Goal: Task Accomplishment & Management: Manage account settings

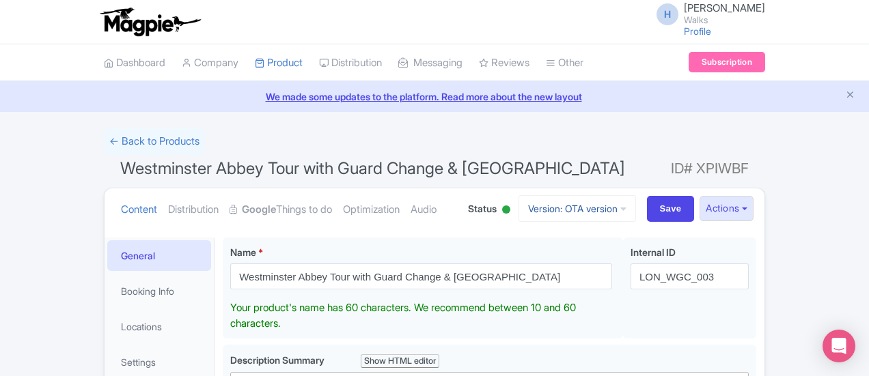
click at [636, 208] on link "Version: OTA version" at bounding box center [578, 208] width 118 height 27
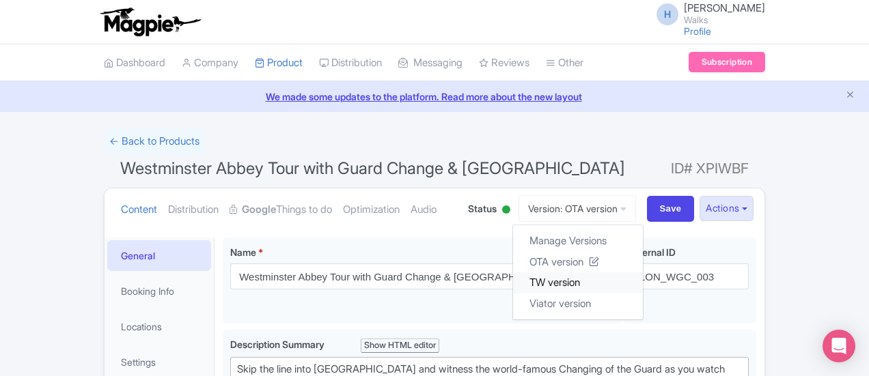
click at [643, 277] on link "TW version" at bounding box center [578, 283] width 130 height 21
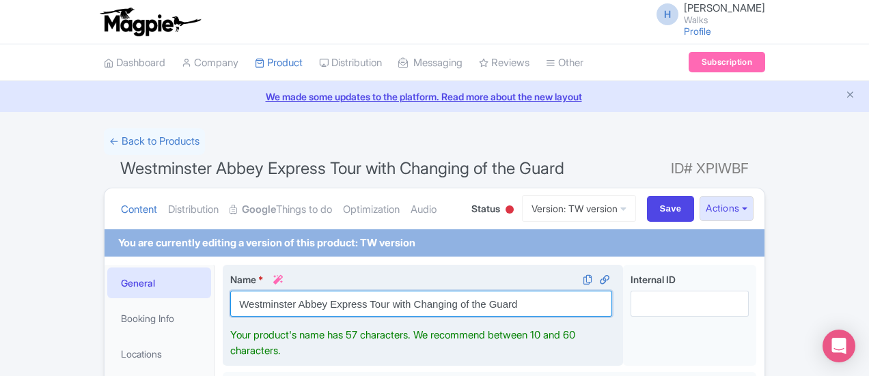
click at [568, 305] on input "Westminster Abbey Express Tour with Changing of the Guard" at bounding box center [421, 304] width 382 height 26
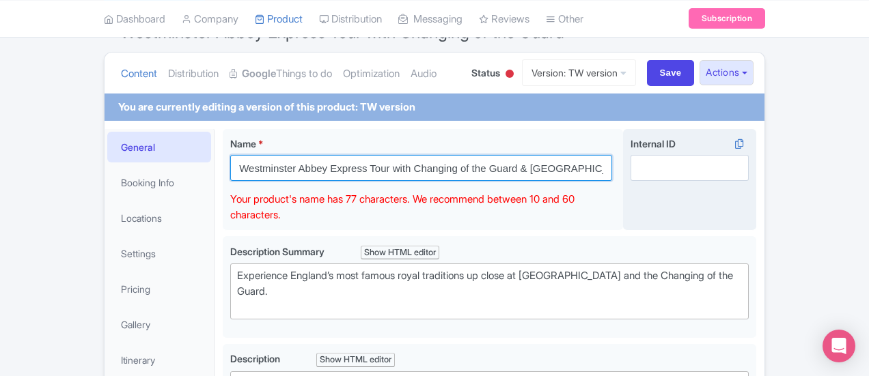
scroll to position [137, 0]
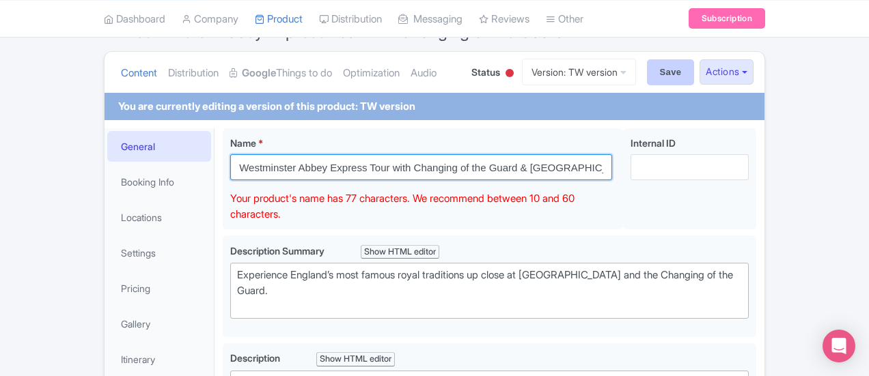
type input "Westminster Abbey Express Tour with Changing of the Guard & Buckingham Palace"
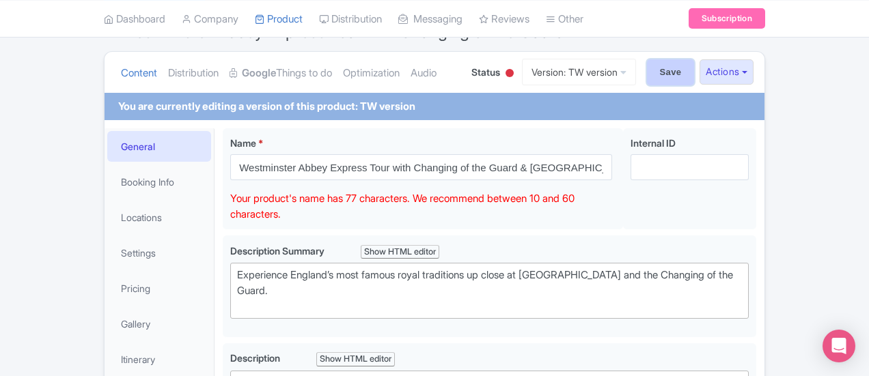
click at [695, 65] on input "Save" at bounding box center [671, 72] width 48 height 26
type input "Saving..."
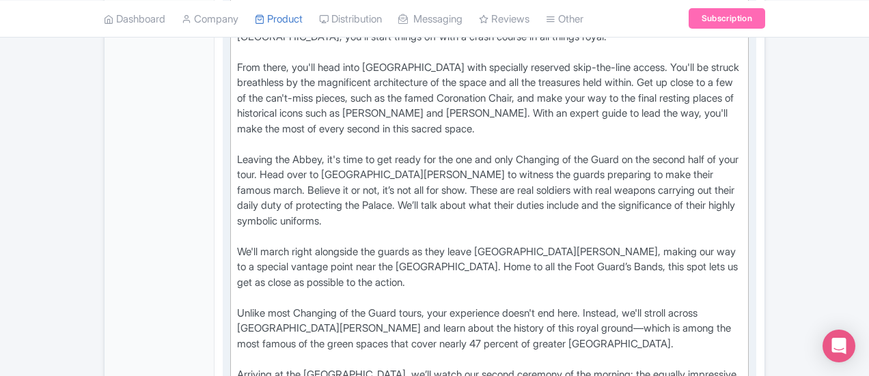
scroll to position [747, 0]
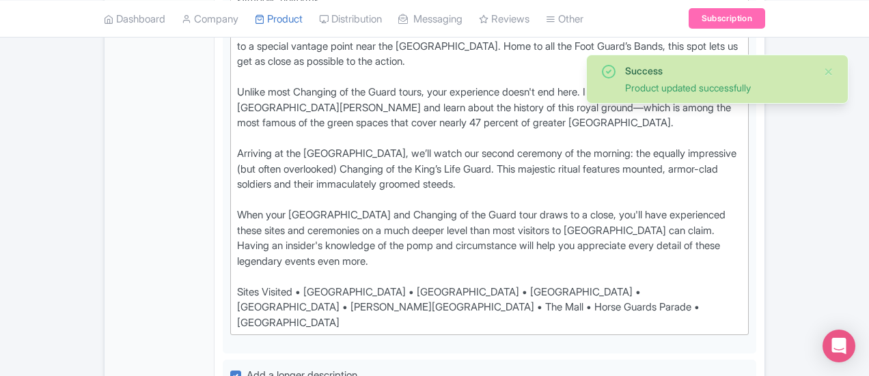
scroll to position [967, 0]
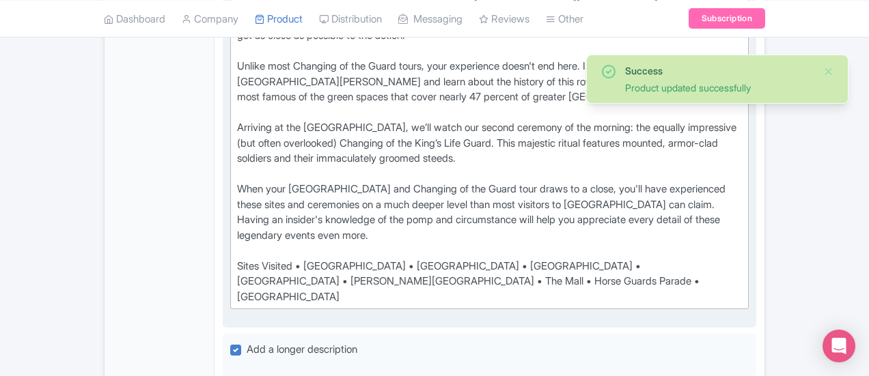
click at [446, 124] on div "Witness two Changing of the Guard ceremonies from special vantage points on an …" at bounding box center [489, 13] width 505 height 584
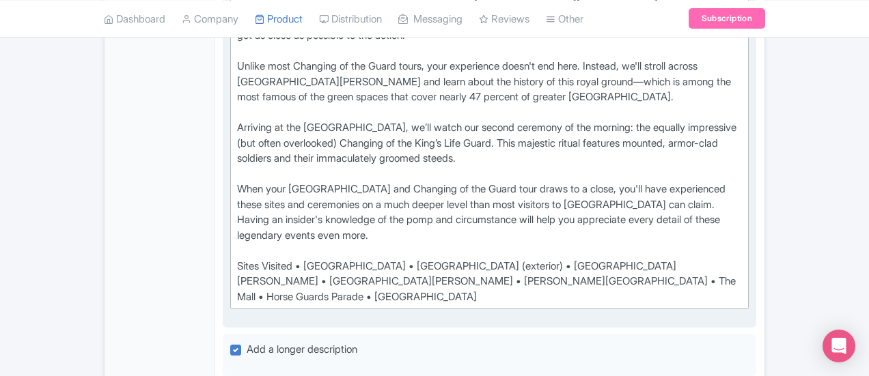
click at [594, 127] on div "Witness two Changing of the Guard ceremonies from special vantage points on an …" at bounding box center [489, 13] width 505 height 584
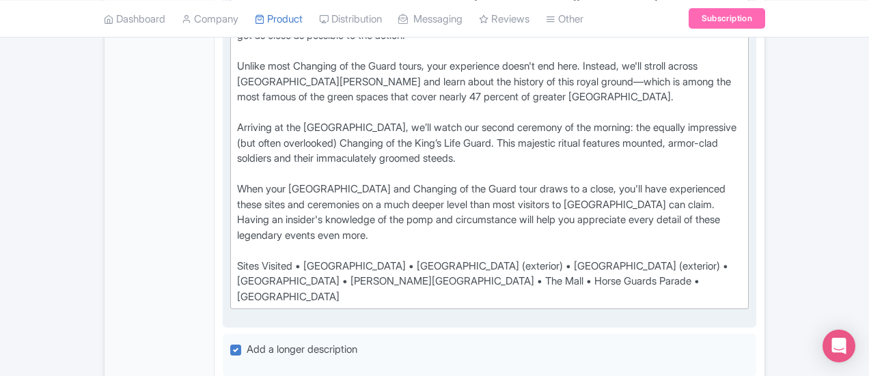
click at [742, 128] on div "Witness two Changing of the Guard ceremonies from special vantage points on an …" at bounding box center [489, 13] width 505 height 584
type trix-editor "<div>Witness two Changing of the Guard ceremonies from special vantage points o…"
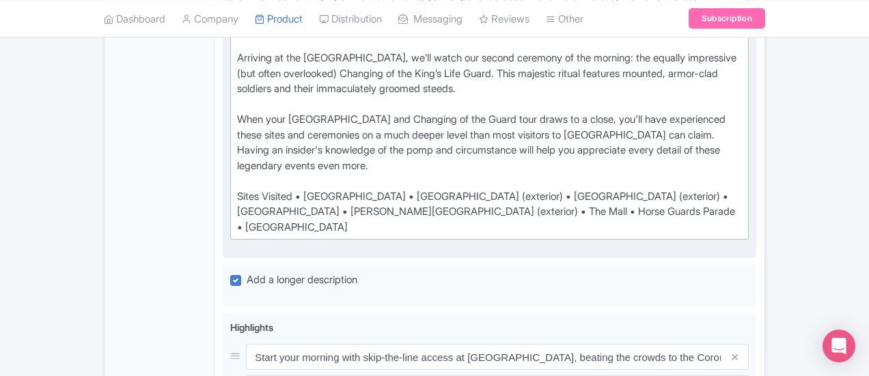
scroll to position [1104, 0]
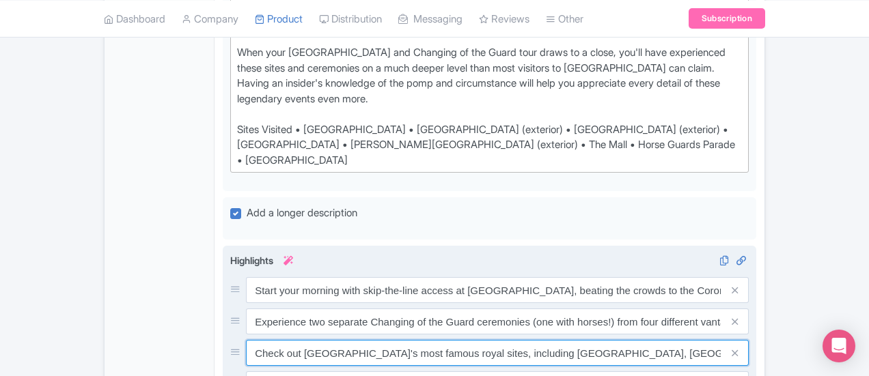
click at [389, 340] on input "Check out London's most famous royal sites, including Buckingham Palace, St. Ja…" at bounding box center [497, 353] width 503 height 26
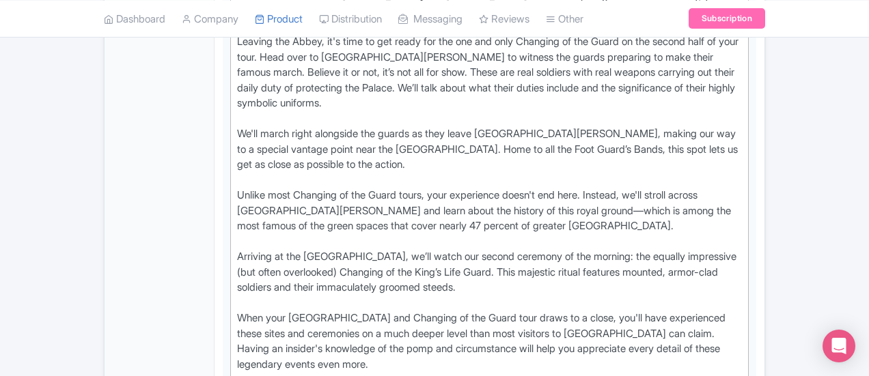
scroll to position [762, 0]
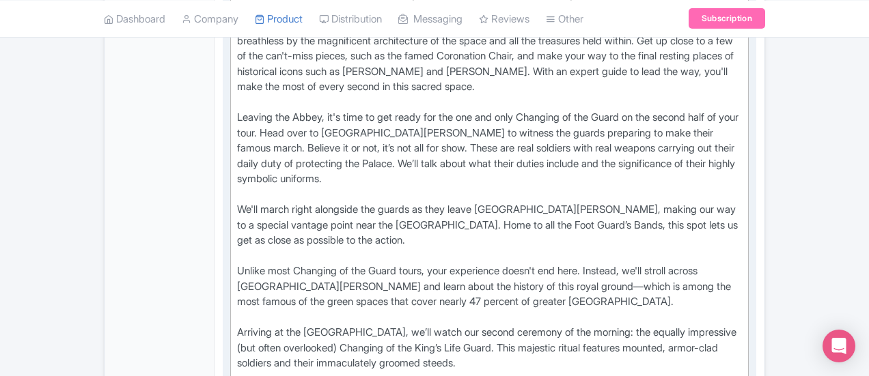
type input "Check out London's most famous royal sites on a walking tour, including Bucking…"
click at [742, 175] on div "Witness two Changing of the Guard ceremonies from special vantage points on an …" at bounding box center [489, 218] width 505 height 584
click at [742, 180] on div "Witness two Changing of the Guard ceremonies from special vantage points on an …" at bounding box center [489, 218] width 505 height 584
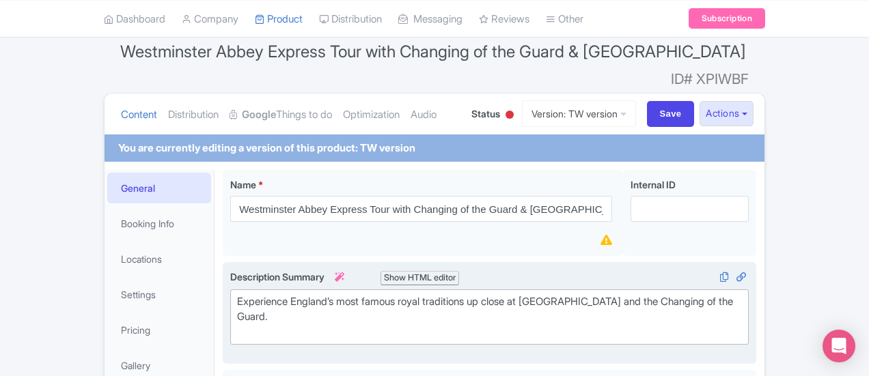
scroll to position [11, 0]
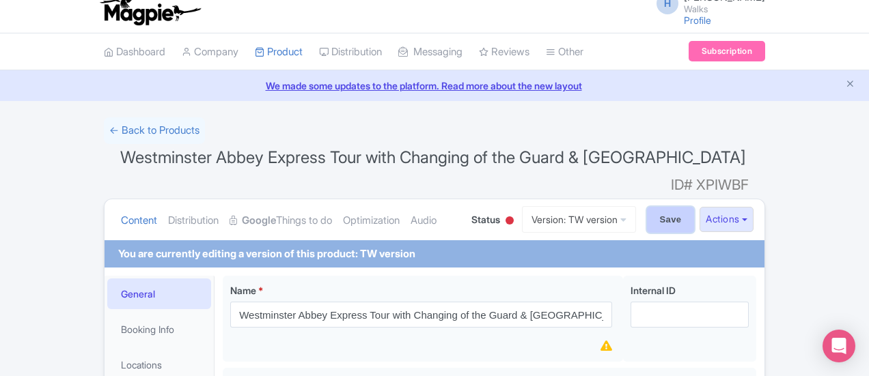
click at [695, 207] on input "Save" at bounding box center [671, 220] width 48 height 26
type input "Saving..."
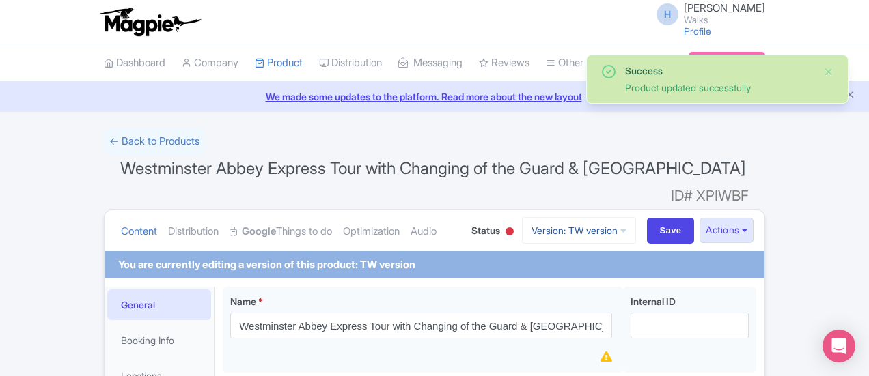
click at [636, 217] on link "Version: TW version" at bounding box center [579, 230] width 114 height 27
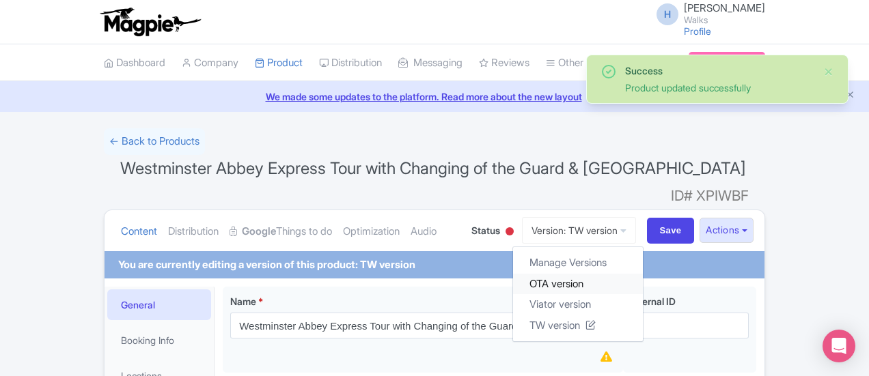
click at [639, 273] on link "OTA version" at bounding box center [578, 283] width 130 height 21
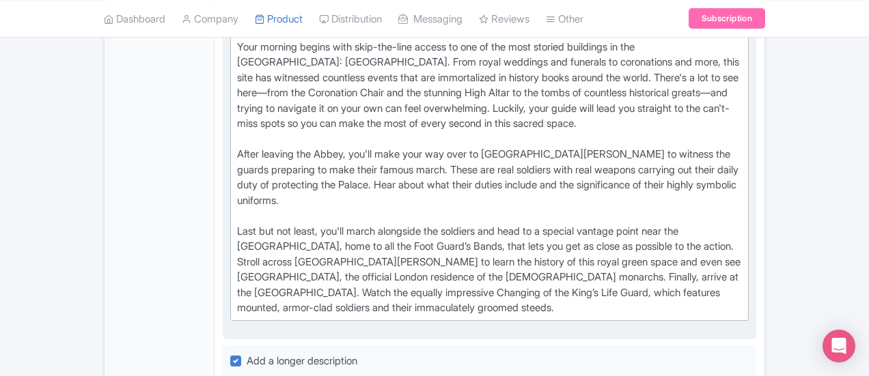
scroll to position [547, 0]
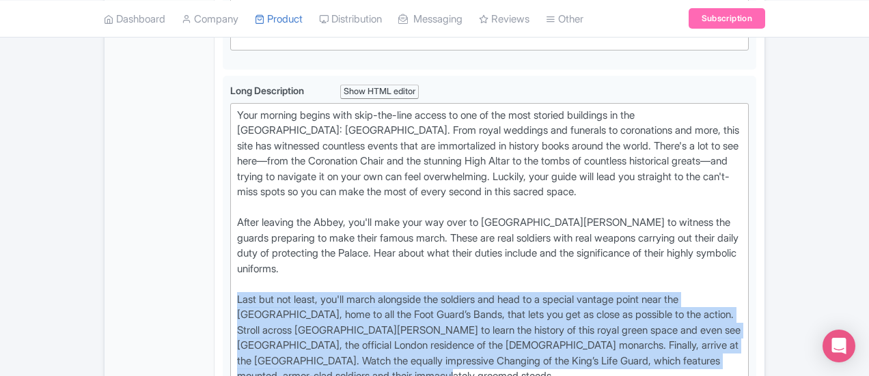
drag, startPoint x: 337, startPoint y: 308, endPoint x: 157, endPoint y: 256, distance: 187.2
click at [215, 256] on div "Westminster Abbey Tour with Guard Change & [GEOGRAPHIC_DATA] Name * i Westminst…" at bounding box center [490, 321] width 550 height 1277
type trix-editor "<lor>Ipsu dolorsi ametco adip elit-sed-doei tempor in utl et dol magn aliquae a…"
copy div "Last but not least, you'll march alongside the soldiers and head to a special v…"
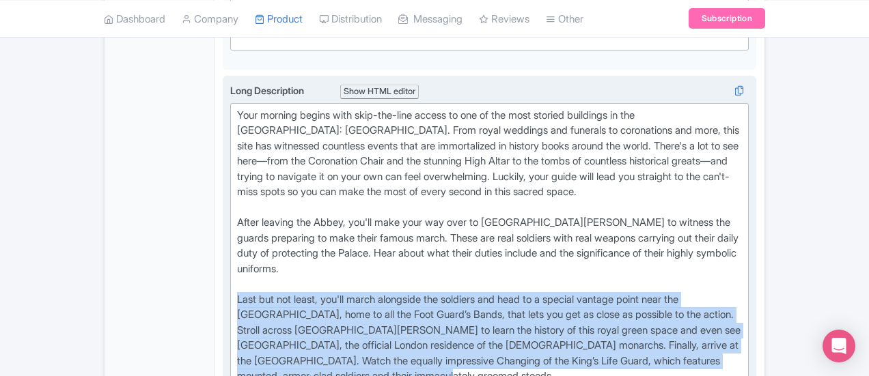
click at [381, 280] on div "Your morning begins with skip-the-line access to one of the most storied buildi…" at bounding box center [489, 246] width 505 height 277
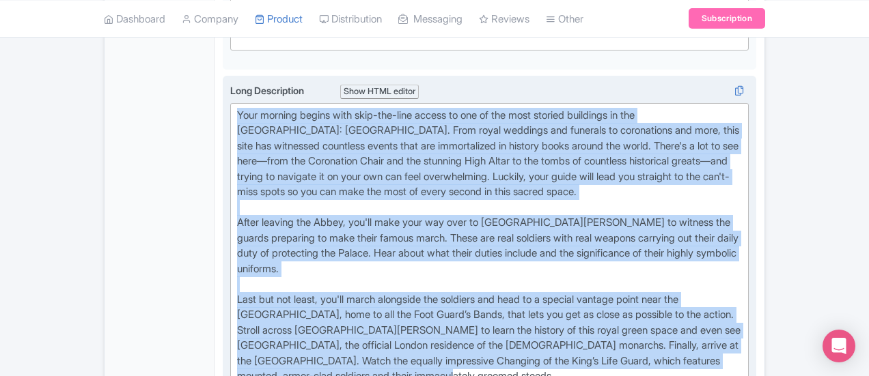
drag, startPoint x: 344, startPoint y: 314, endPoint x: 173, endPoint y: 85, distance: 285.5
click at [237, 108] on div "Your morning begins with skip-the-line access to one of the most storied buildi…" at bounding box center [489, 246] width 505 height 277
copy div "Your morning begins with skip-the-line access to one of the most storied buildi…"
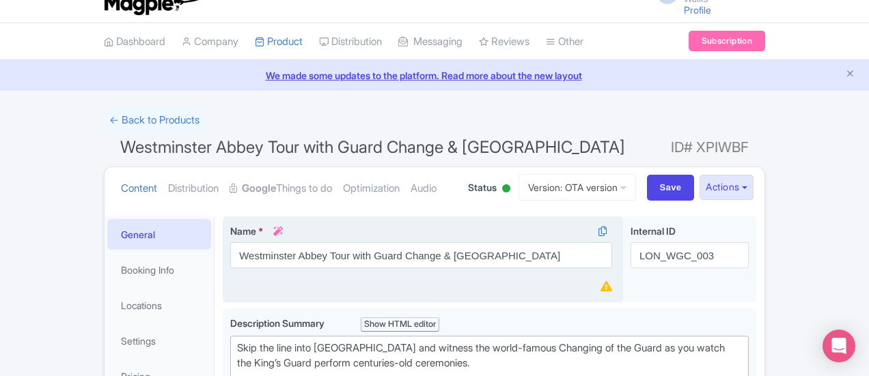
scroll to position [0, 0]
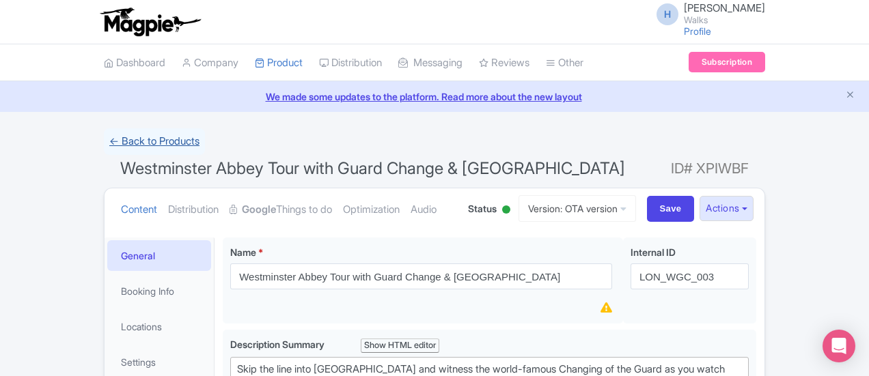
click at [104, 139] on link "← Back to Products" at bounding box center [154, 141] width 101 height 27
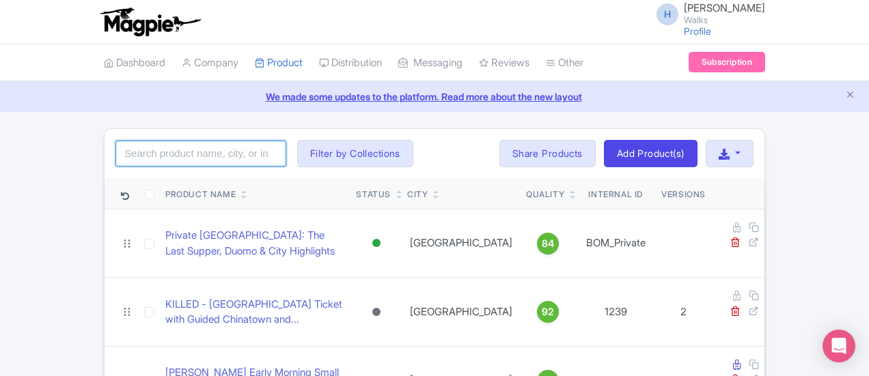
click at [115, 155] on input "search" at bounding box center [200, 154] width 171 height 26
type input "complete westminster abbey"
click button "Search" at bounding box center [0, 0] width 0 height 0
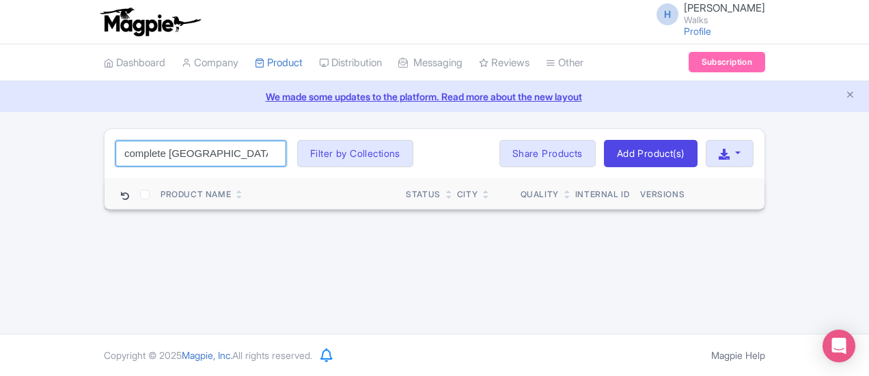
click at [179, 155] on input "complete westminster abbey" at bounding box center [200, 154] width 171 height 26
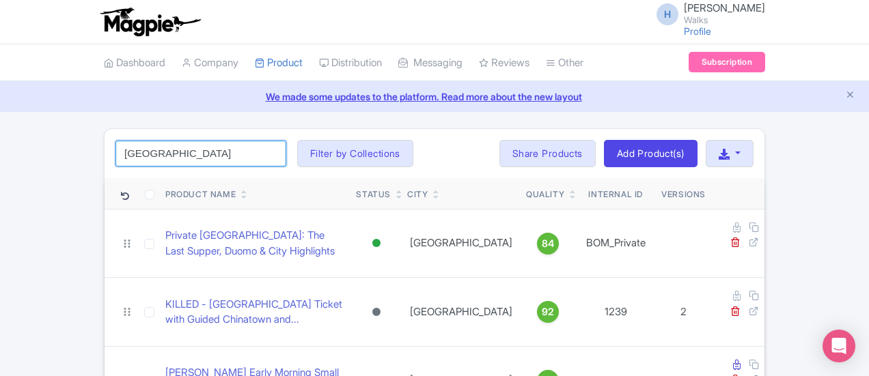
type input "westminster abbey"
click button "Search" at bounding box center [0, 0] width 0 height 0
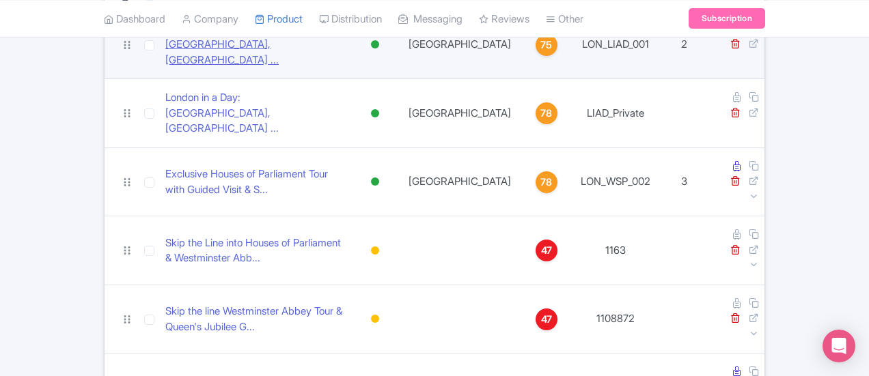
scroll to position [200, 0]
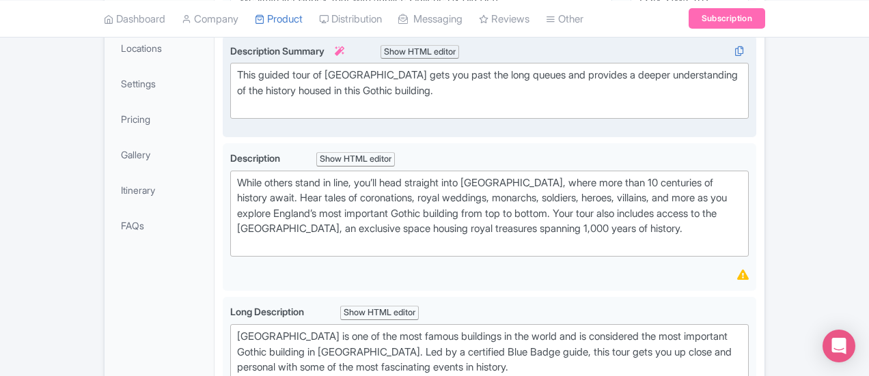
scroll to position [342, 0]
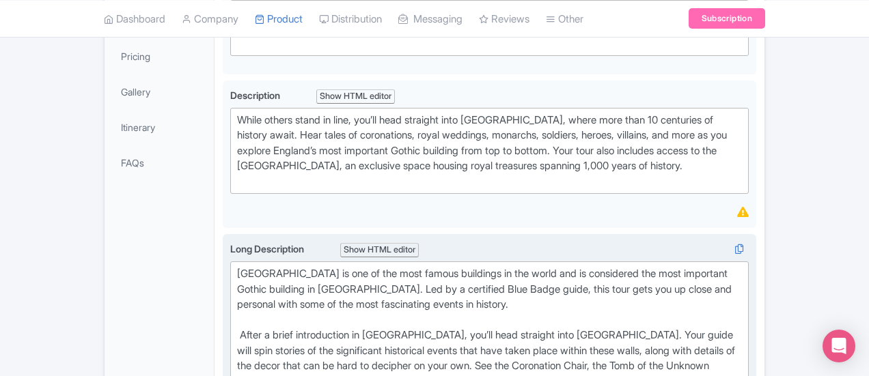
scroll to position [547, 0]
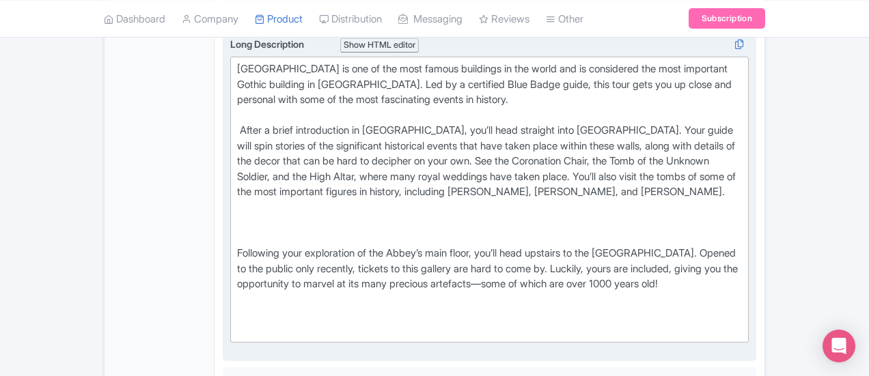
click at [237, 296] on div "Westminster Abbey is one of the most famous buildings in the world and is consi…" at bounding box center [489, 199] width 505 height 277
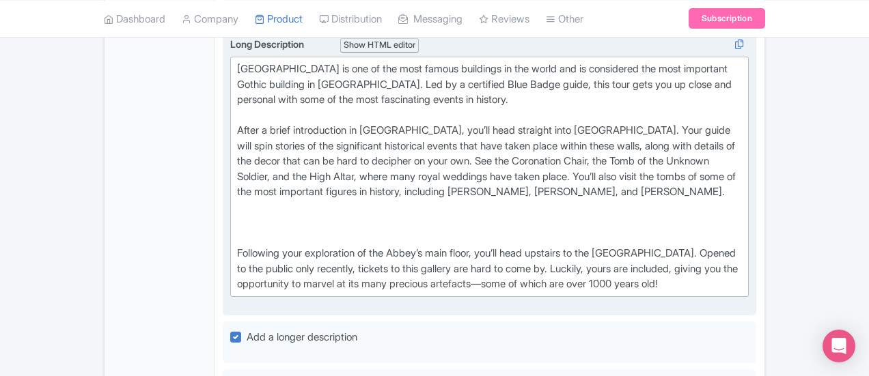
click at [237, 213] on div "Westminster Abbey is one of the most famous buildings in the world and is consi…" at bounding box center [489, 176] width 505 height 231
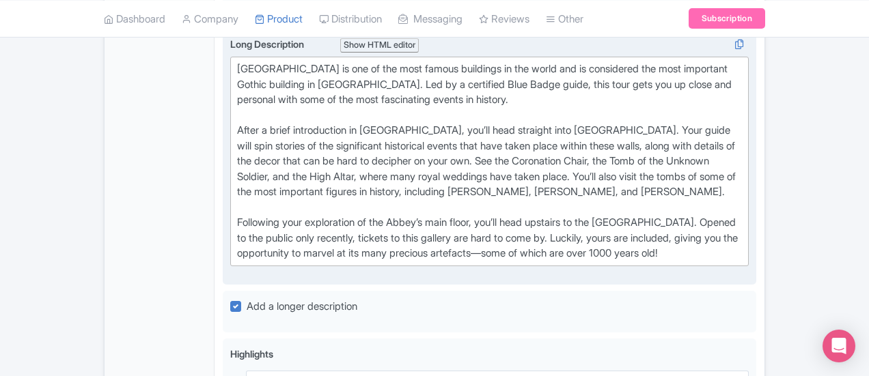
click at [237, 107] on div "Westminster Abbey is one of the most famous buildings in the world and is consi…" at bounding box center [489, 161] width 505 height 200
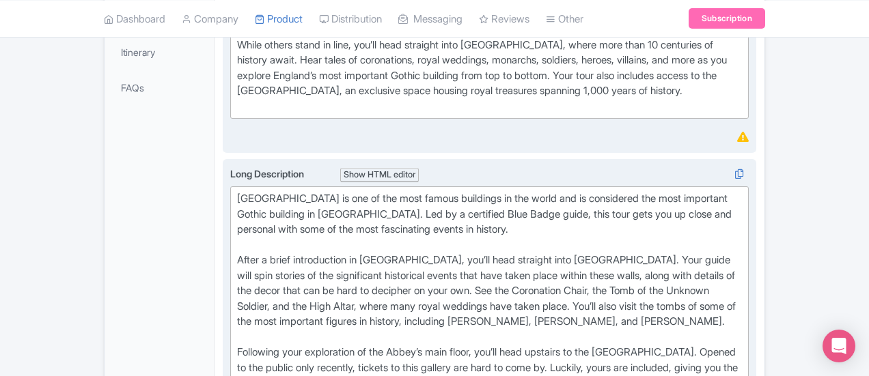
scroll to position [478, 0]
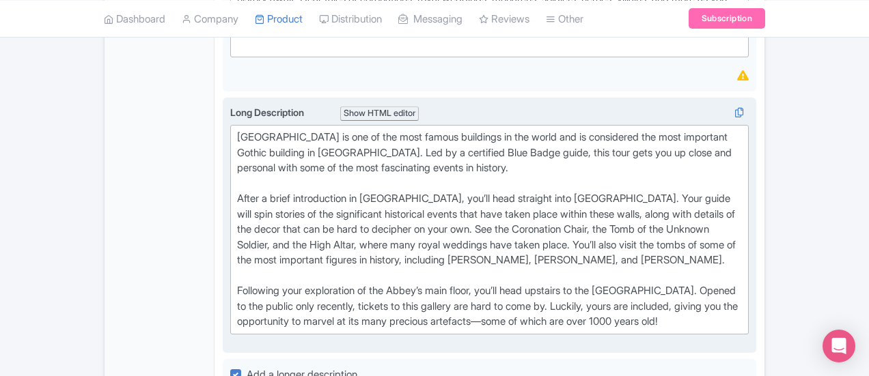
click at [398, 181] on div "Westminster Abbey is one of the most famous buildings in the world and is consi…" at bounding box center [489, 230] width 505 height 200
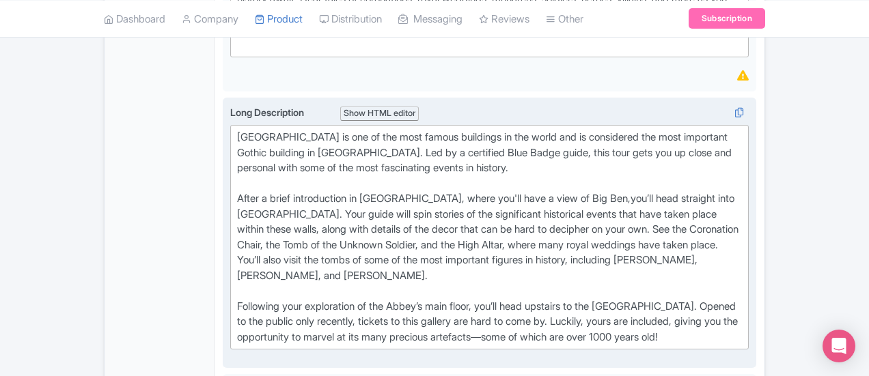
type trix-editor "<div>Westminster Abbey is one of the most famous buildings in the world and is …"
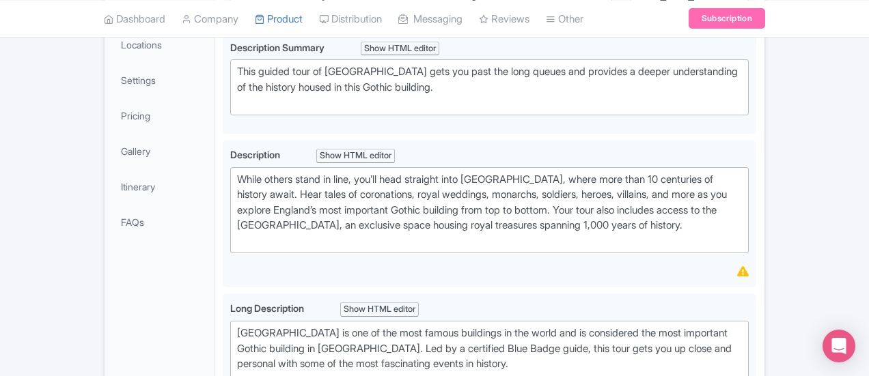
scroll to position [263, 0]
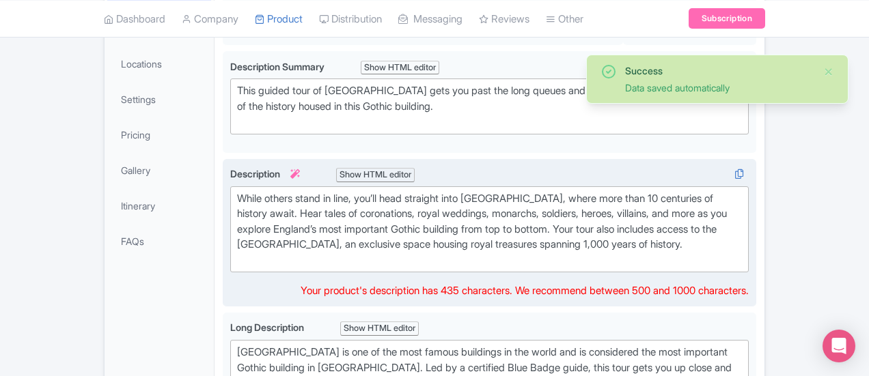
click at [240, 256] on div "While others stand in line, you’ll head straight into [GEOGRAPHIC_DATA], where …" at bounding box center [489, 229] width 505 height 77
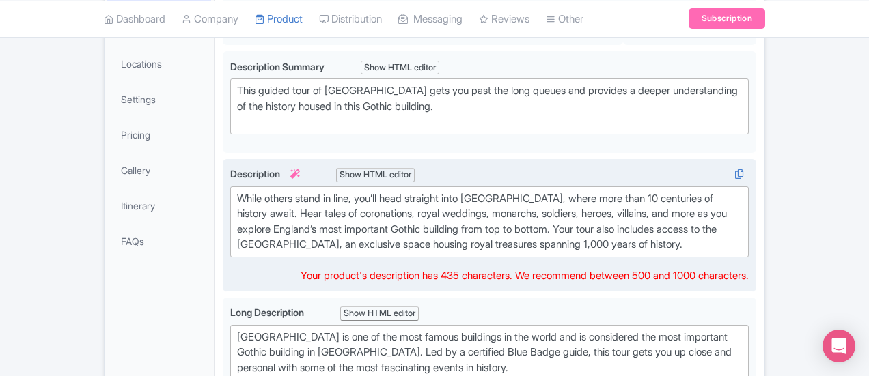
type trix-editor "<div>While others stand in line, you’ll head straight into Westminster Abbey, w…"
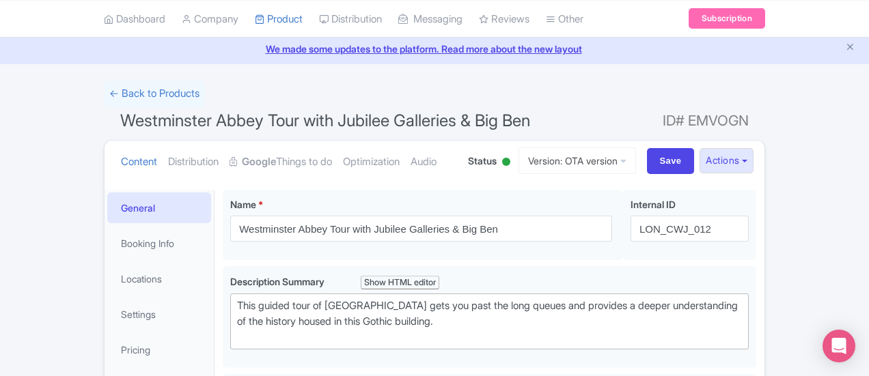
scroll to position [68, 0]
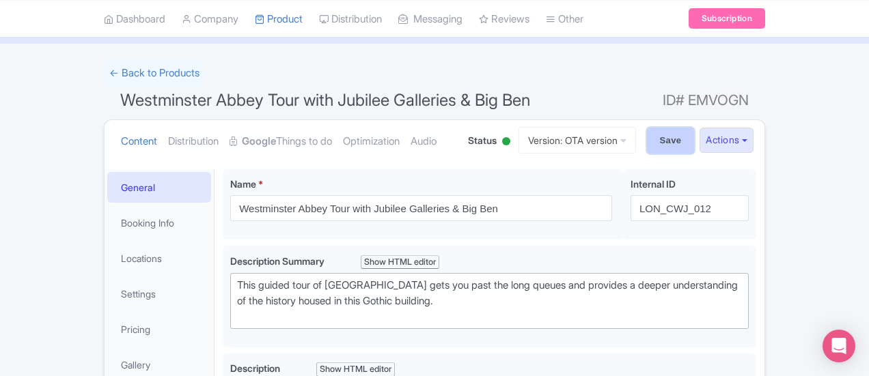
click at [695, 148] on input "Save" at bounding box center [671, 141] width 48 height 26
type input "Saving..."
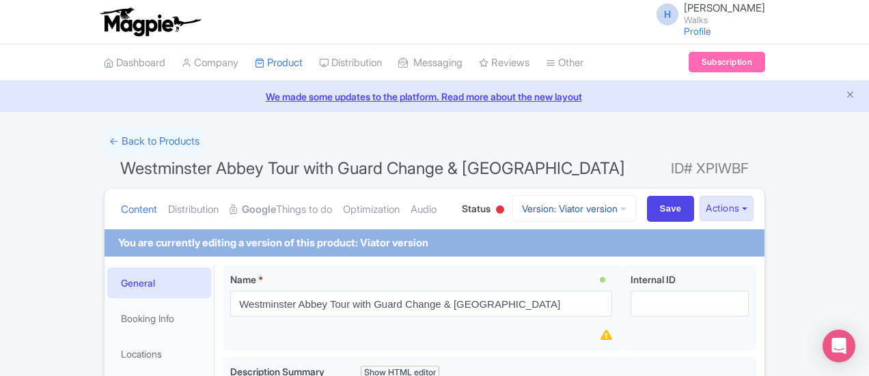
click at [636, 212] on link "Version: Viator version" at bounding box center [574, 208] width 124 height 27
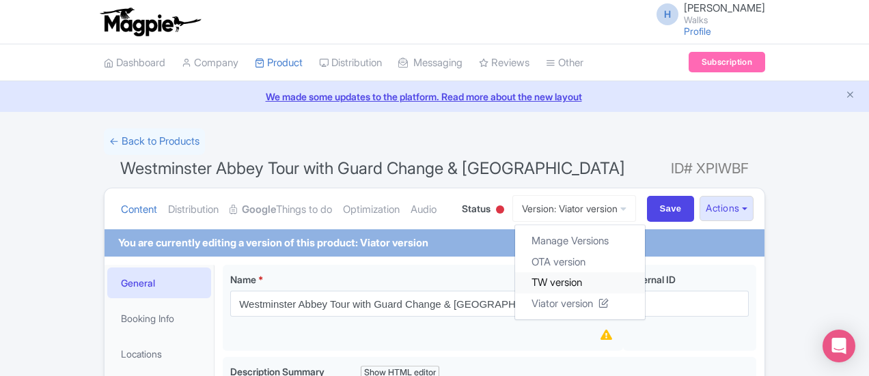
click at [642, 282] on link "TW version" at bounding box center [580, 283] width 130 height 21
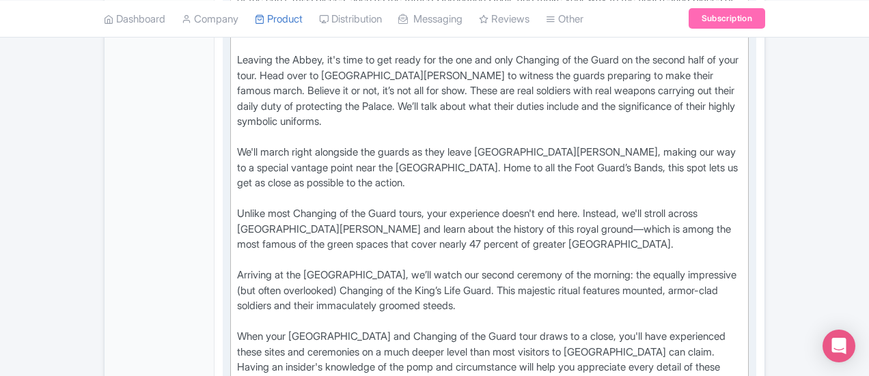
scroll to position [752, 0]
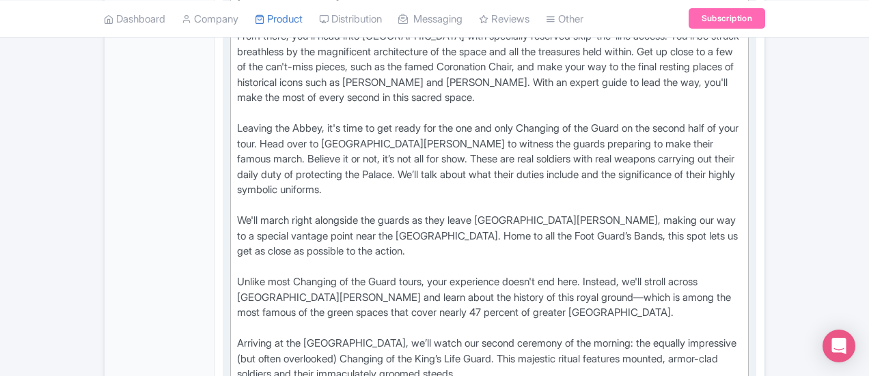
click at [742, 252] on div "Witness two Changing of the Guard ceremonies from special vantage points on an …" at bounding box center [489, 228] width 505 height 584
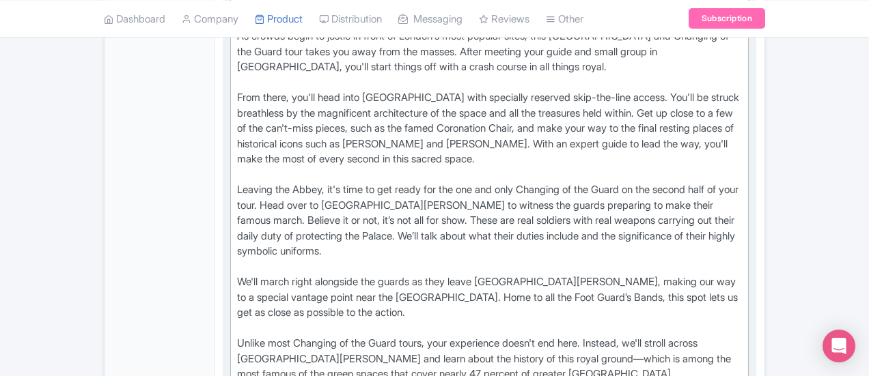
scroll to position [615, 0]
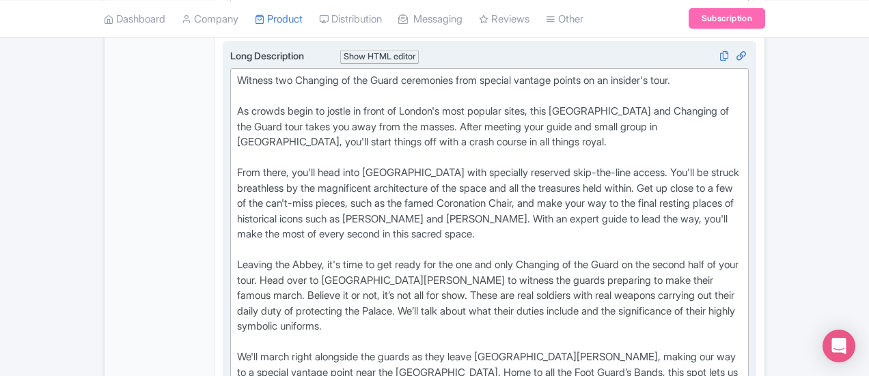
click at [249, 221] on div "Witness two Changing of the Guard ceremonies from special vantage points on an …" at bounding box center [489, 365] width 505 height 584
click at [245, 216] on div "Witness two Changing of the Guard ceremonies from special vantage points on an …" at bounding box center [489, 365] width 505 height 584
type trix-editor "<div>Witness two Changing of the Guard ceremonies from special vantage points o…"
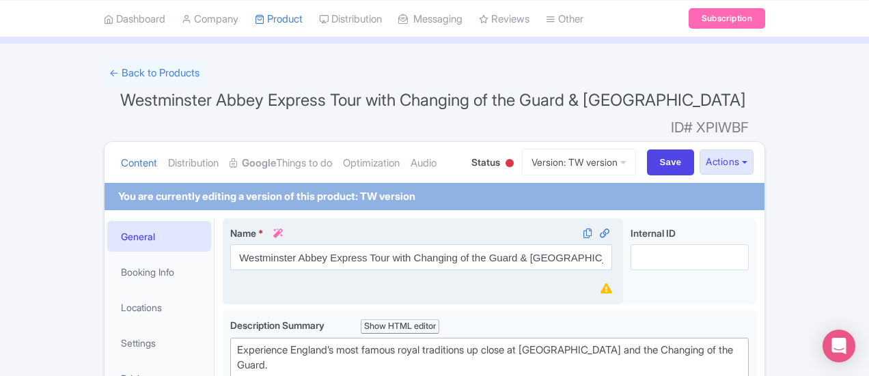
scroll to position [68, 0]
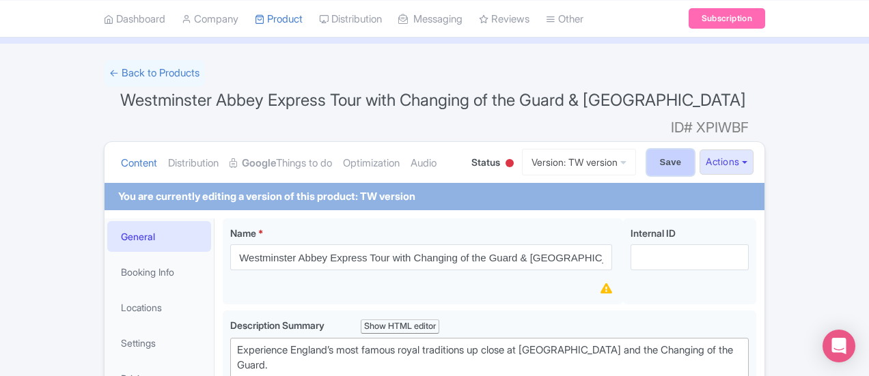
click at [695, 150] on input "Save" at bounding box center [671, 163] width 48 height 26
type input "Saving..."
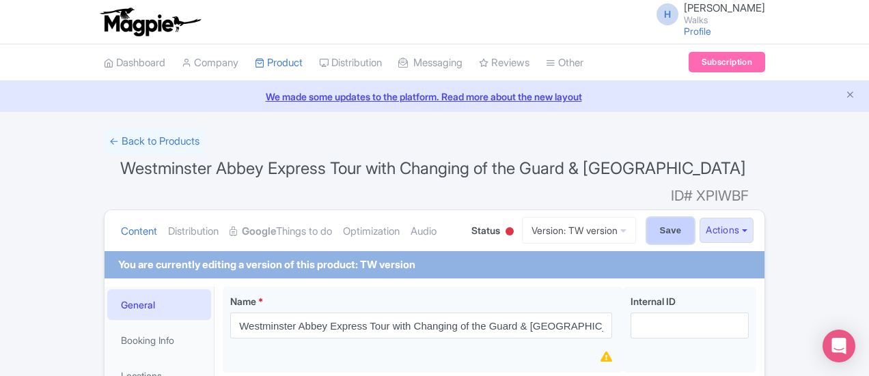
click at [695, 218] on input "Save" at bounding box center [671, 231] width 48 height 26
type input "Saving..."
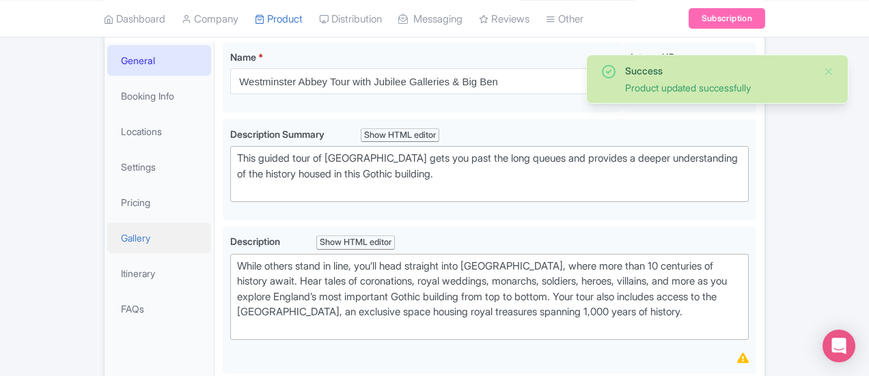
scroll to position [273, 0]
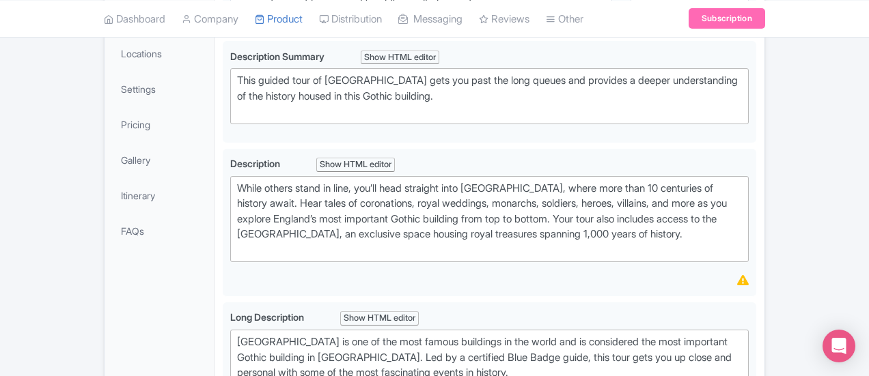
click at [105, 178] on li "Itinerary" at bounding box center [159, 196] width 109 height 36
click at [107, 159] on link "Gallery" at bounding box center [159, 160] width 104 height 31
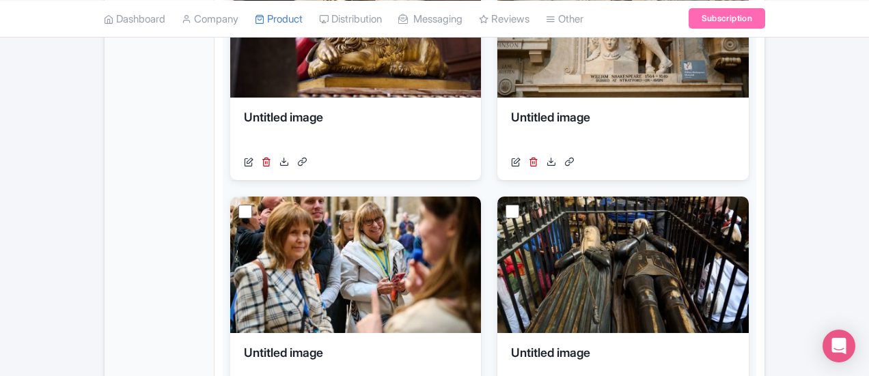
scroll to position [1093, 0]
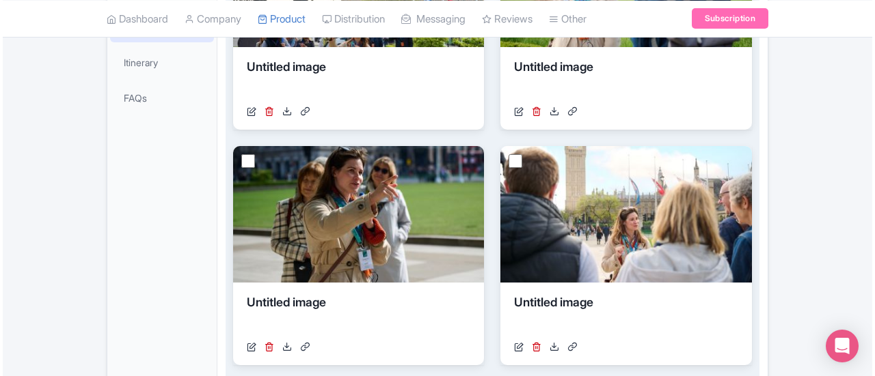
scroll to position [428, 0]
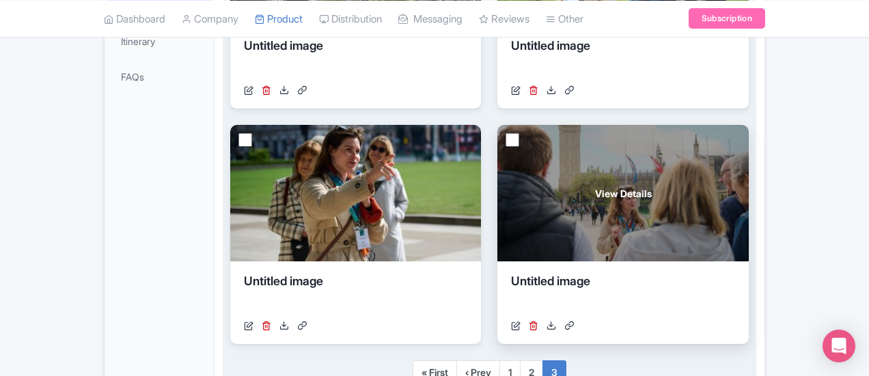
click at [511, 279] on div "Untitled image" at bounding box center [622, 293] width 223 height 41
click at [595, 195] on span "View Details" at bounding box center [623, 194] width 57 height 14
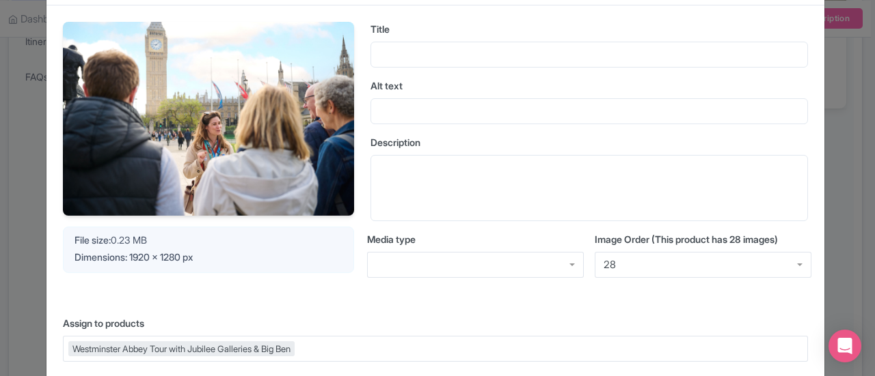
scroll to position [137, 0]
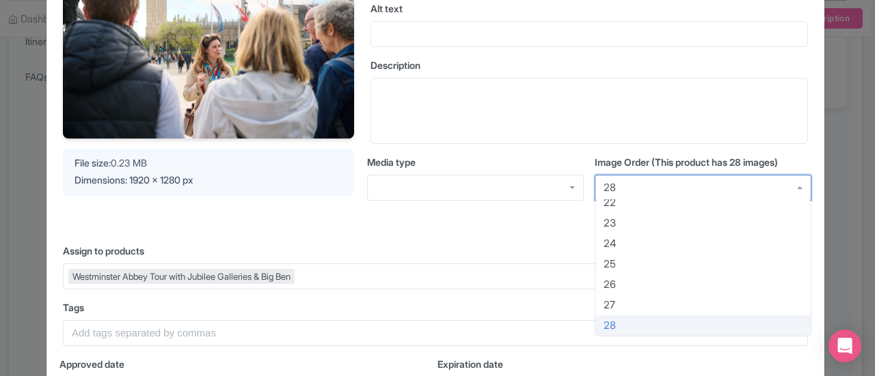
click at [672, 192] on div "28" at bounding box center [702, 188] width 217 height 26
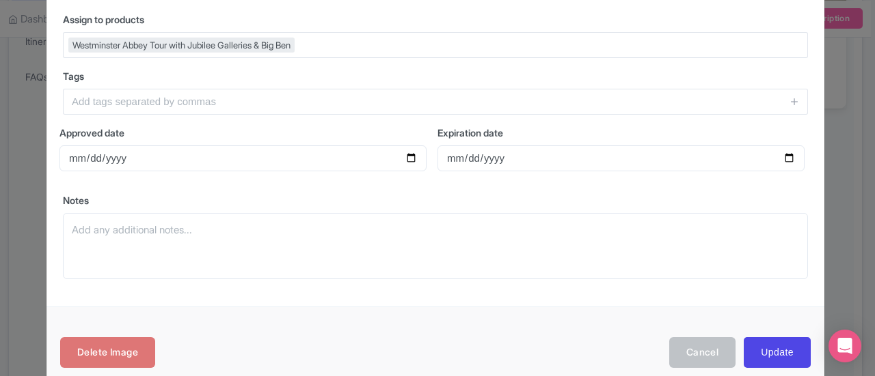
scroll to position [387, 0]
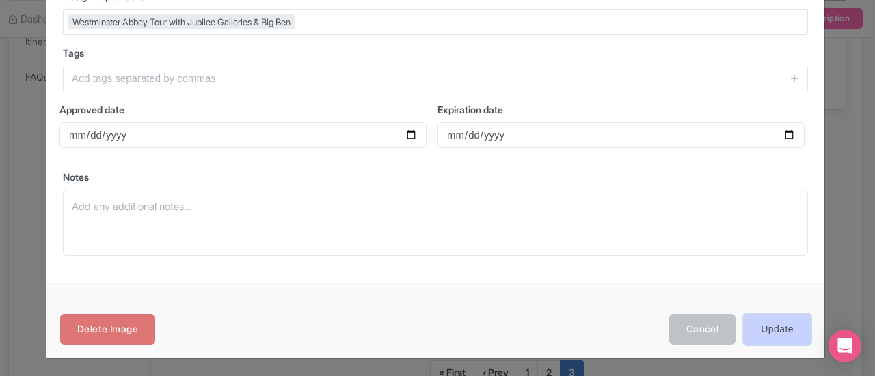
click at [776, 327] on input "Update" at bounding box center [776, 329] width 67 height 31
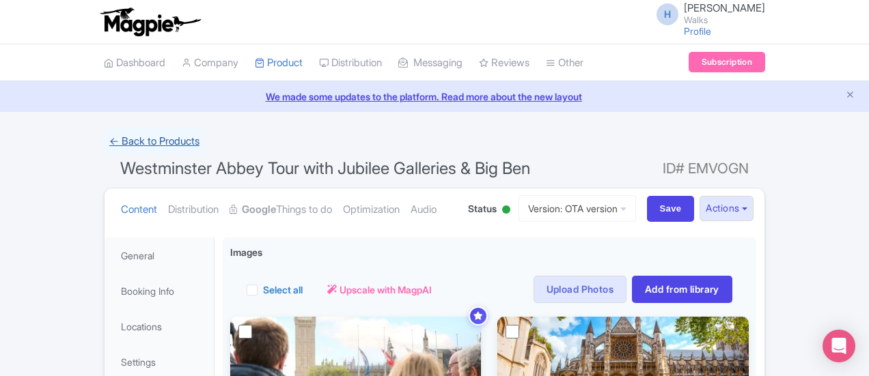
click at [104, 141] on link "← Back to Products" at bounding box center [154, 141] width 101 height 27
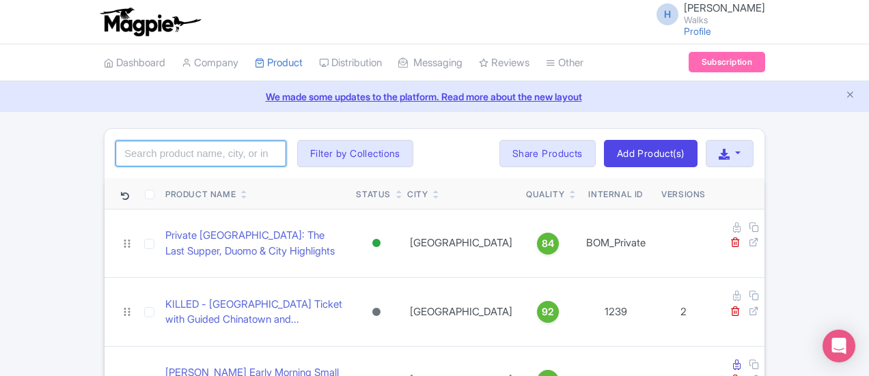
click at [115, 148] on input "search" at bounding box center [200, 154] width 171 height 26
type input "london in a day"
click button "Search" at bounding box center [0, 0] width 0 height 0
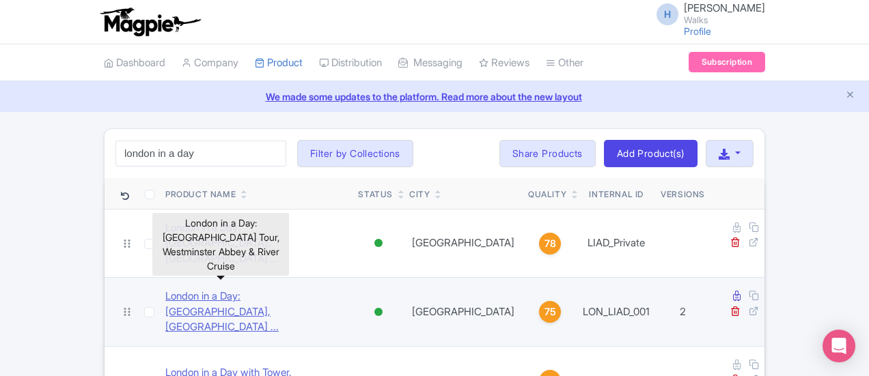
click at [171, 289] on link "London in a Day: Tower of London Tour, Westminster Abbey ..." at bounding box center [256, 312] width 182 height 46
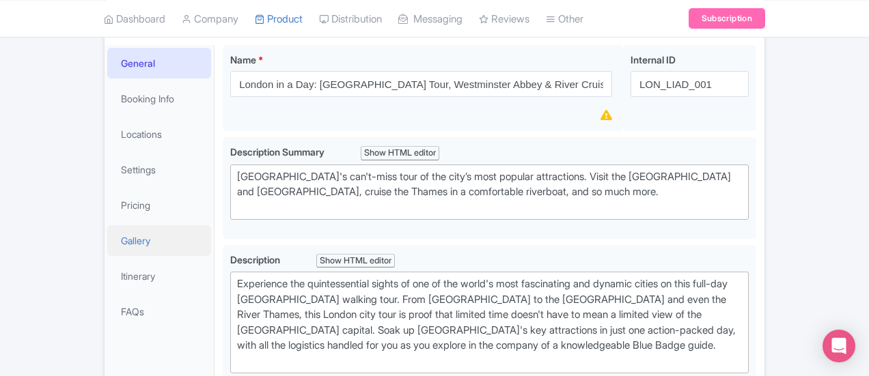
scroll to position [273, 0]
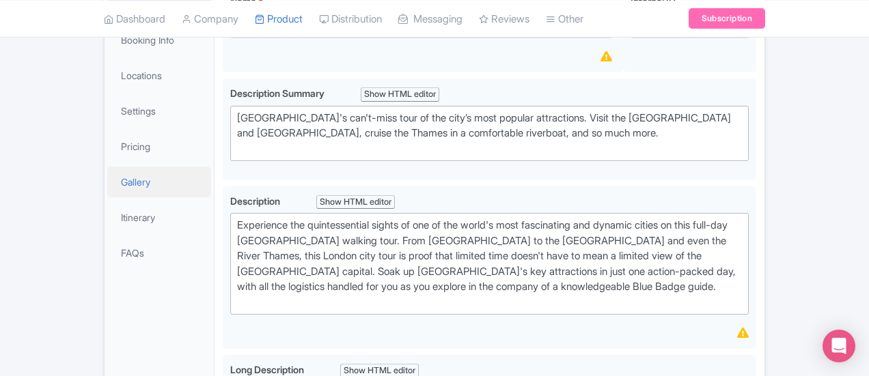
click at [107, 167] on link "Gallery" at bounding box center [159, 182] width 104 height 31
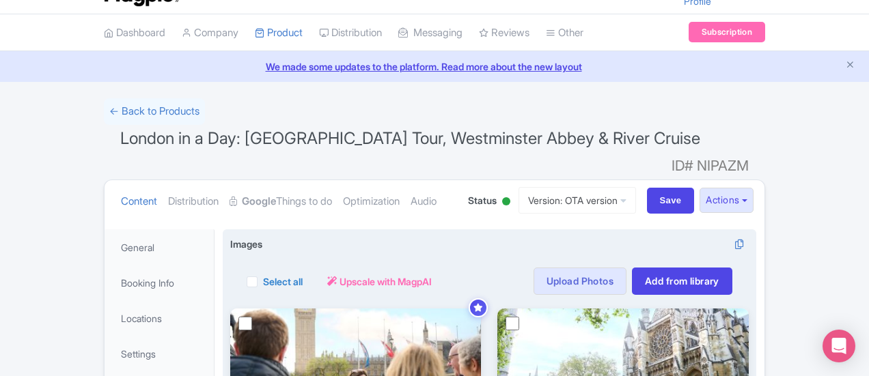
scroll to position [0, 0]
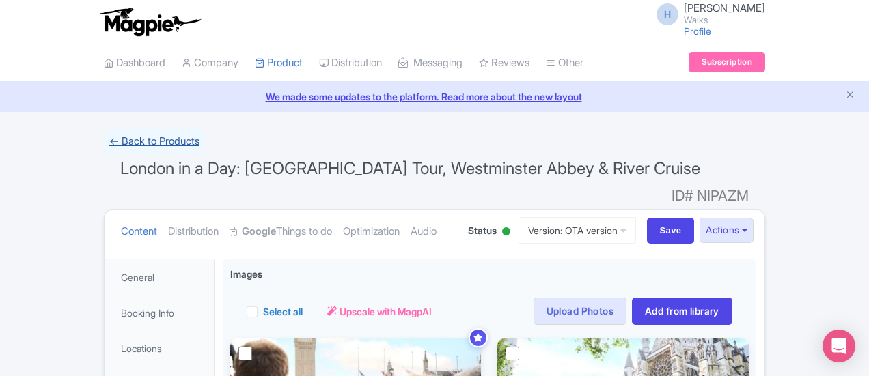
click at [104, 144] on link "← Back to Products" at bounding box center [154, 141] width 101 height 27
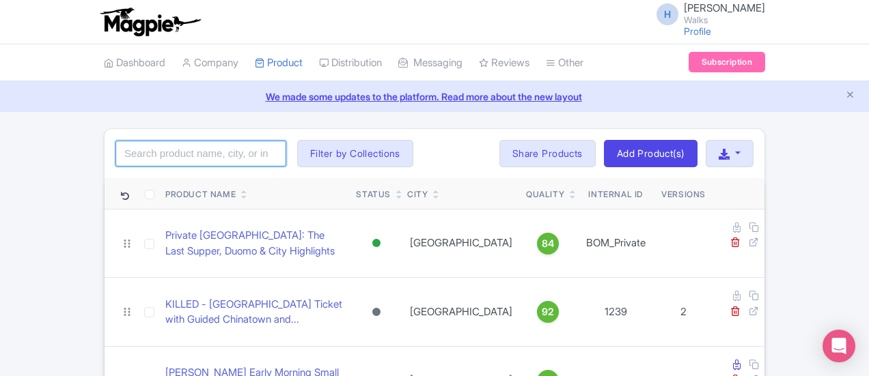
click at [141, 165] on input "search" at bounding box center [200, 154] width 171 height 26
type input "complete westminster abbey"
click button "Search" at bounding box center [0, 0] width 0 height 0
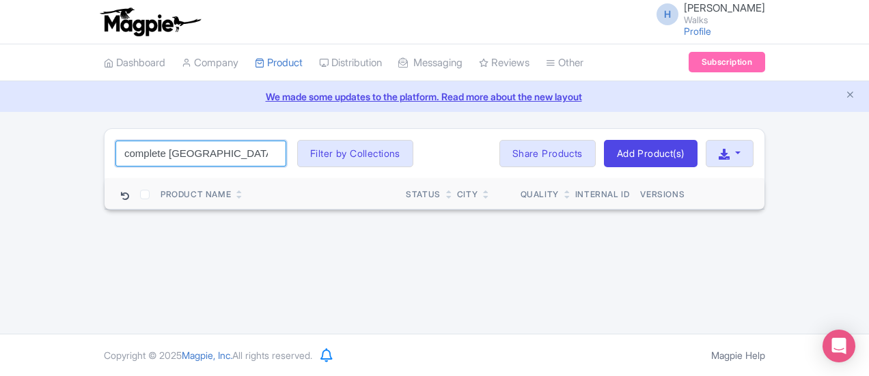
click at [175, 149] on input "complete westminster abbey" at bounding box center [200, 154] width 171 height 26
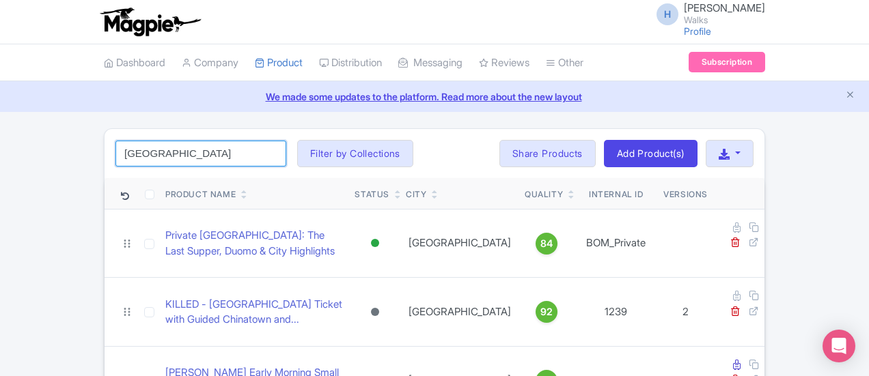
type input "westminster abbey"
click button "Search" at bounding box center [0, 0] width 0 height 0
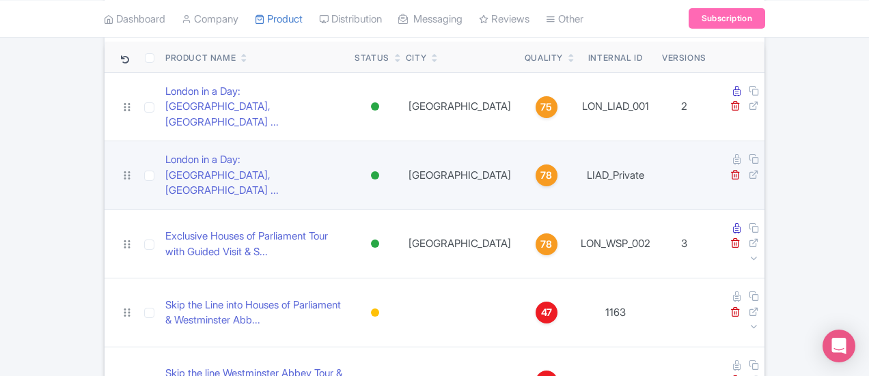
scroll to position [200, 0]
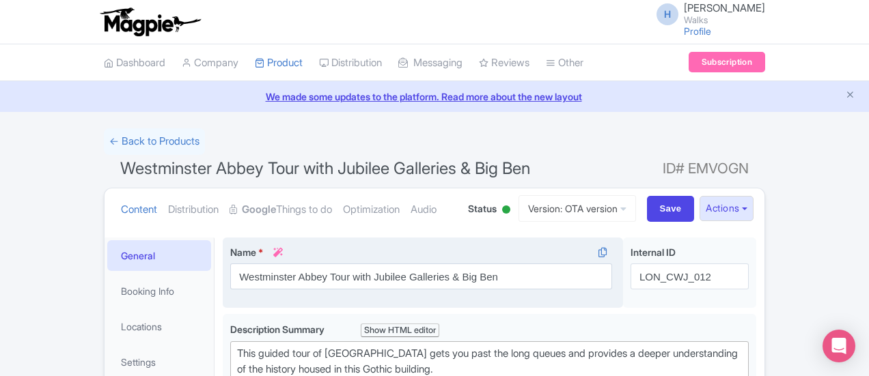
scroll to position [273, 0]
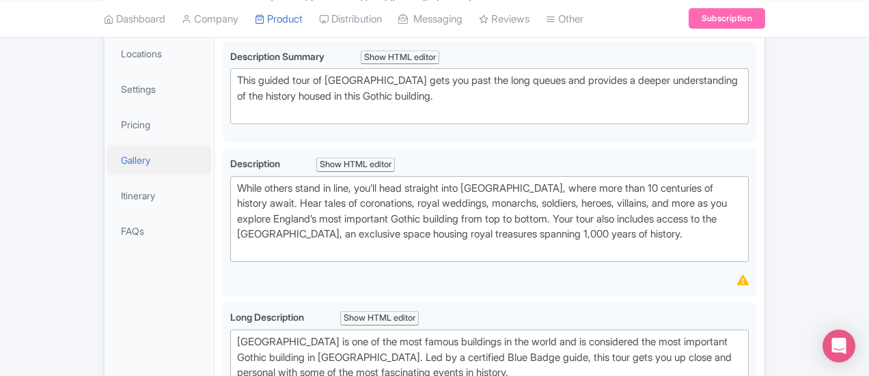
click at [107, 154] on link "Gallery" at bounding box center [159, 160] width 104 height 31
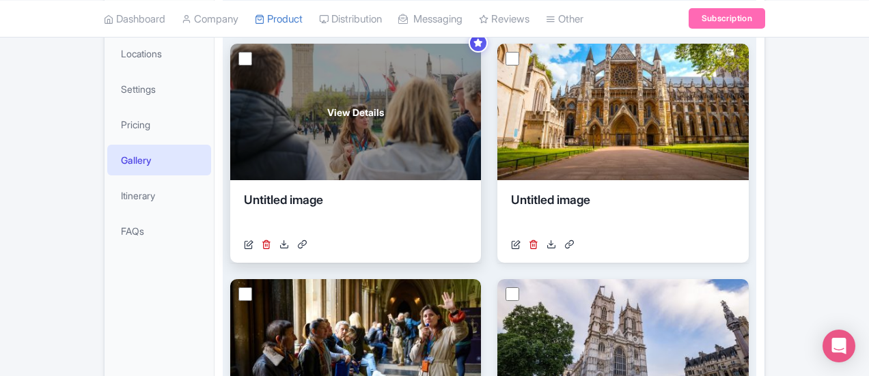
click at [299, 193] on div "Untitled image" at bounding box center [355, 211] width 223 height 41
click at [327, 110] on span "View Details" at bounding box center [355, 112] width 57 height 14
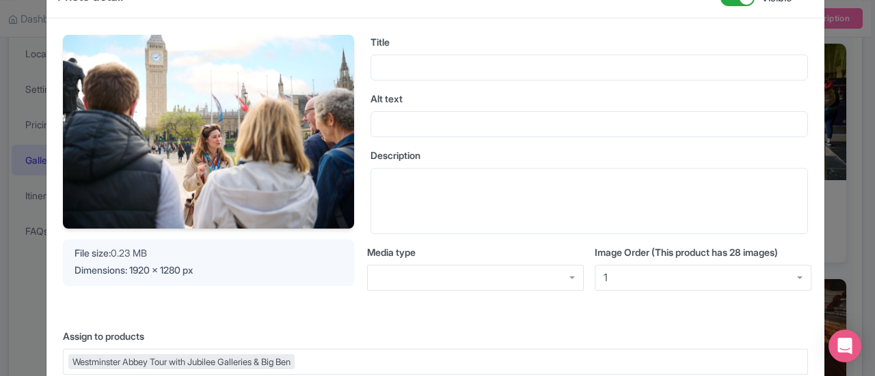
scroll to position [205, 0]
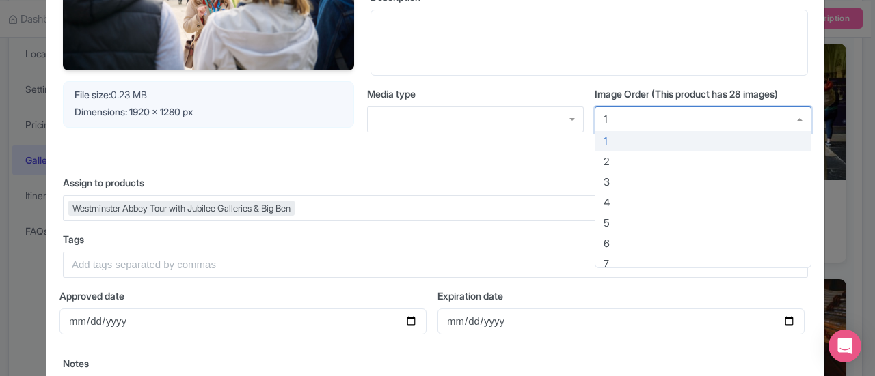
click at [655, 118] on div "1" at bounding box center [702, 120] width 217 height 26
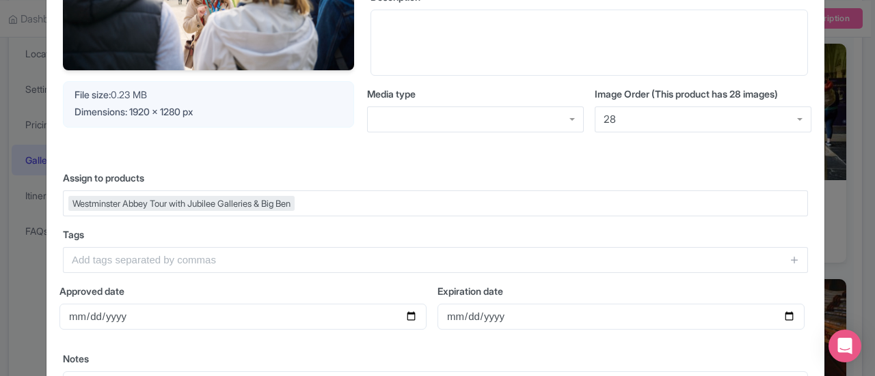
scroll to position [387, 0]
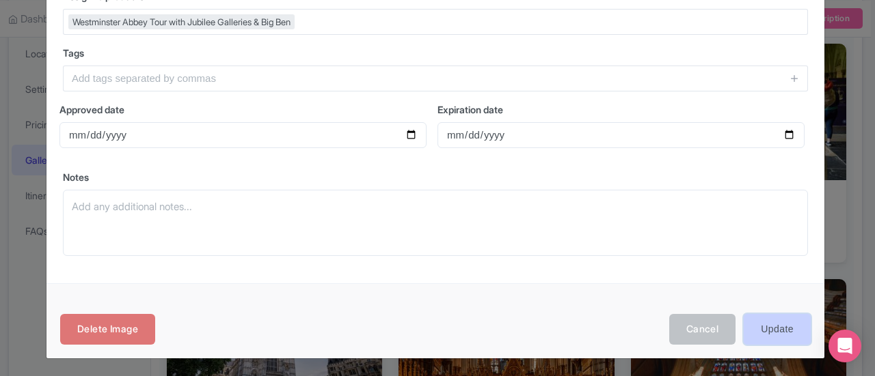
click at [776, 332] on input "Update" at bounding box center [776, 329] width 67 height 31
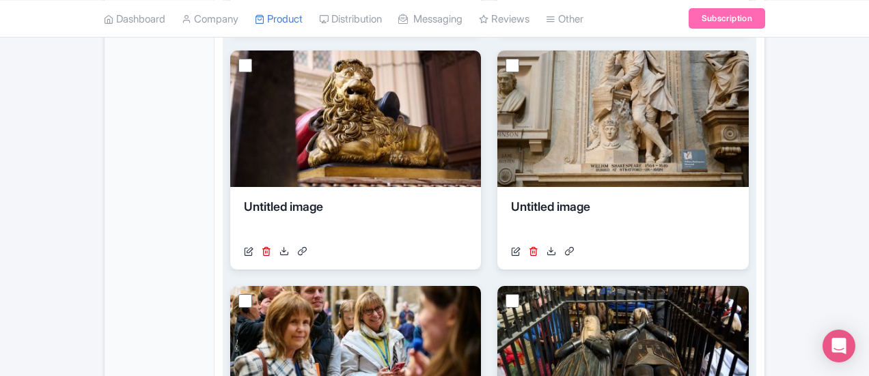
scroll to position [1104, 0]
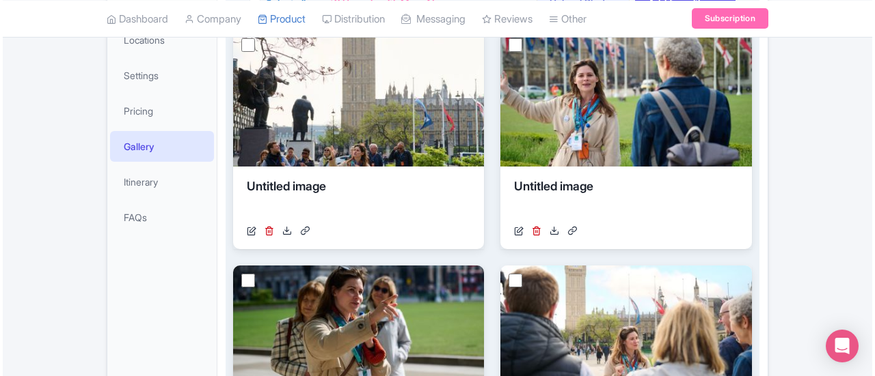
scroll to position [223, 0]
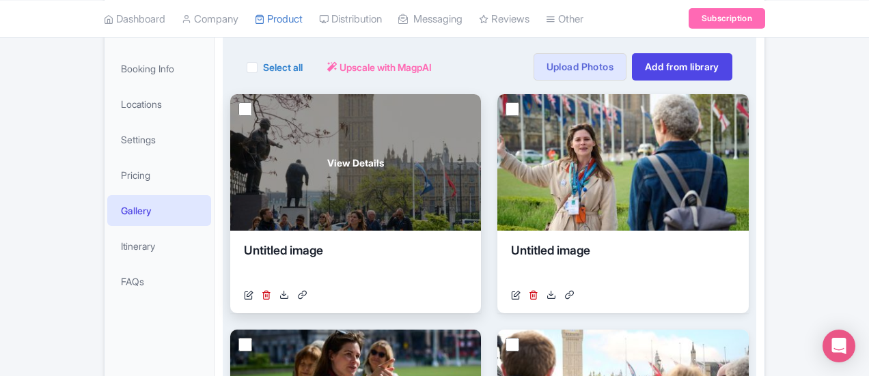
click at [248, 153] on div "View Details" at bounding box center [355, 162] width 251 height 137
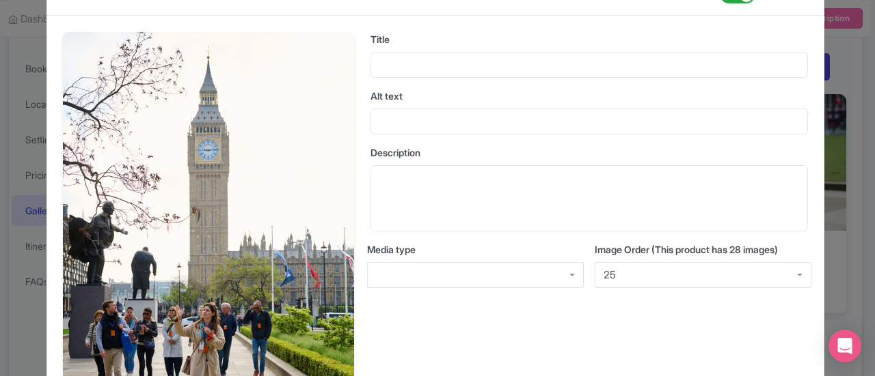
scroll to position [0, 0]
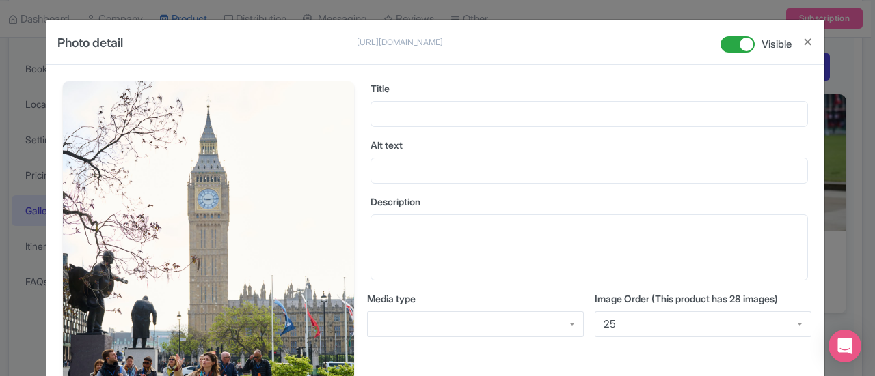
click at [645, 325] on div "25" at bounding box center [702, 325] width 217 height 26
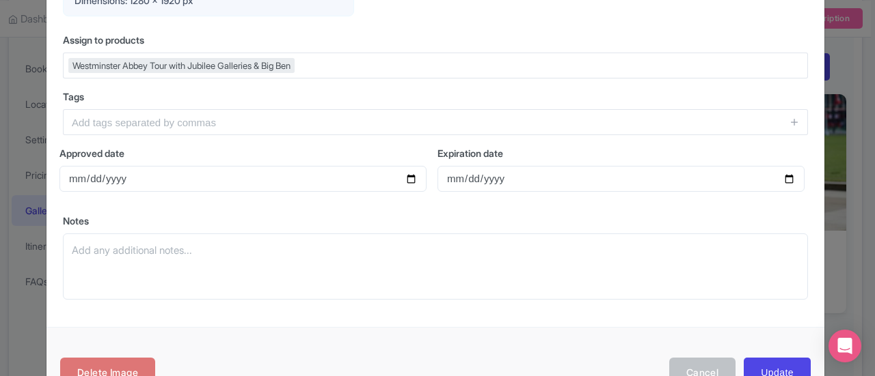
scroll to position [603, 0]
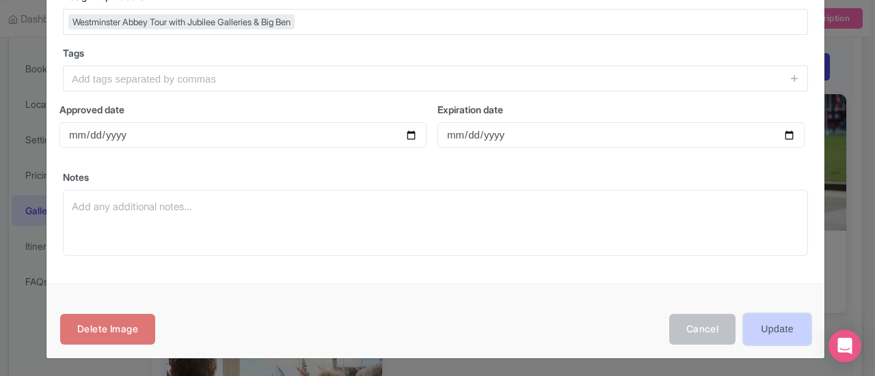
click at [786, 332] on input "Update" at bounding box center [776, 329] width 67 height 31
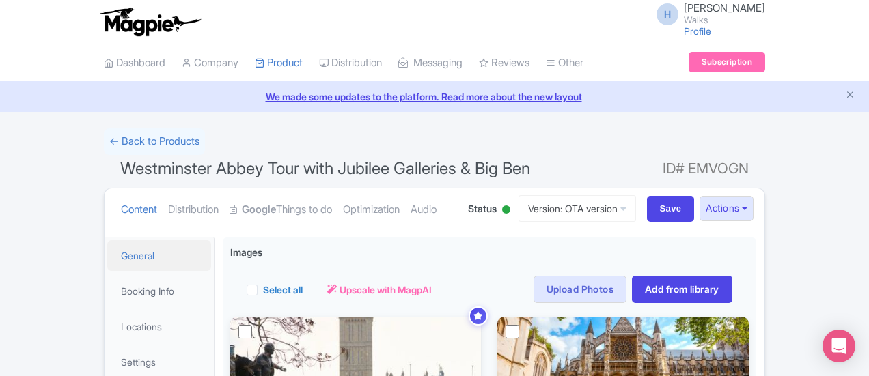
click at [107, 252] on link "General" at bounding box center [159, 255] width 104 height 31
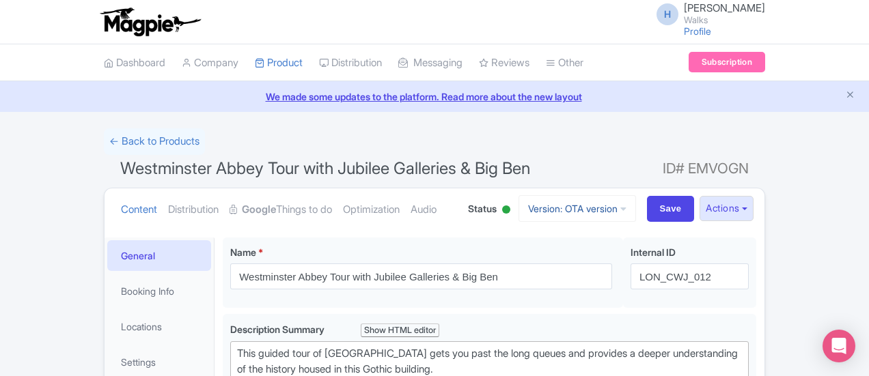
click at [636, 201] on link "Version: OTA version" at bounding box center [578, 208] width 118 height 27
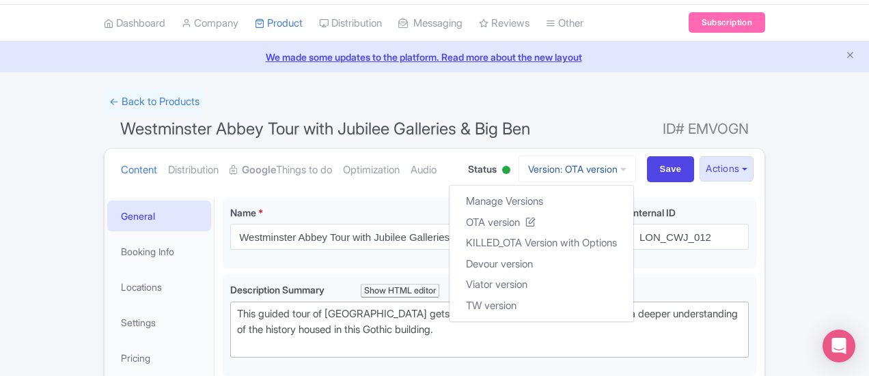
scroll to position [68, 0]
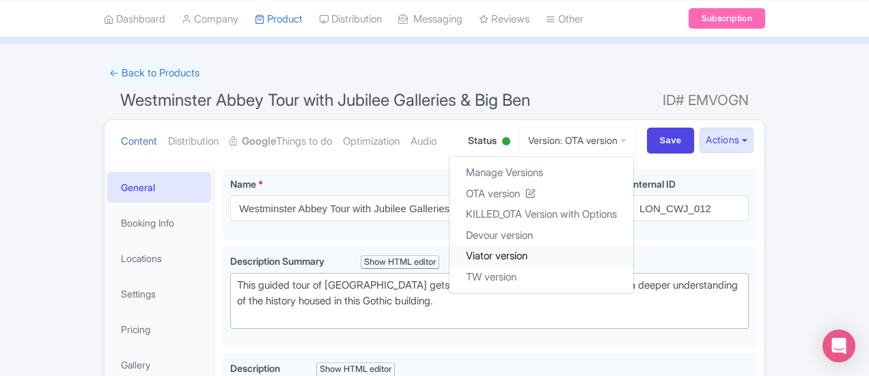
click at [592, 247] on link "Viator version" at bounding box center [542, 256] width 184 height 21
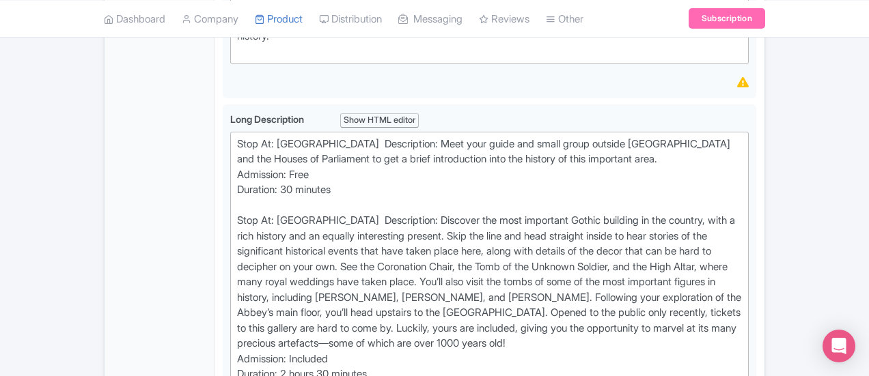
scroll to position [547, 0]
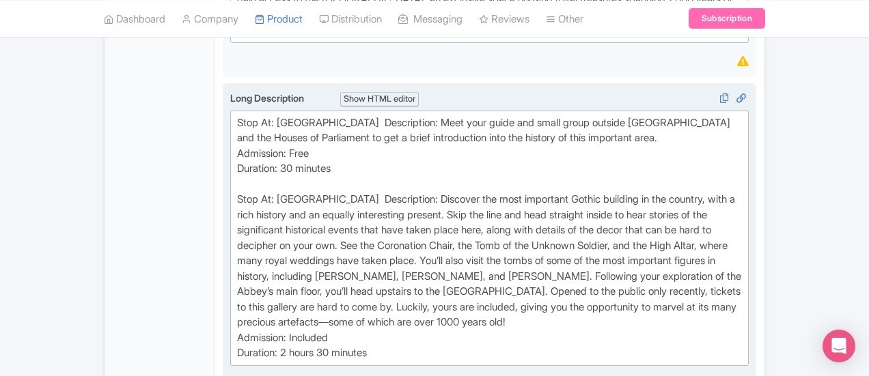
click at [322, 141] on div "Stop At: Parliament Square Description: Meet your guide and small group outside…" at bounding box center [489, 238] width 505 height 246
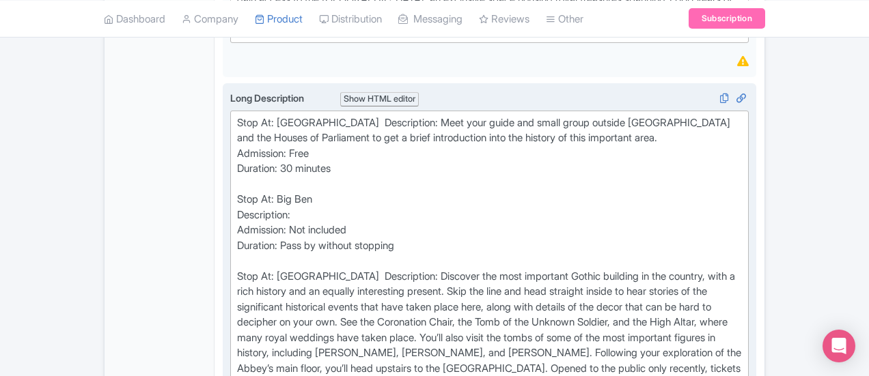
click at [280, 195] on div "Stop At: Parliament Square Description: Meet your guide and small group outside…" at bounding box center [489, 276] width 505 height 323
click at [307, 115] on div "Stop At: Parliament Square Description: Meet your guide and small group outside…" at bounding box center [489, 276] width 505 height 323
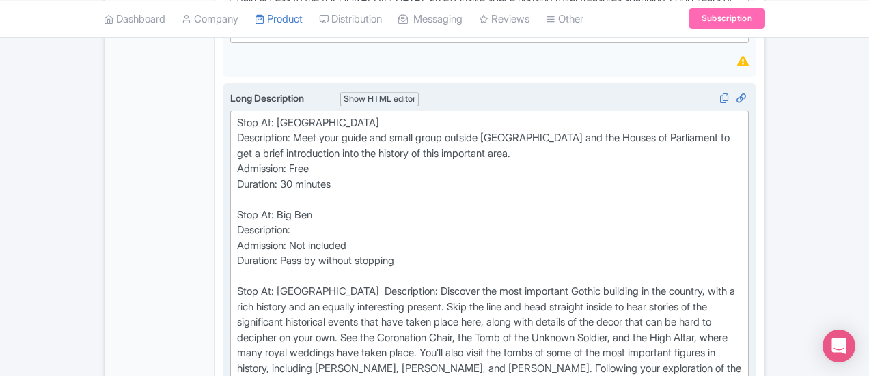
click at [265, 205] on div "Stop At: Parliament Square Description: Meet your guide and small group outside…" at bounding box center [489, 284] width 505 height 338
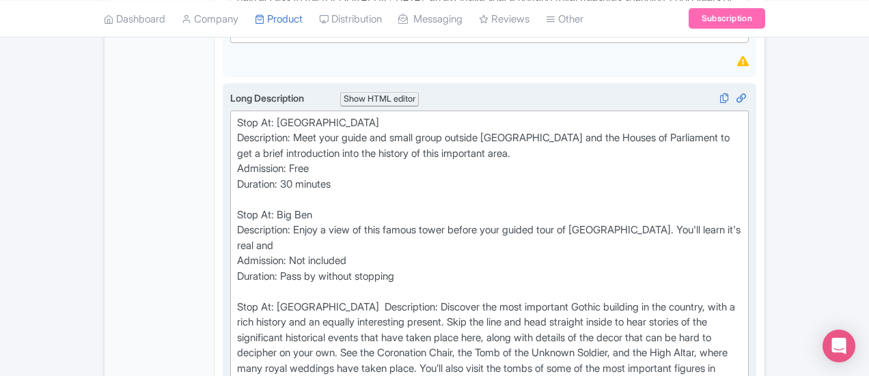
click at [400, 208] on div "Stop At: Parliament Square Description: Meet your guide and small group outside…" at bounding box center [489, 292] width 505 height 354
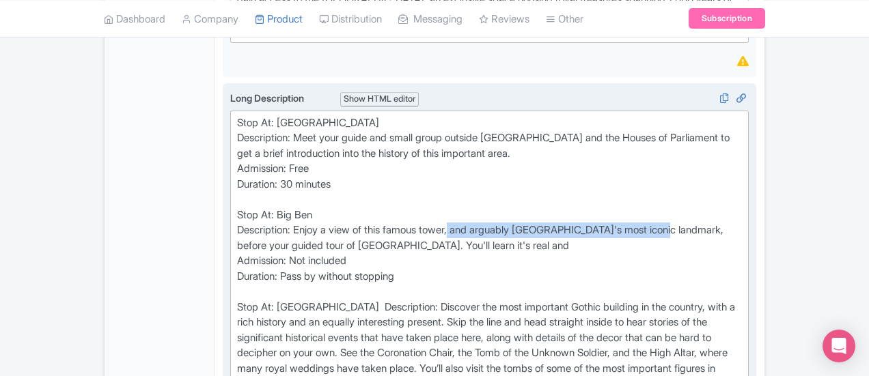
drag, startPoint x: 398, startPoint y: 213, endPoint x: 619, endPoint y: 213, distance: 220.7
click at [619, 213] on div "Stop At: Parliament Square Description: Meet your guide and small group outside…" at bounding box center [489, 292] width 505 height 354
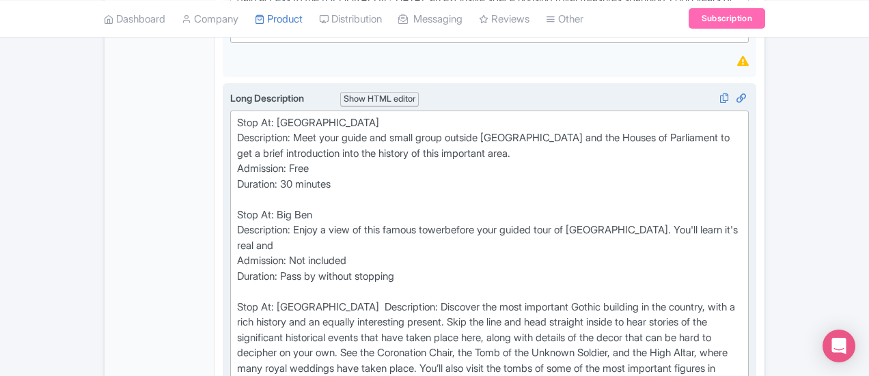
click at [742, 210] on div "Stop At: Parliament Square Description: Meet your guide and small group outside…" at bounding box center [489, 292] width 505 height 354
click at [237, 212] on div "Stop At: Parliament Square Description: Meet your guide and small group outside…" at bounding box center [489, 292] width 505 height 354
click at [237, 222] on div "Stop At: Parliament Square Description: Meet your guide and small group outside…" at bounding box center [489, 292] width 505 height 354
click at [237, 223] on div "Stop At: Parliament Square Description: Meet your guide and small group outside…" at bounding box center [489, 292] width 505 height 354
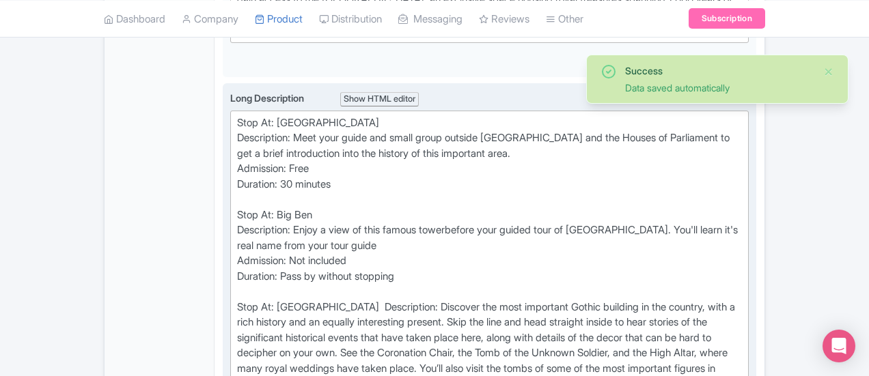
drag, startPoint x: 630, startPoint y: 209, endPoint x: 631, endPoint y: 221, distance: 12.4
click at [631, 221] on div "Stop At: Parliament Square Description: Meet your guide and small group outside…" at bounding box center [489, 292] width 505 height 354
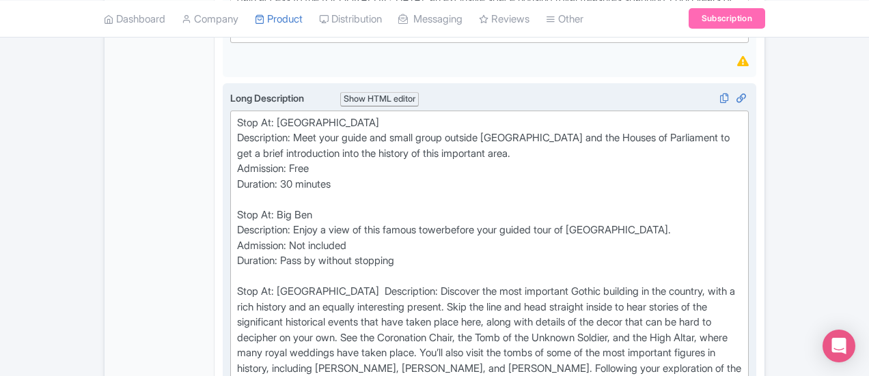
click at [237, 211] on div "Stop At: Parliament Square Description: Meet your guide and small group outside…" at bounding box center [489, 284] width 505 height 338
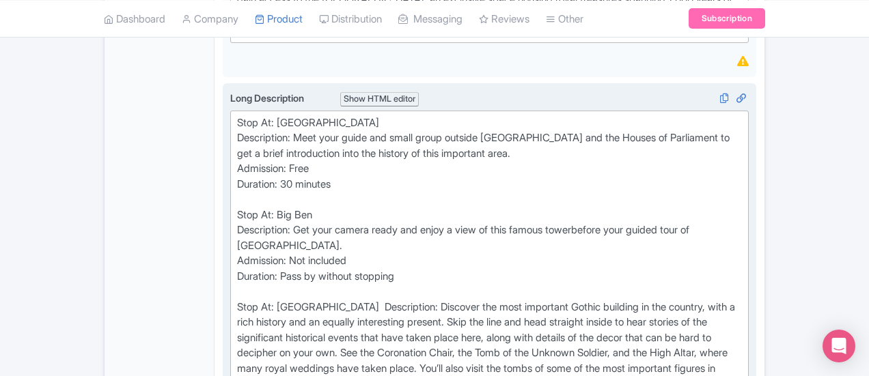
click at [742, 210] on div "Stop At: Parliament Square Description: Meet your guide and small group outside…" at bounding box center [489, 292] width 505 height 354
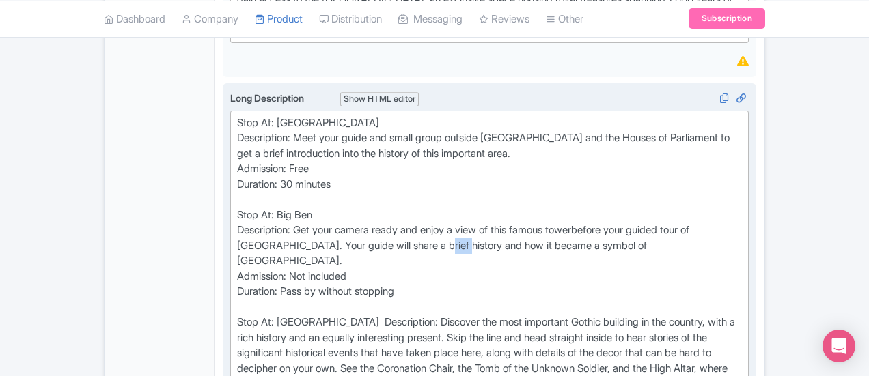
drag, startPoint x: 234, startPoint y: 228, endPoint x: 210, endPoint y: 229, distance: 24.0
click at [237, 229] on div "Stop At: Parliament Square Description: Meet your guide and small group outside…" at bounding box center [489, 299] width 505 height 369
type trix-editor "<div>Stop At: Parliament Square &nbsp;<br>Description: Meet your guide and smal…"
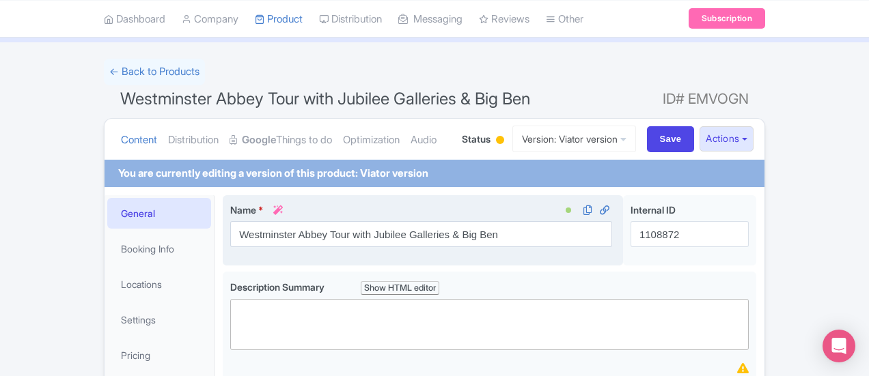
scroll to position [68, 0]
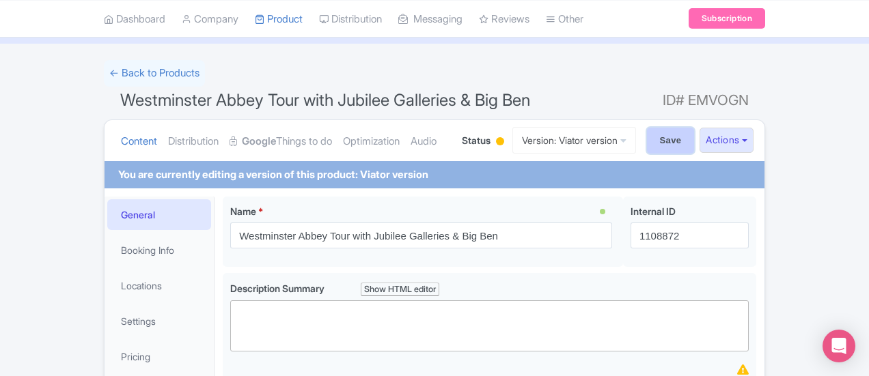
click at [695, 139] on input "Save" at bounding box center [671, 141] width 48 height 26
type input "Saving..."
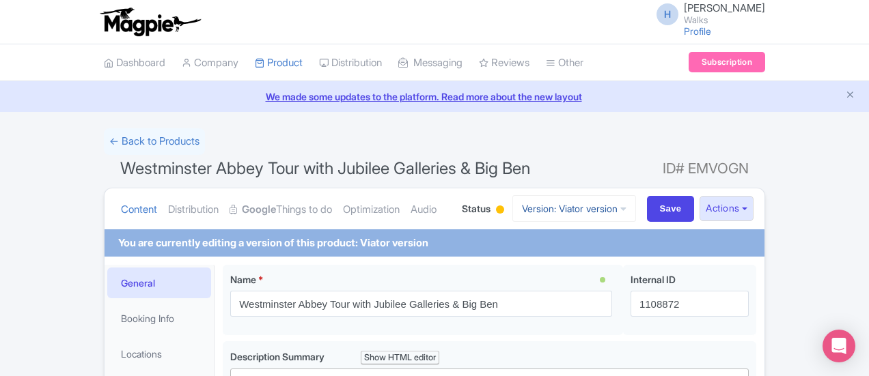
click at [636, 195] on link "Version: Viator version" at bounding box center [574, 208] width 124 height 27
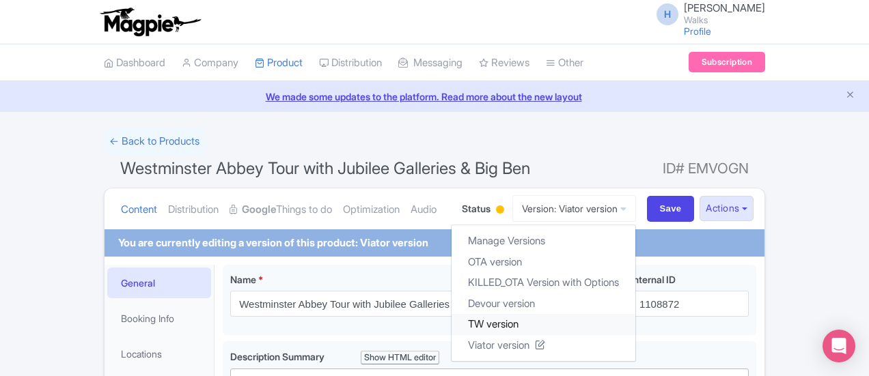
click at [593, 319] on link "TW version" at bounding box center [544, 324] width 184 height 21
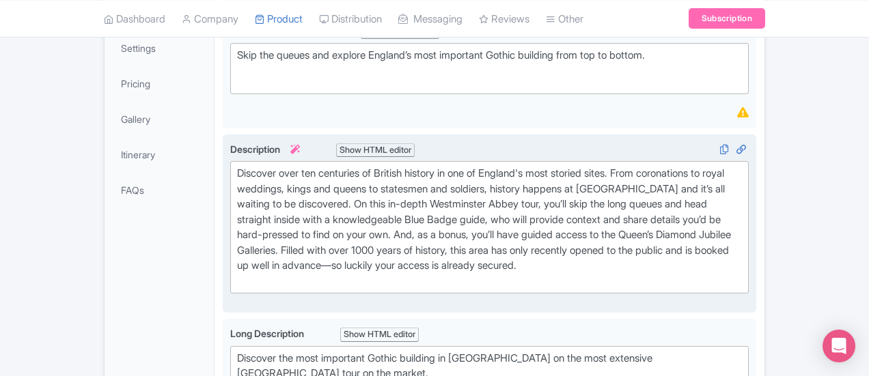
scroll to position [357, 0]
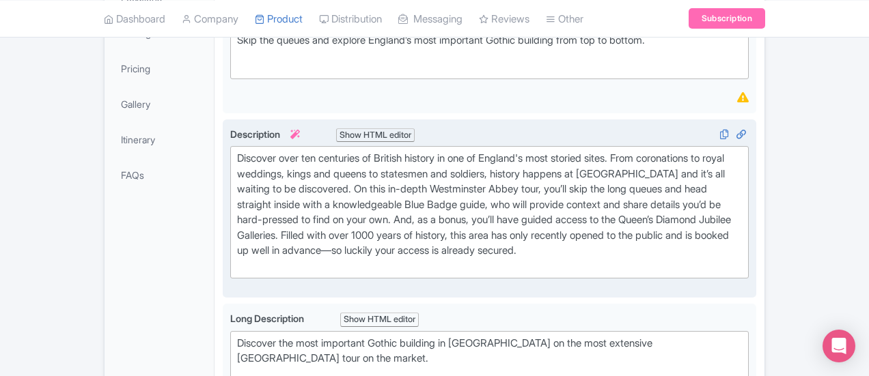
click at [357, 263] on div "Description i Show HTML editor Bold Italic Strikethrough Link Heading Quote Cod…" at bounding box center [489, 208] width 519 height 163
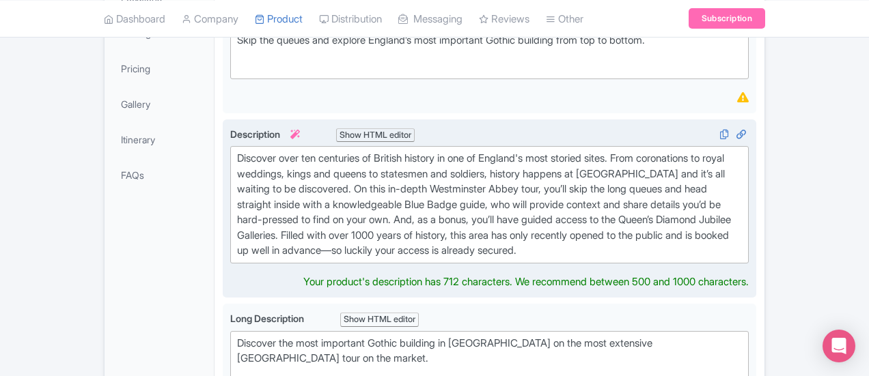
type trix-editor "<div>Discover over ten centuries of British history in one of England's most st…"
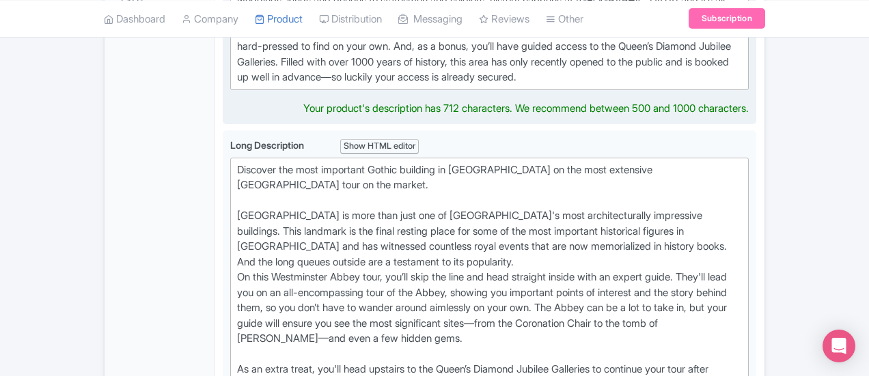
scroll to position [493, 0]
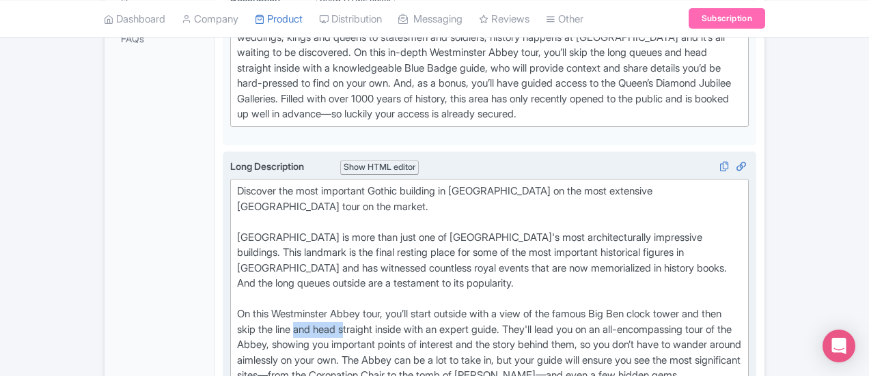
drag, startPoint x: 754, startPoint y: 263, endPoint x: 806, endPoint y: 258, distance: 51.5
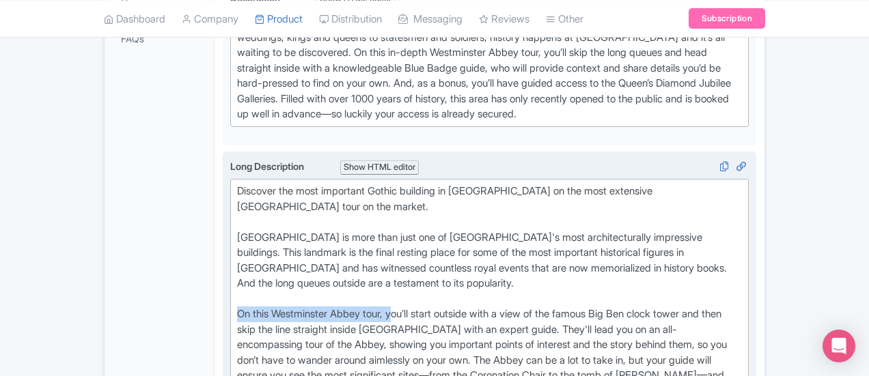
drag, startPoint x: 335, startPoint y: 262, endPoint x: 171, endPoint y: 265, distance: 164.7
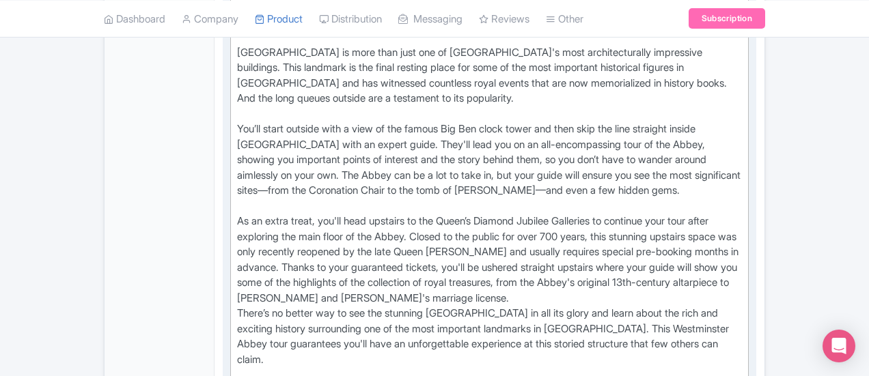
scroll to position [698, 0]
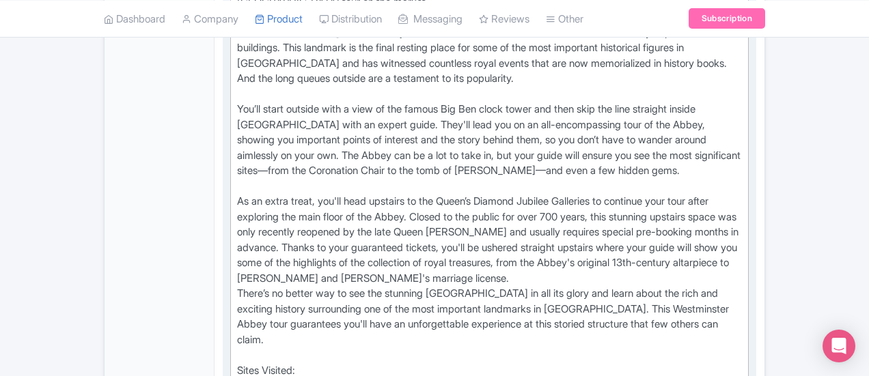
click at [353, 195] on div "Discover the most important Gothic building in England on the most extensive We…" at bounding box center [489, 186] width 505 height 415
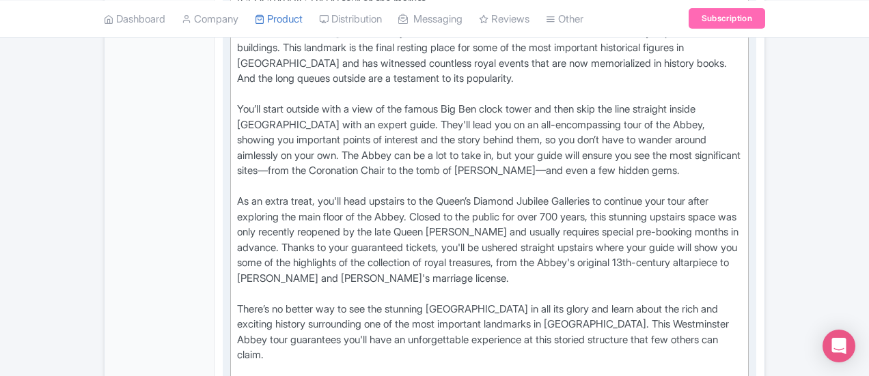
click at [259, 305] on div "Discover the most important Gothic building in England on the most extensive We…" at bounding box center [489, 194] width 505 height 430
click at [455, 308] on div "Discover the most important Gothic building in England on the most extensive We…" at bounding box center [489, 194] width 505 height 430
click at [454, 308] on div "Discover the most important Gothic building in England on the most extensive We…" at bounding box center [489, 194] width 505 height 430
type trix-editor "<div>Discover the most important Gothic building in England on the most extensi…"
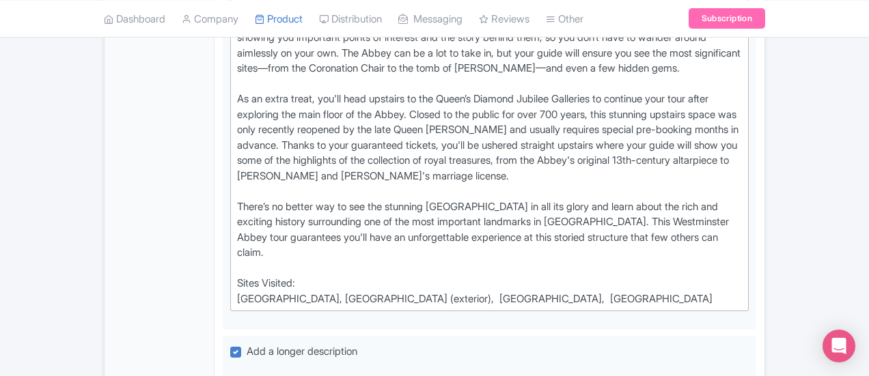
scroll to position [903, 0]
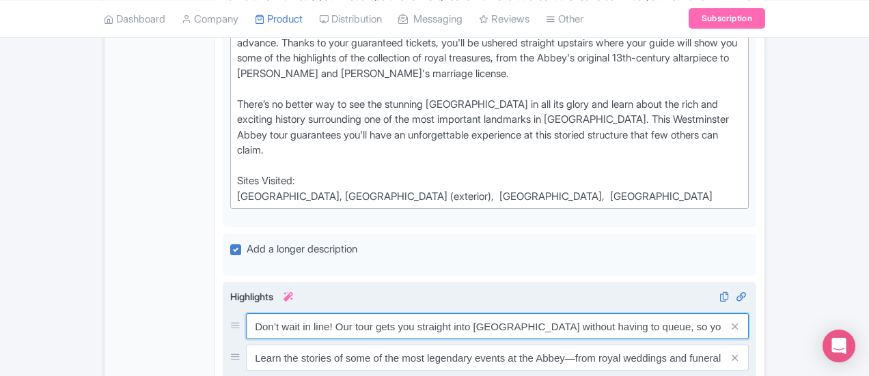
click at [476, 314] on input "Don’t wait in line! Our tour gets you straight into [GEOGRAPHIC_DATA] without h…" at bounding box center [497, 327] width 503 height 26
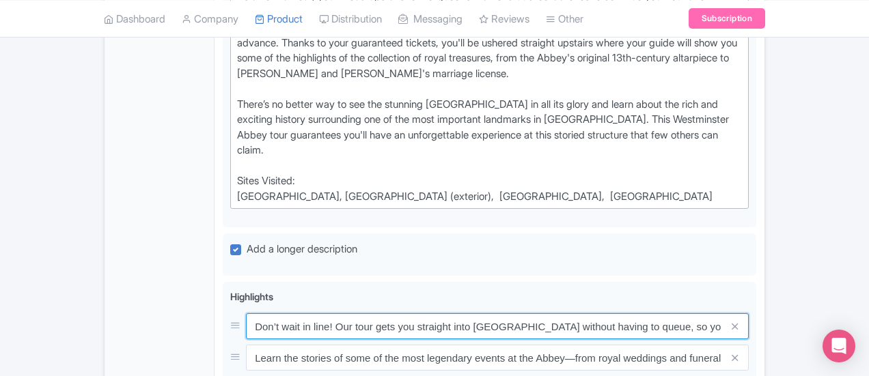
scroll to position [0, 61]
drag, startPoint x: 366, startPoint y: 233, endPoint x: 853, endPoint y: 248, distance: 487.4
click at [765, 248] on div "Complete Westminster Abbey Tour with Diamond Jubilee Galleries Name * i Complet…" at bounding box center [490, 51] width 550 height 1395
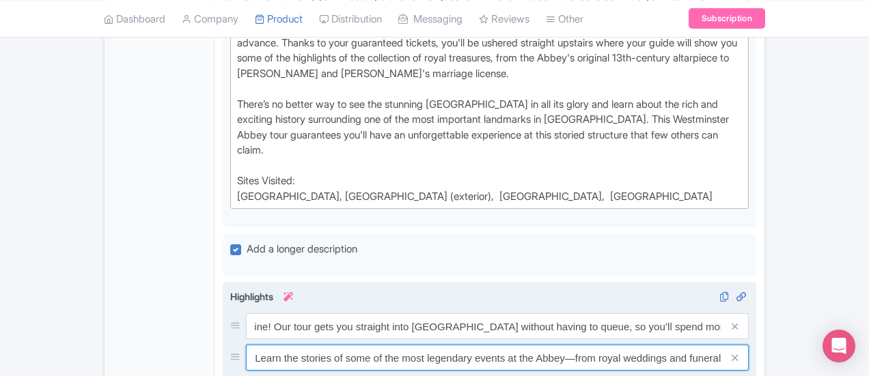
click at [324, 345] on input "Learn the stories of some of the most legendary events at the Abbey—from royal …" at bounding box center [497, 358] width 503 height 26
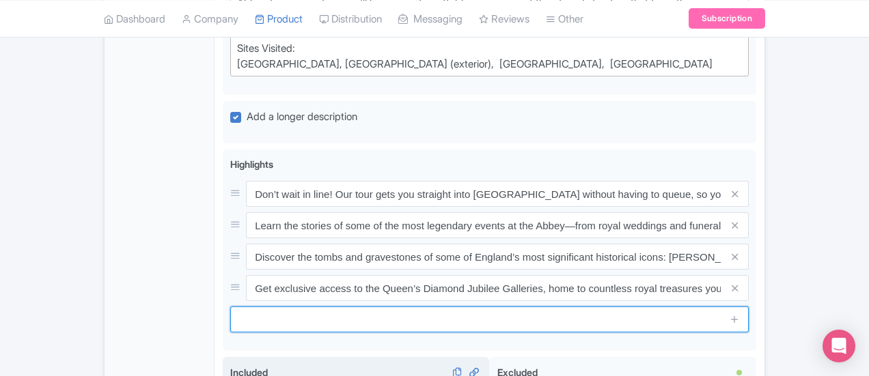
scroll to position [972, 0]
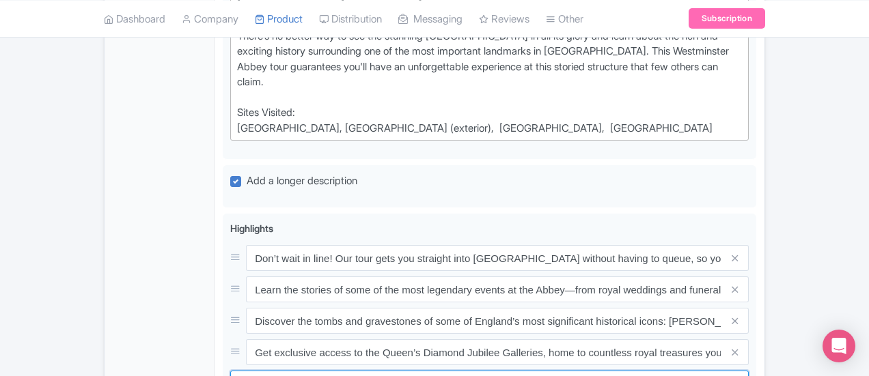
drag, startPoint x: 548, startPoint y: 285, endPoint x: 79, endPoint y: 279, distance: 468.7
type input "Enjoy a view of the famous Big Ben clock tower from Parliament Square as your g…"
drag, startPoint x: 611, startPoint y: 296, endPoint x: 130, endPoint y: 294, distance: 480.3
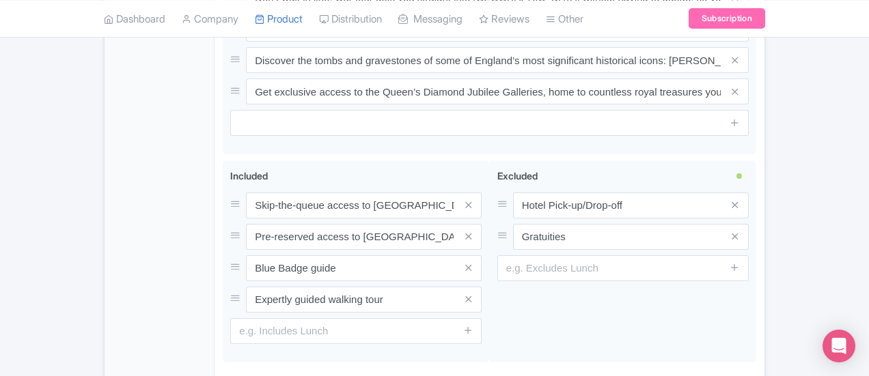
scroll to position [1238, 0]
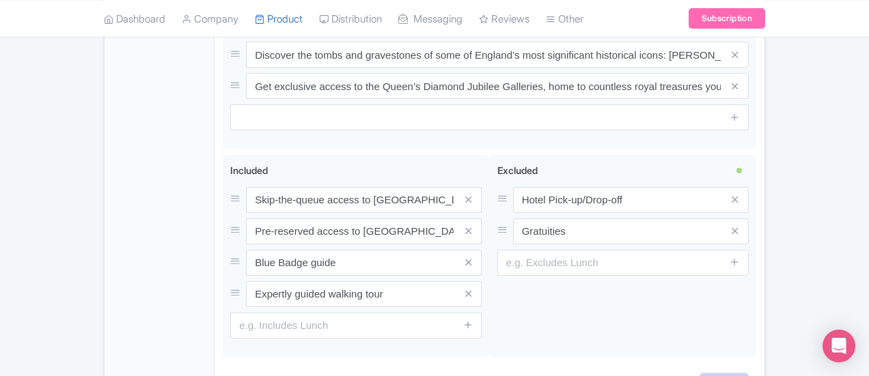
type input "Saving..."
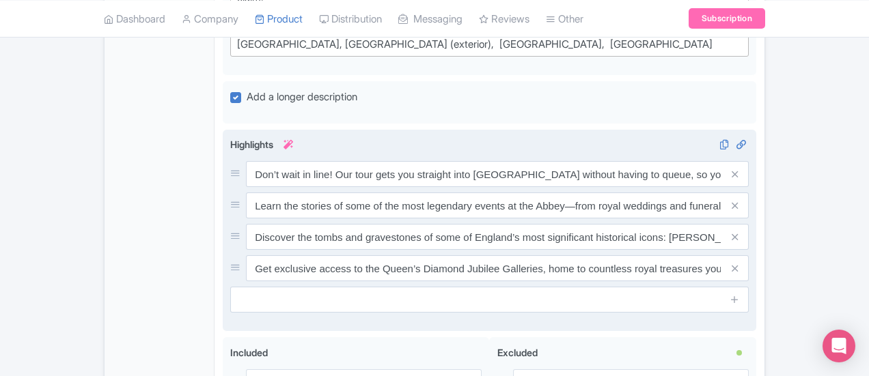
scroll to position [896, 0]
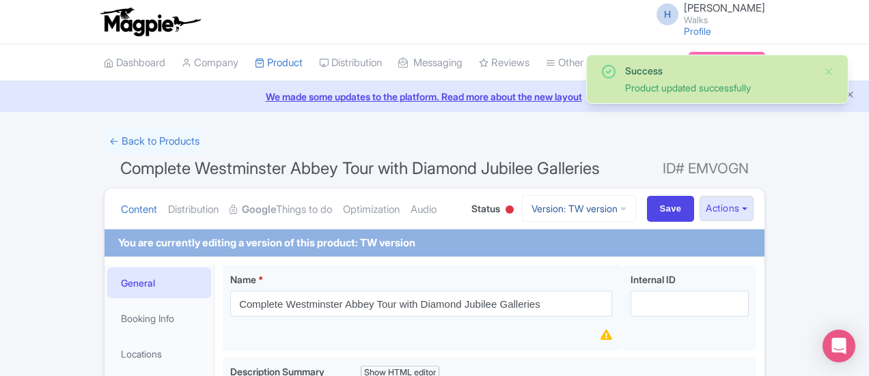
click at [636, 207] on link "Version: TW version" at bounding box center [579, 208] width 114 height 27
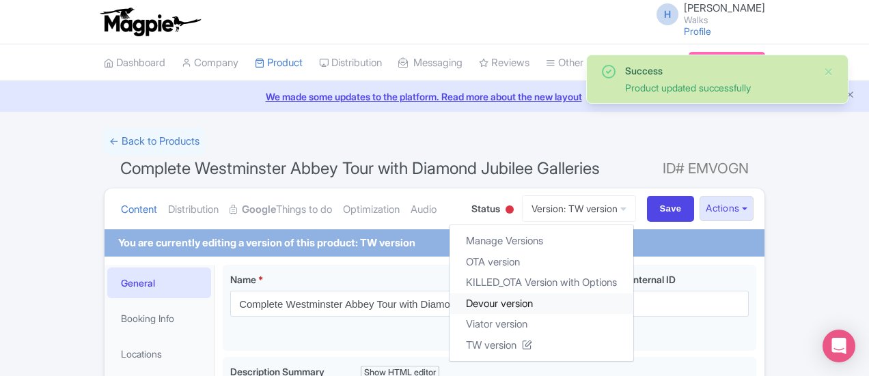
click at [609, 305] on link "Devour version" at bounding box center [542, 303] width 184 height 21
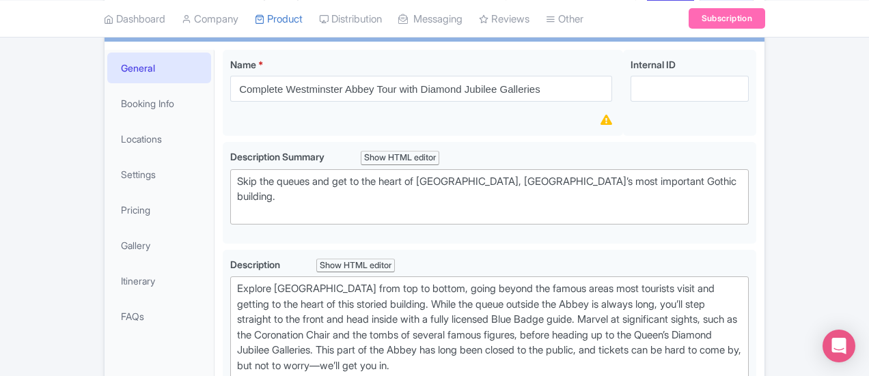
scroll to position [342, 0]
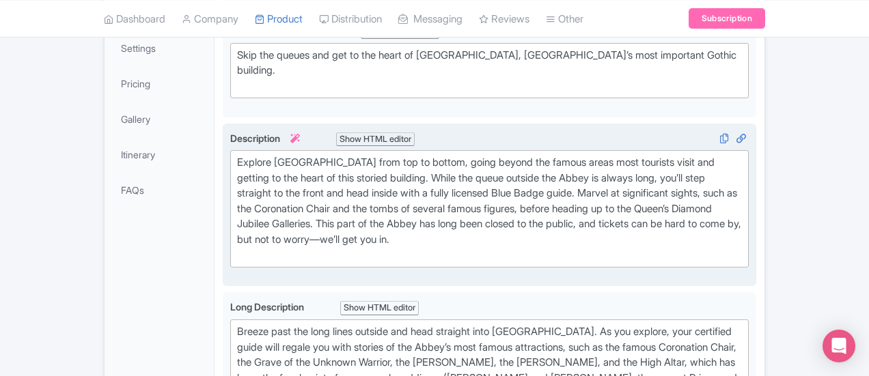
click at [266, 251] on div "Description i Show HTML editor Bold Italic Strikethrough Link Heading Quote Cod…" at bounding box center [489, 205] width 519 height 148
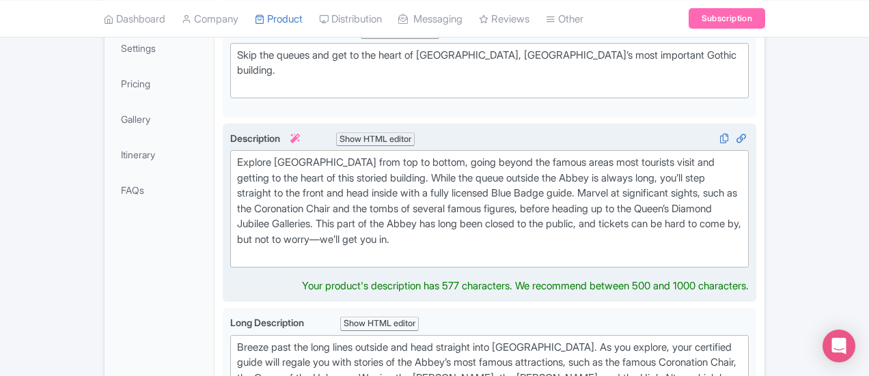
click at [264, 244] on trix-editor "Explore [GEOGRAPHIC_DATA] from top to bottom, going beyond the famous areas mos…" at bounding box center [489, 209] width 519 height 118
type trix-editor "<div>Explore Westminster Abbey from top to bottom, going beyond the famous area…"
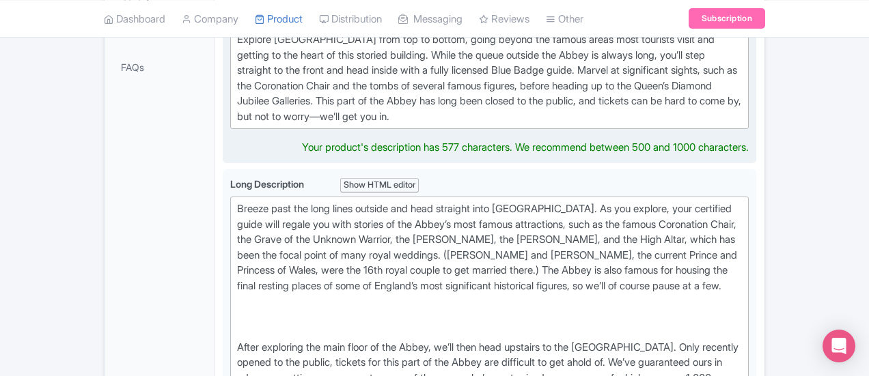
scroll to position [478, 0]
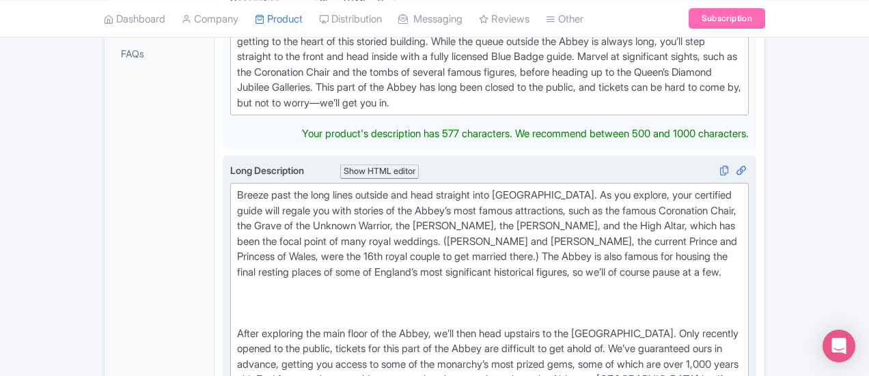
click at [237, 188] on div "Breeze past the long lines outside and head straight into Westminster Abbey. As…" at bounding box center [489, 242] width 505 height 108
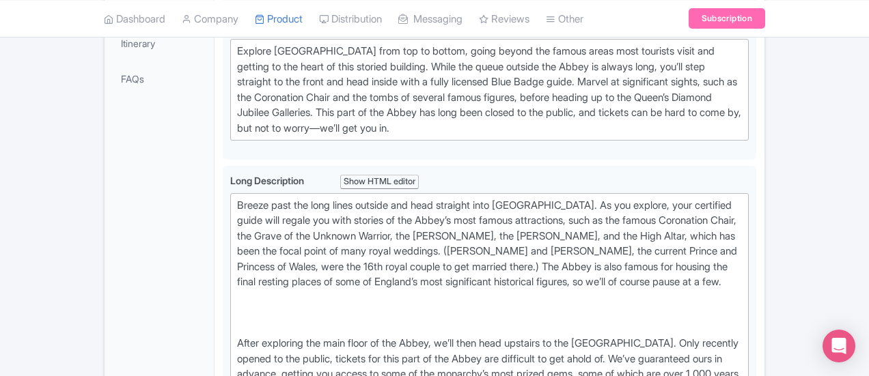
scroll to position [410, 0]
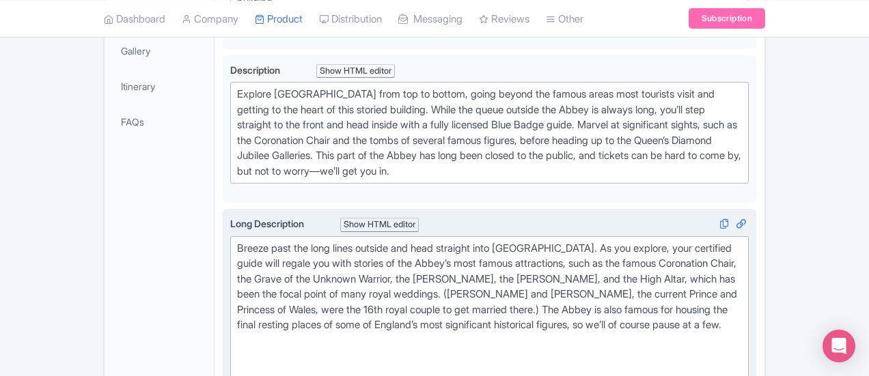
click at [230, 350] on trix-editor "Breeze past the long lines outside and head straight into Westminster Abbey. As…" at bounding box center [489, 356] width 519 height 240
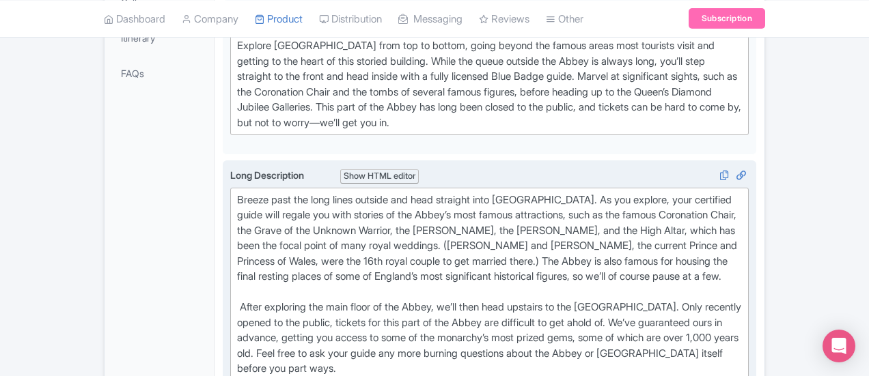
scroll to position [478, 0]
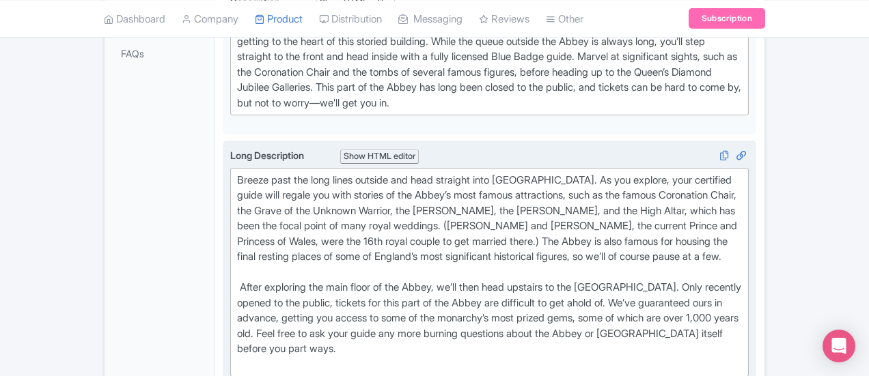
click at [256, 307] on div "After exploring the main floor of the Abbey, we’ll then head upstairs to the [G…" at bounding box center [489, 326] width 505 height 92
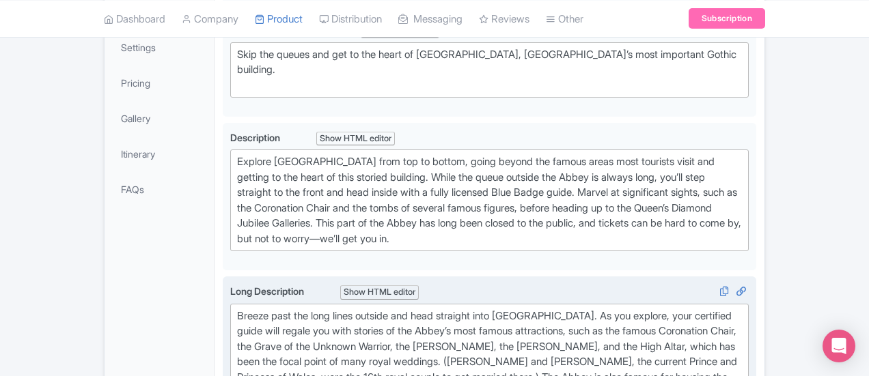
scroll to position [342, 0]
click at [237, 309] on div "Breeze past the long lines outside and head straight into Westminster Abbey. As…" at bounding box center [489, 363] width 505 height 108
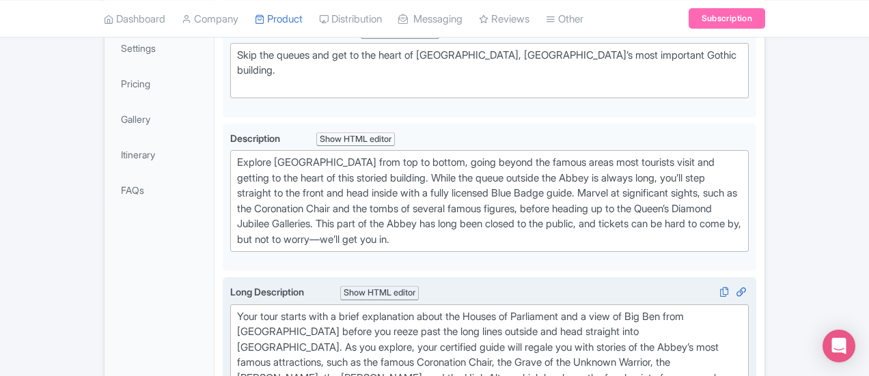
type trix-editor "<div>Your tour starts with a brief explanation about the Houses of Parliament a…"
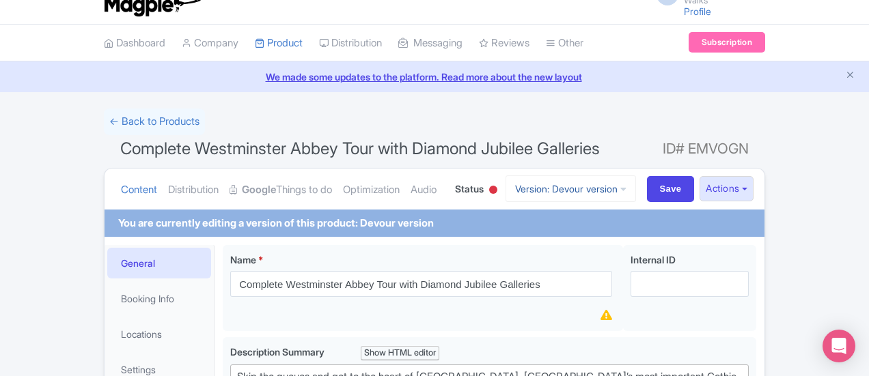
scroll to position [0, 0]
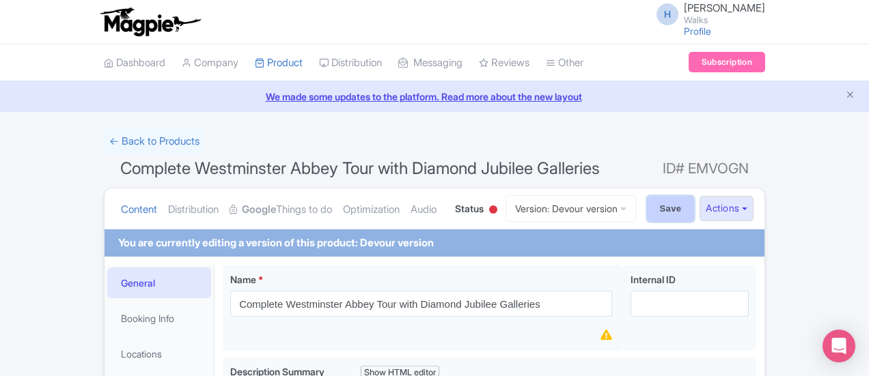
click at [695, 208] on input "Save" at bounding box center [671, 209] width 48 height 26
type input "Saving..."
click at [614, 205] on link "Version: Devour version" at bounding box center [571, 208] width 130 height 27
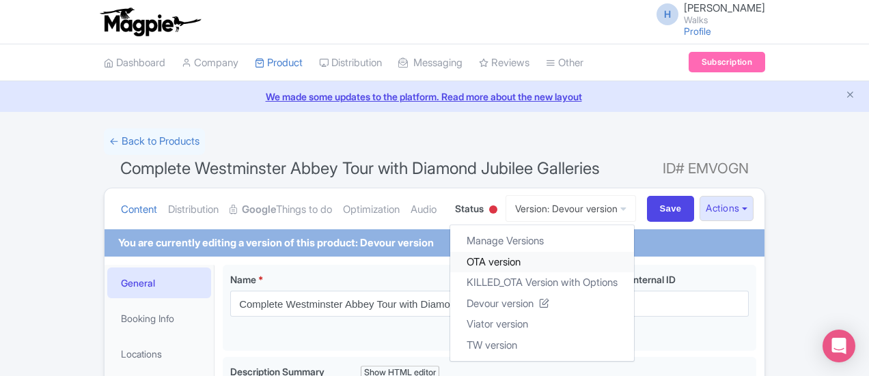
click at [601, 260] on link "OTA version" at bounding box center [542, 261] width 184 height 21
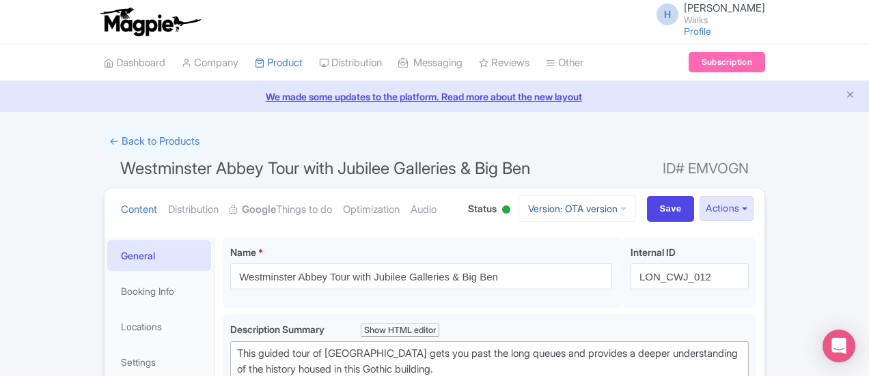
click at [636, 206] on link "Version: OTA version" at bounding box center [578, 208] width 118 height 27
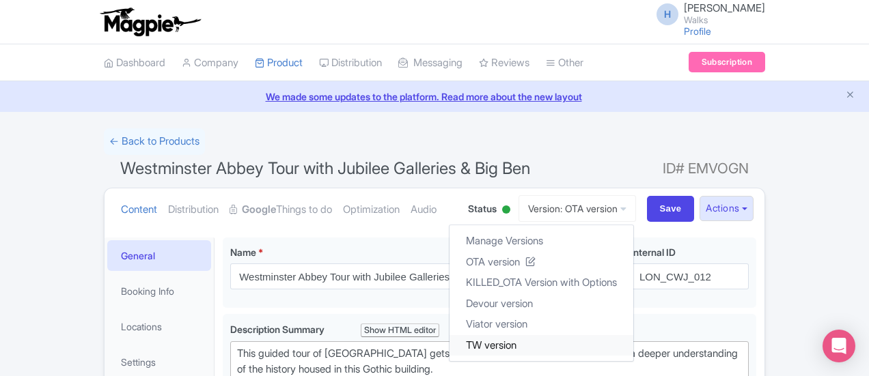
click at [577, 342] on link "TW version" at bounding box center [542, 345] width 184 height 21
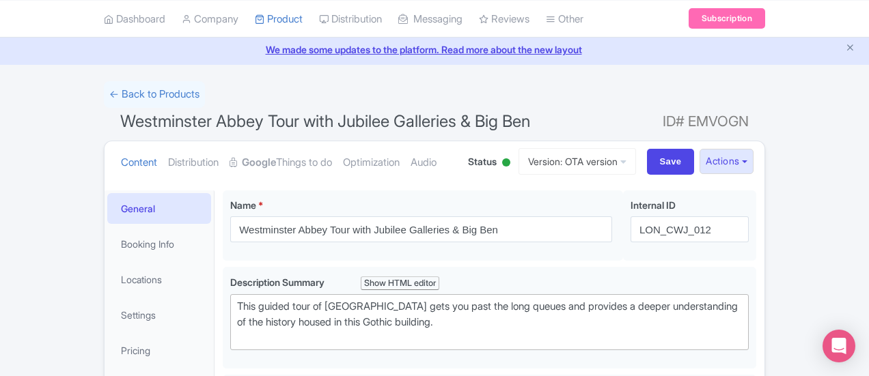
scroll to position [68, 0]
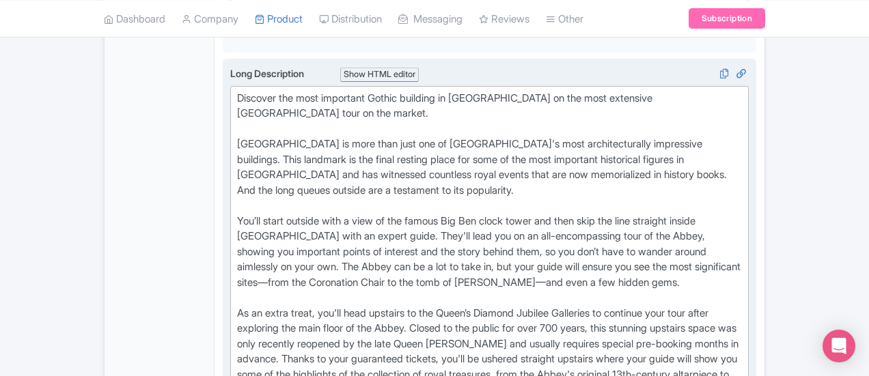
scroll to position [615, 0]
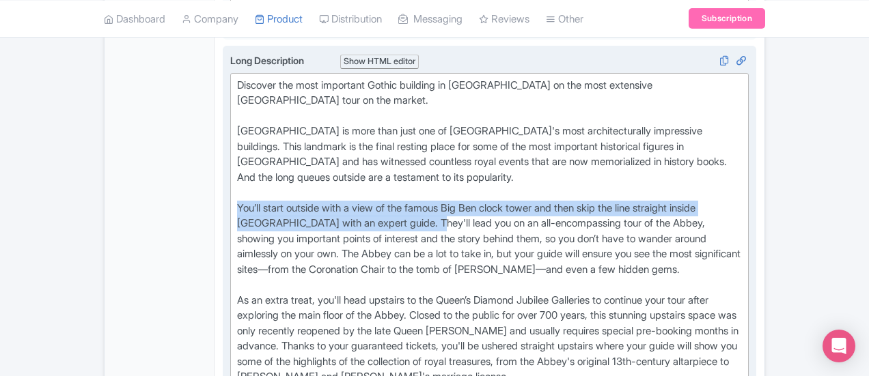
drag, startPoint x: 172, startPoint y: 158, endPoint x: 210, endPoint y: 169, distance: 39.8
click at [237, 169] on div "Discover the most important Gothic building in England on the most extensive We…" at bounding box center [489, 293] width 505 height 430
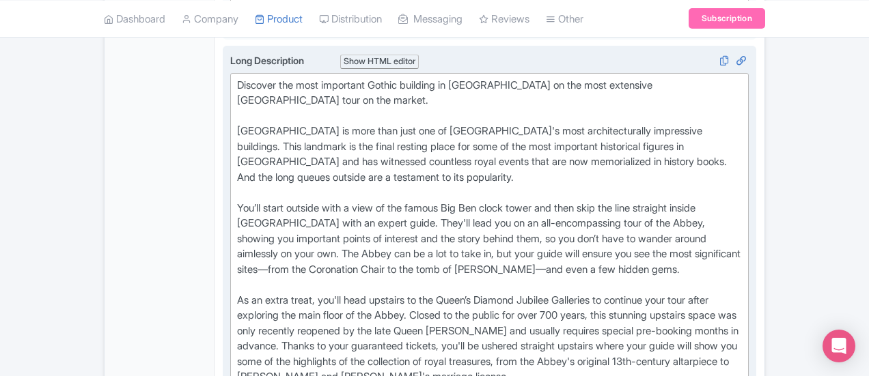
click at [237, 184] on div "Discover the most important Gothic building in England on the most extensive We…" at bounding box center [489, 293] width 505 height 430
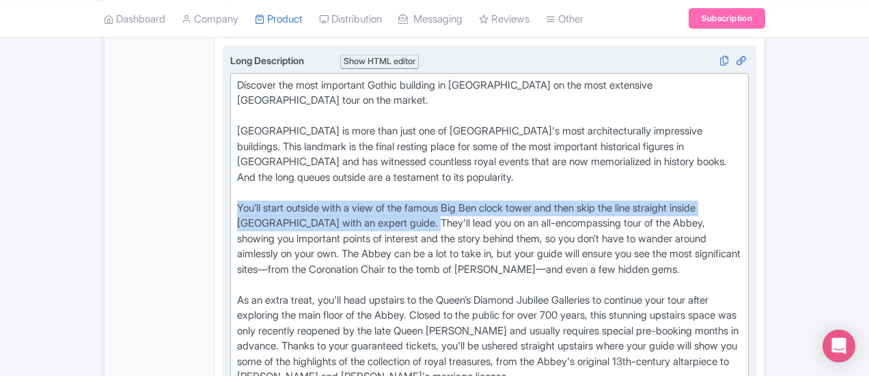
drag, startPoint x: 204, startPoint y: 173, endPoint x: 169, endPoint y: 154, distance: 39.8
click at [230, 154] on trix-editor "Discover the most important Gothic building in England on the most extensive We…" at bounding box center [489, 293] width 519 height 440
type trix-editor "<div>Discover the most important Gothic building in England on the most extensi…"
copy div "You’ll start outside with a view of the famous Big Ben clock tower and then ski…"
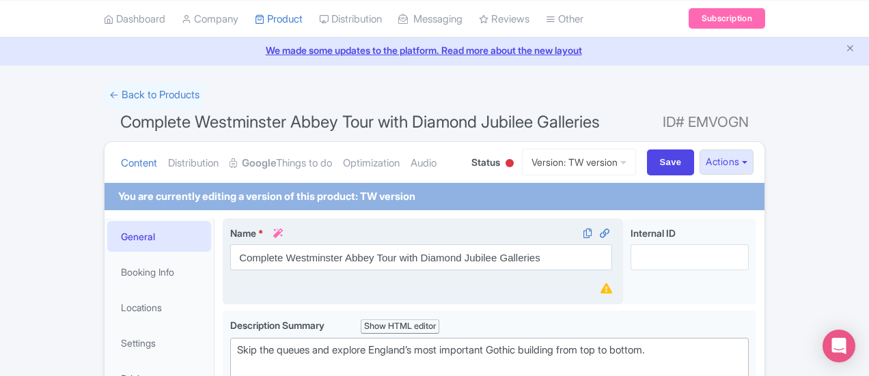
scroll to position [68, 0]
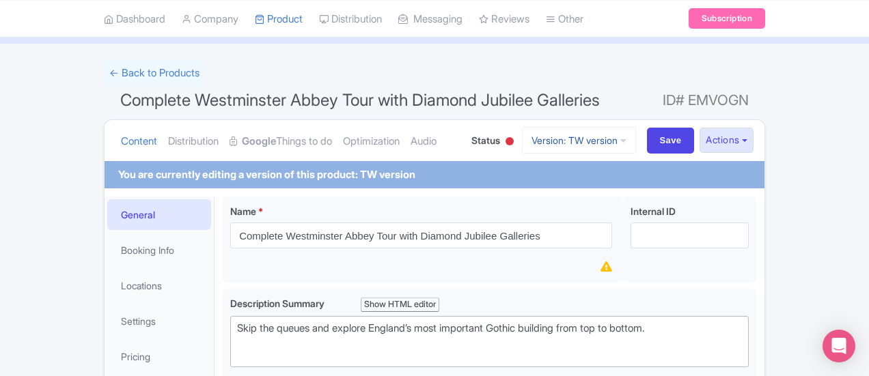
click at [636, 137] on link "Version: TW version" at bounding box center [579, 140] width 114 height 27
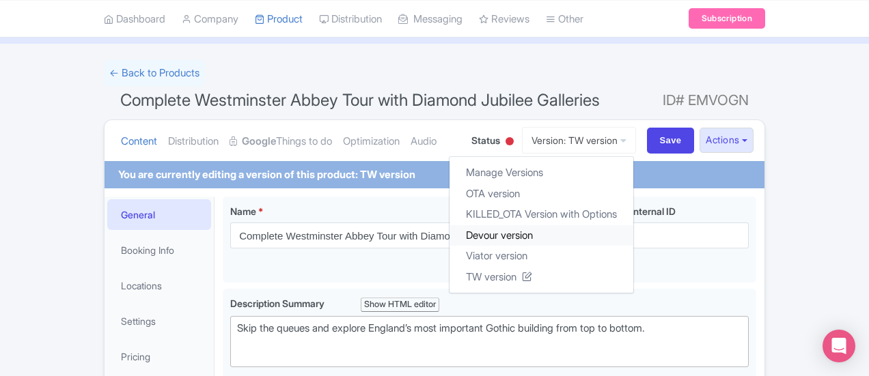
click at [588, 236] on link "Devour version" at bounding box center [542, 235] width 184 height 21
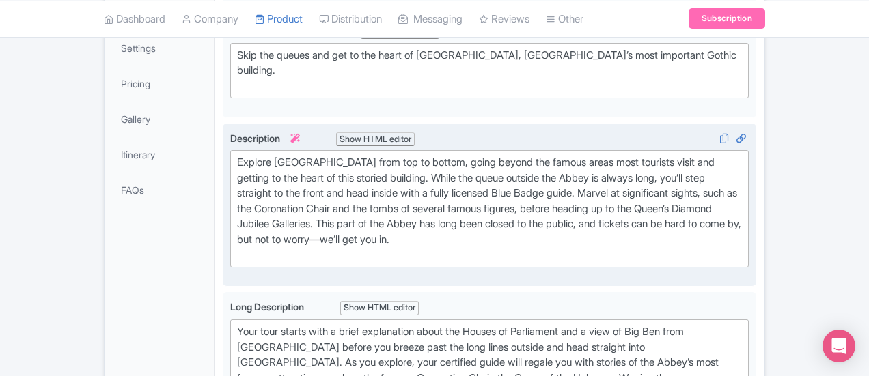
scroll to position [547, 0]
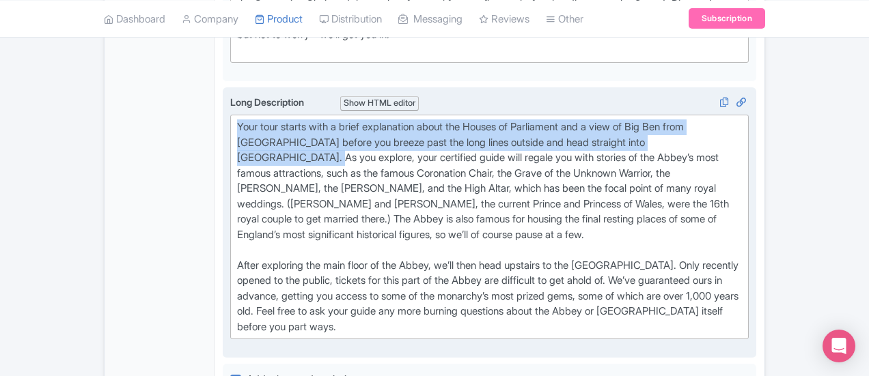
drag, startPoint x: 172, startPoint y: 102, endPoint x: 508, endPoint y: 122, distance: 336.8
click at [508, 122] on trix-editor "Your tour starts with a brief explanation about the Houses of Parliament and a …" at bounding box center [489, 227] width 519 height 225
type trix-editor "<lor>Ipsu dolo sitame cons a elits doeiusmodte incid utl Etdolo ma Aliquaenim a…"
copy div "Your tour starts with a brief explanation about the Houses of Parliament and a …"
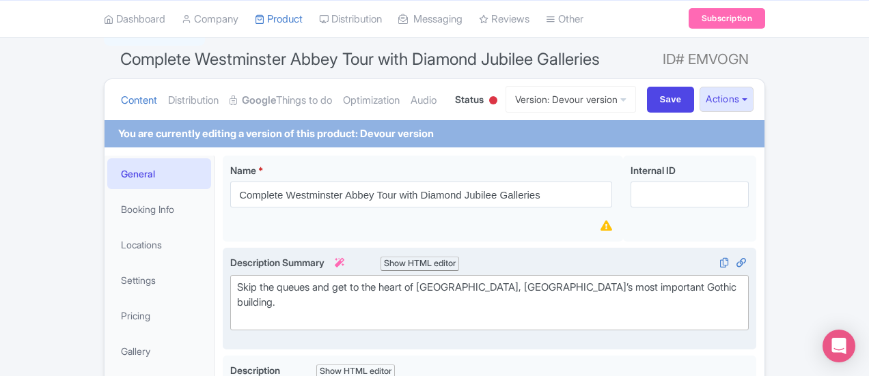
scroll to position [0, 0]
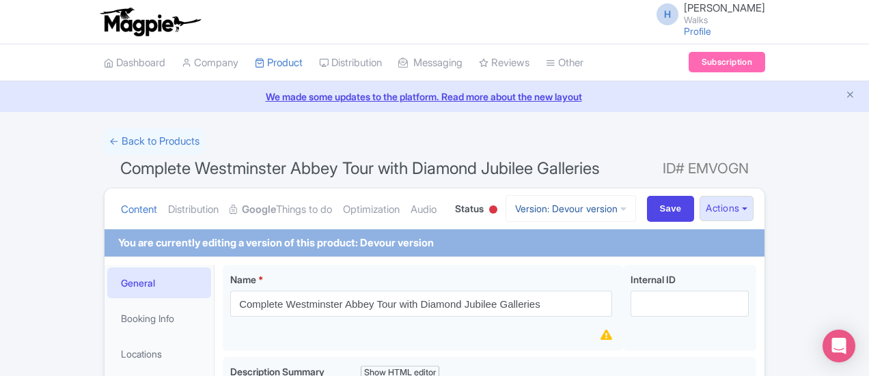
click at [636, 207] on link "Version: Devour version" at bounding box center [571, 208] width 130 height 27
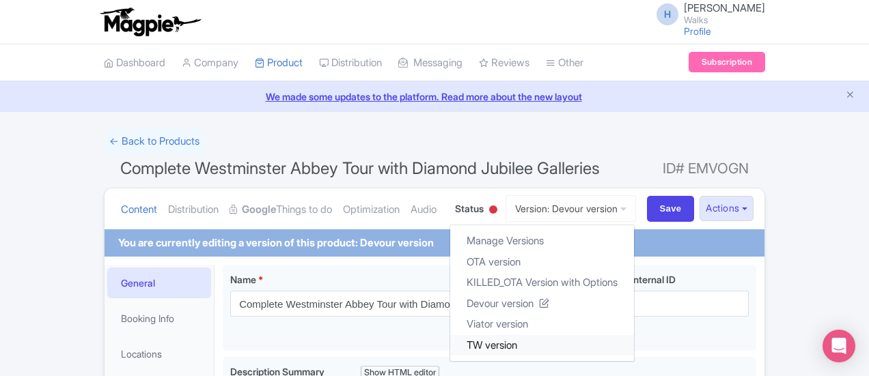
click at [590, 345] on link "TW version" at bounding box center [542, 345] width 184 height 21
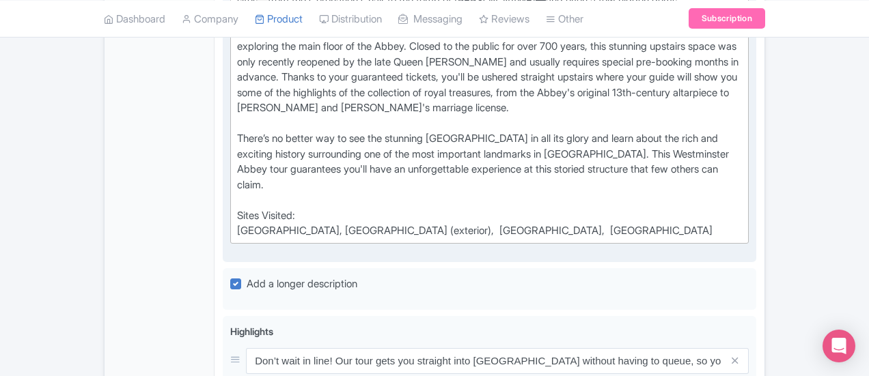
scroll to position [957, 0]
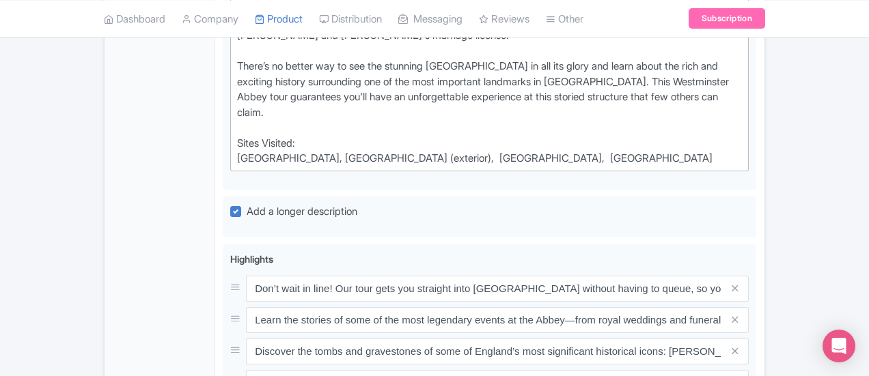
type input "S"
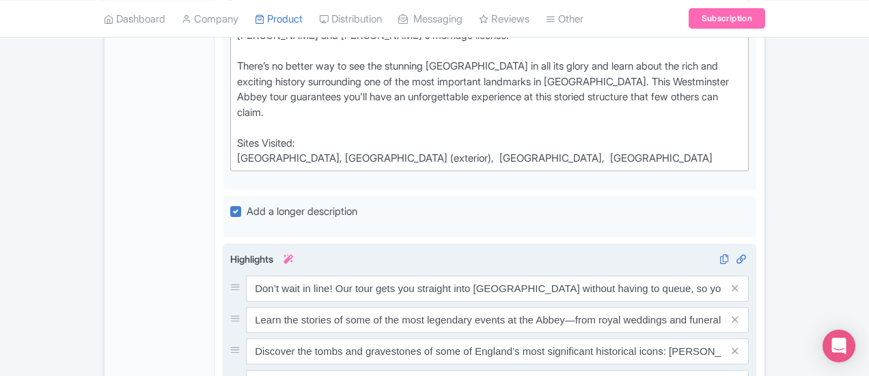
type input "Look up at Big Ben from [GEOGRAPHIC_DATA] and learn how it became a symbol of […"
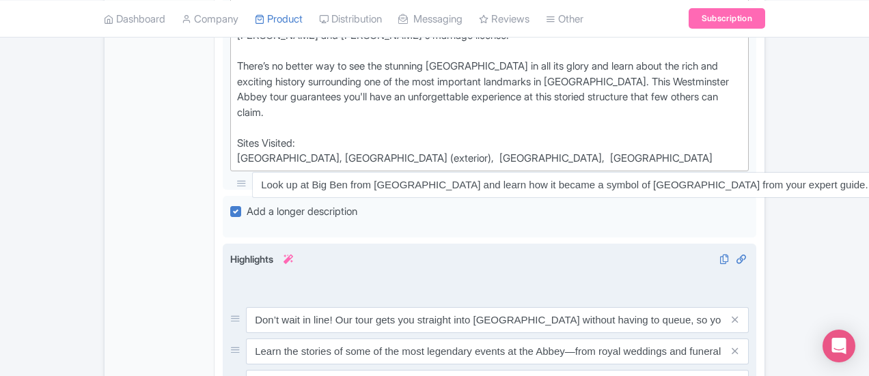
drag, startPoint x: 170, startPoint y: 318, endPoint x: 176, endPoint y: 184, distance: 134.1
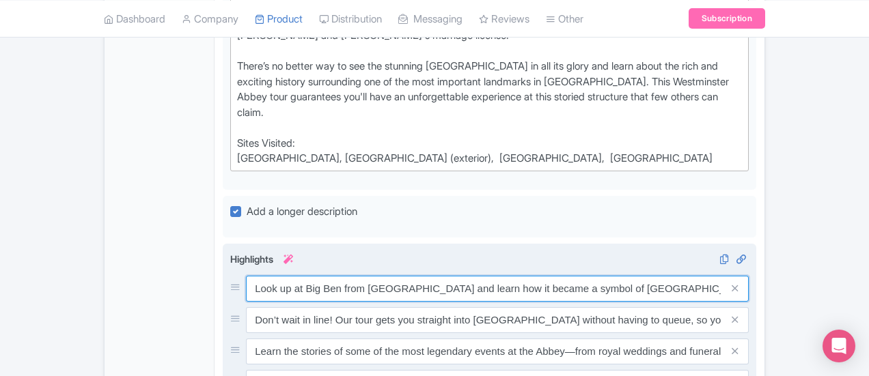
drag, startPoint x: 715, startPoint y: 195, endPoint x: 174, endPoint y: 187, distance: 541.2
click at [230, 276] on div "Look up at Big Ben from Parliament Square and learn how it became a symbol of L…" at bounding box center [489, 289] width 519 height 26
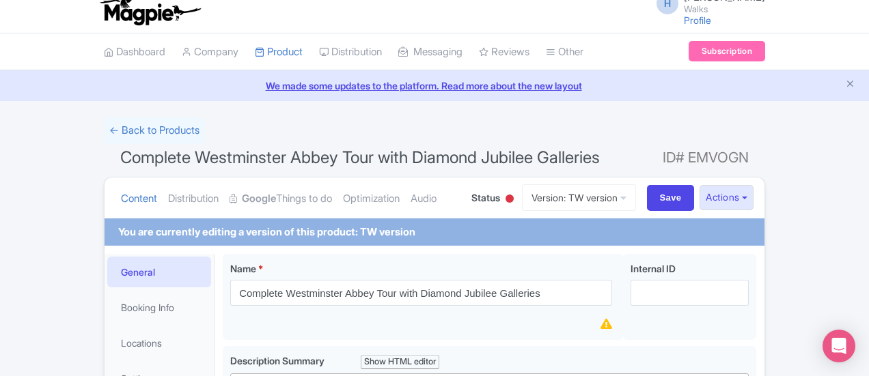
scroll to position [0, 0]
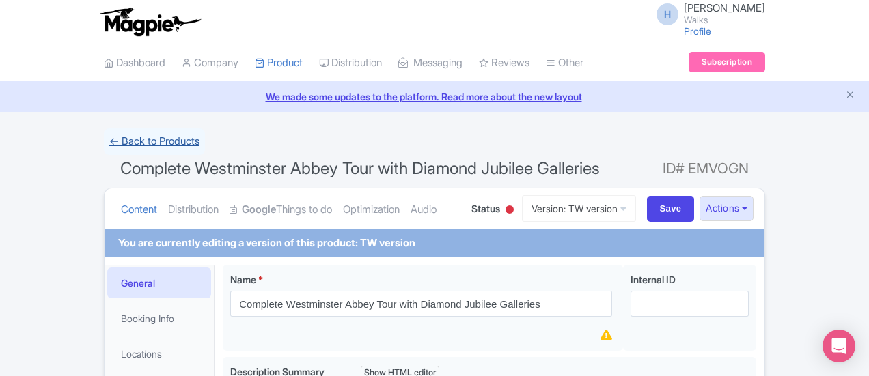
click at [104, 147] on link "← Back to Products" at bounding box center [154, 141] width 101 height 27
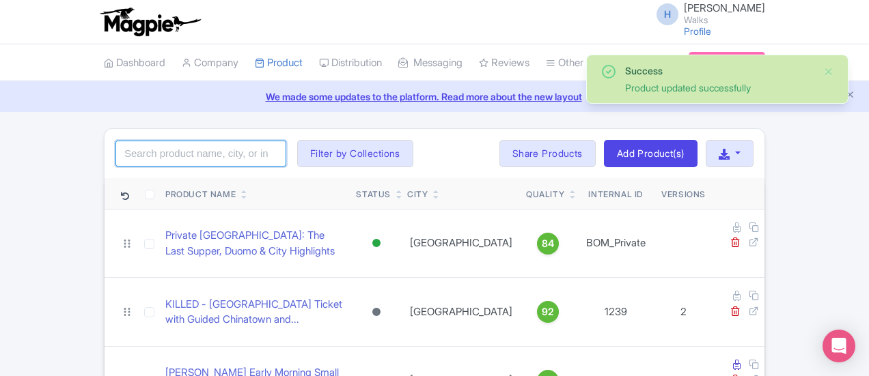
click at [115, 147] on input "search" at bounding box center [200, 154] width 171 height 26
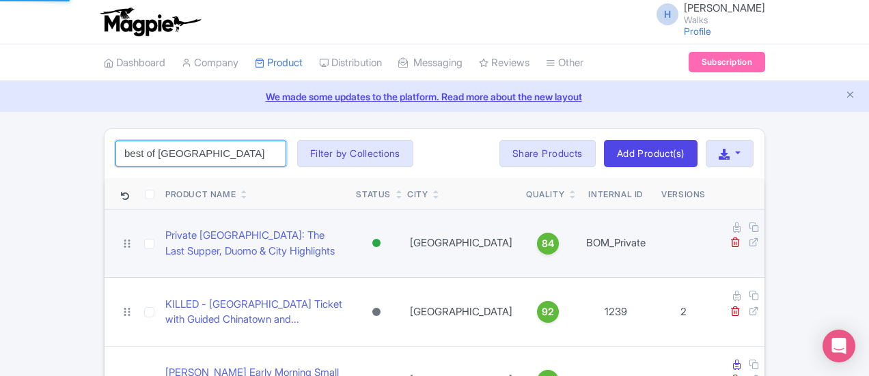
type input "best of [GEOGRAPHIC_DATA]"
click button "Search" at bounding box center [0, 0] width 0 height 0
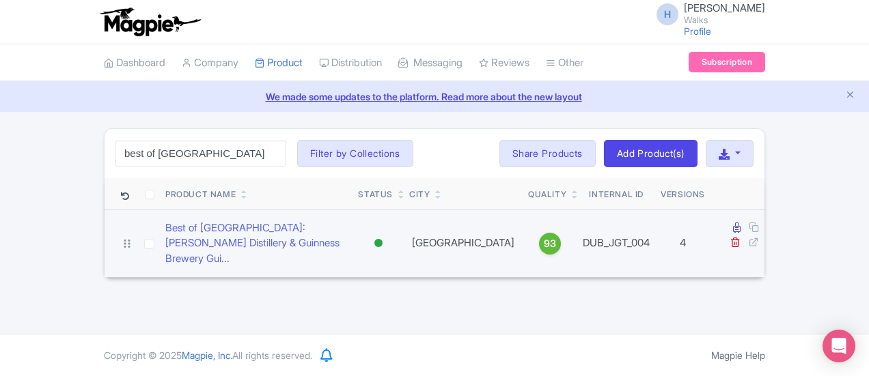
click at [253, 219] on td "Best of [GEOGRAPHIC_DATA]: [PERSON_NAME] Distillery & Guinness Brewery Gui..." at bounding box center [256, 243] width 193 height 68
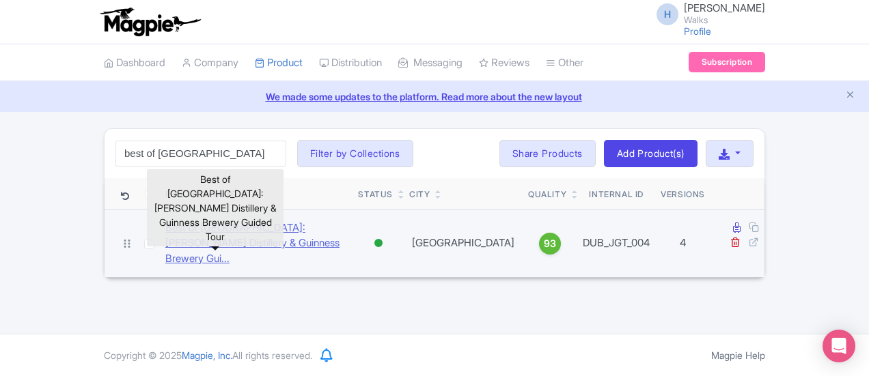
click at [243, 230] on link "Best of [GEOGRAPHIC_DATA]: [PERSON_NAME] Distillery & Guinness Brewery Gui..." at bounding box center [256, 244] width 182 height 46
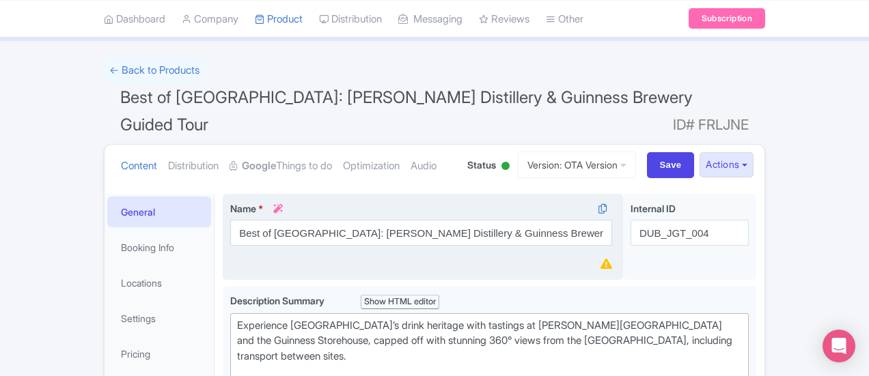
scroll to position [137, 0]
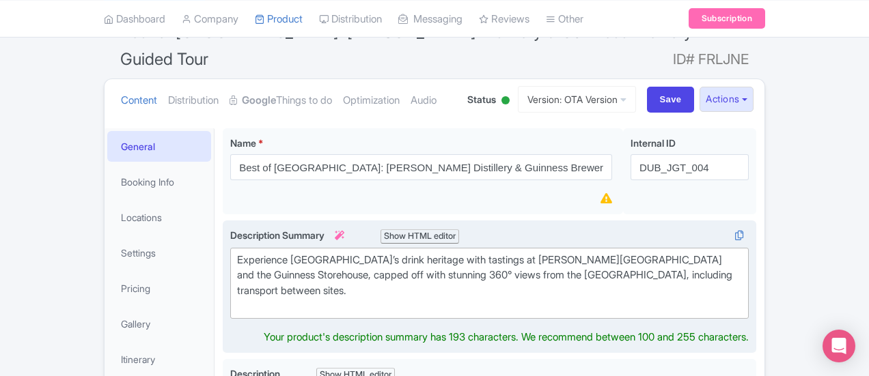
click at [286, 270] on trix-editor "Experience [GEOGRAPHIC_DATA]’s drink heritage with tastings at [PERSON_NAME][GE…" at bounding box center [489, 283] width 519 height 71
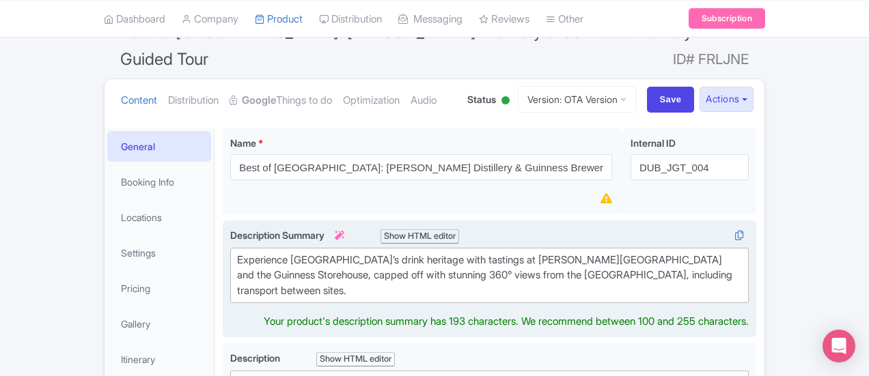
type trix-editor "<div>Experience [GEOGRAPHIC_DATA]’s drink heritage with tastings at [PERSON_NAM…"
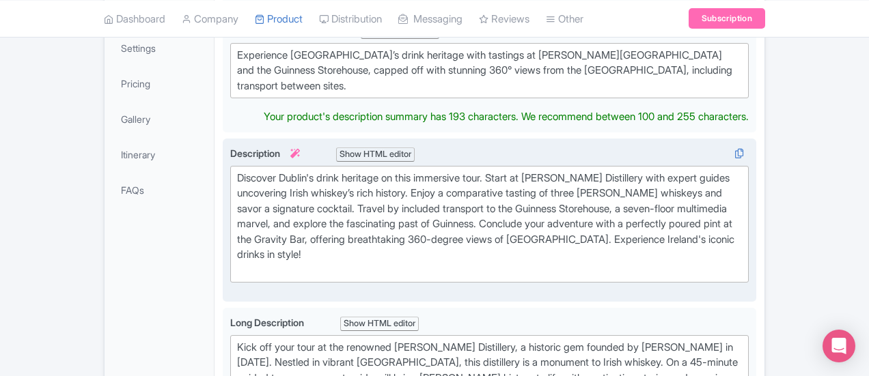
scroll to position [326, 0]
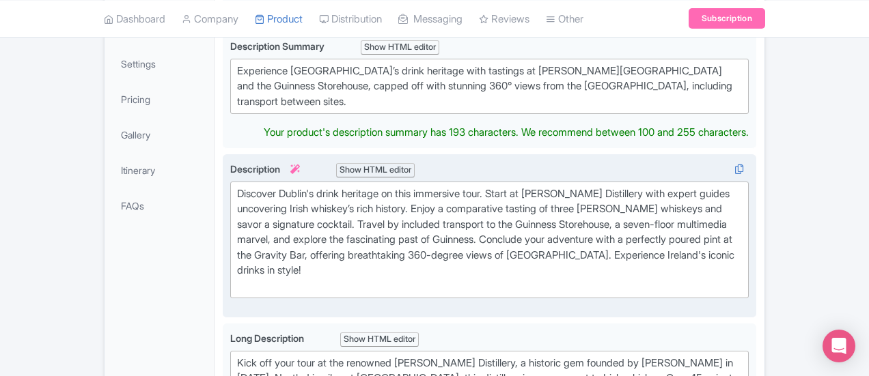
click at [436, 187] on div "Discover Dublin's drink heritage on this immersive tour. Start at [PERSON_NAME]…" at bounding box center [489, 241] width 505 height 108
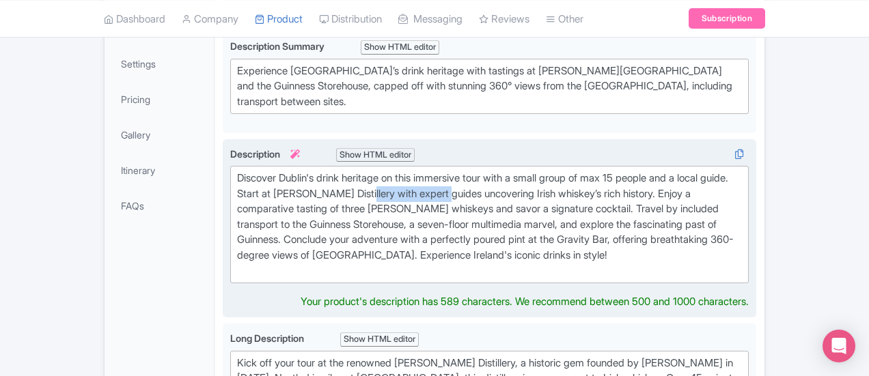
drag, startPoint x: 176, startPoint y: 161, endPoint x: 261, endPoint y: 158, distance: 85.5
click at [261, 171] on div "Discover Dublin's drink heritage on this immersive tour with a small group of m…" at bounding box center [489, 225] width 505 height 108
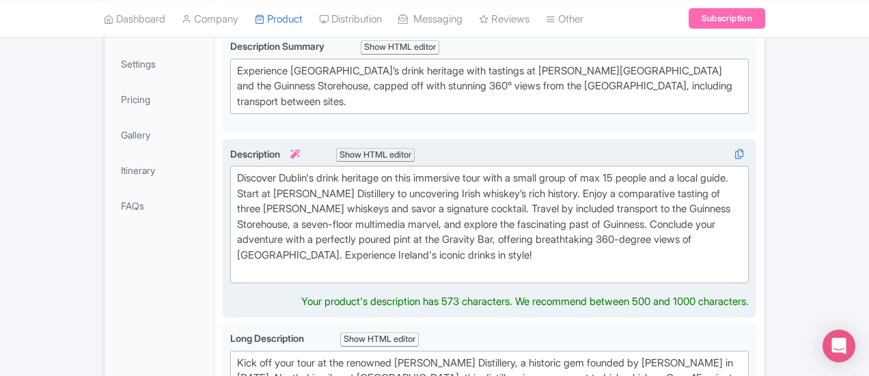
click at [239, 171] on div "Discover Dublin's drink heritage on this immersive tour with a small group of m…" at bounding box center [489, 225] width 505 height 108
type trix-editor "<div>Discover Dublin's drink heritage on this immersive tour with a small group…"
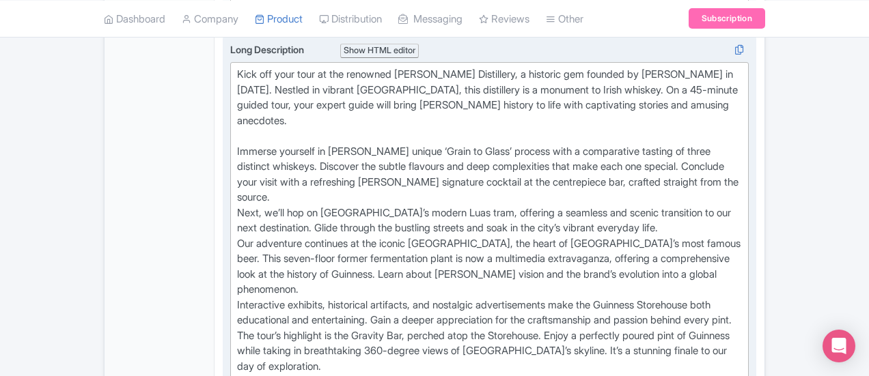
scroll to position [584, 0]
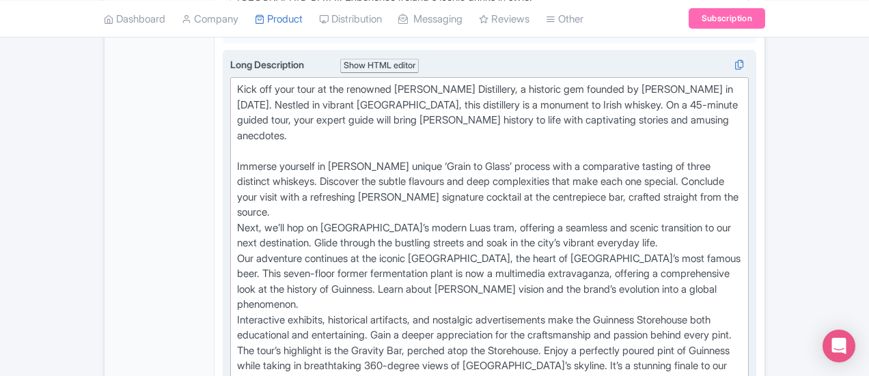
click at [422, 135] on div "Kick off your tour at the renowned Jameson Distillery, a historic gem founded b…" at bounding box center [489, 274] width 505 height 385
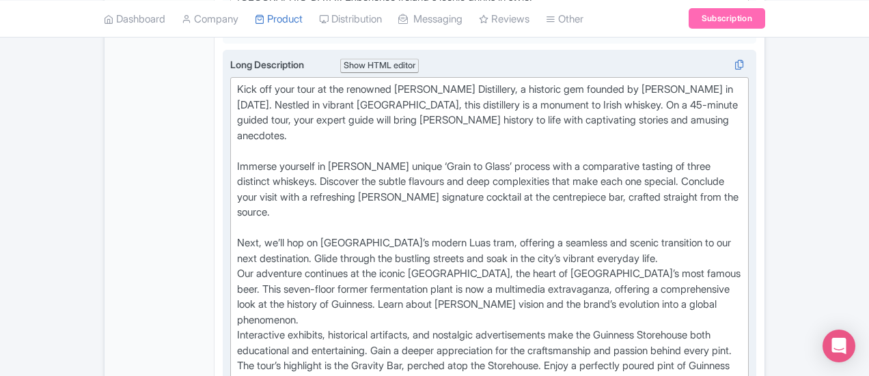
click at [440, 176] on div "Kick off your tour at the renowned Jameson Distillery, a historic gem founded b…" at bounding box center [489, 282] width 505 height 400
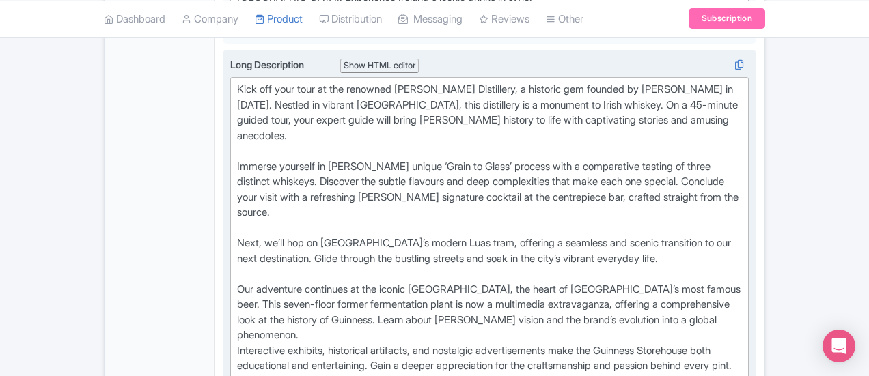
click at [523, 237] on div "Kick off your tour at the renowned Jameson Distillery, a historic gem founded b…" at bounding box center [489, 289] width 505 height 415
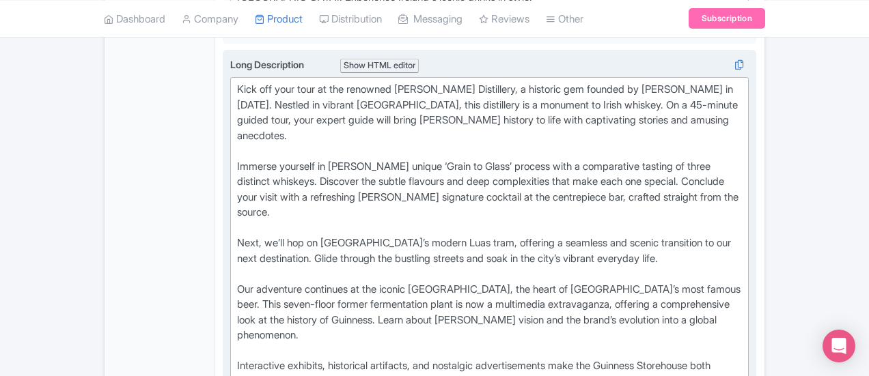
click at [573, 279] on div "Kick off your tour at the renowned Jameson Distillery, a historic gem founded b…" at bounding box center [489, 297] width 505 height 430
type trix-editor "<div>Kick off your tour at the renowned Jameson Distillery, a historic gem foun…"
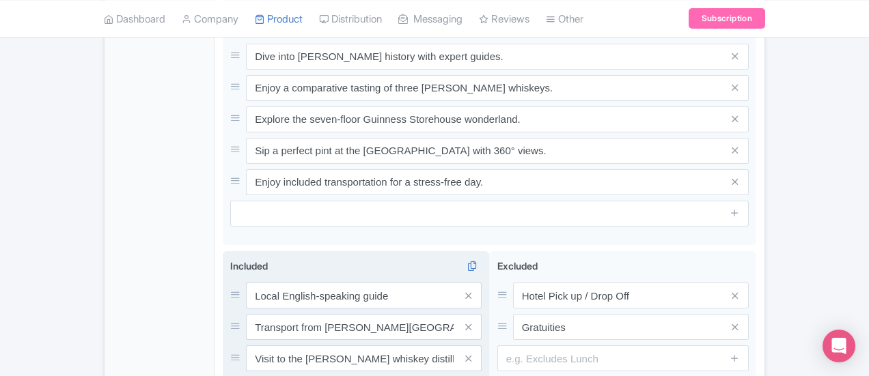
scroll to position [1199, 0]
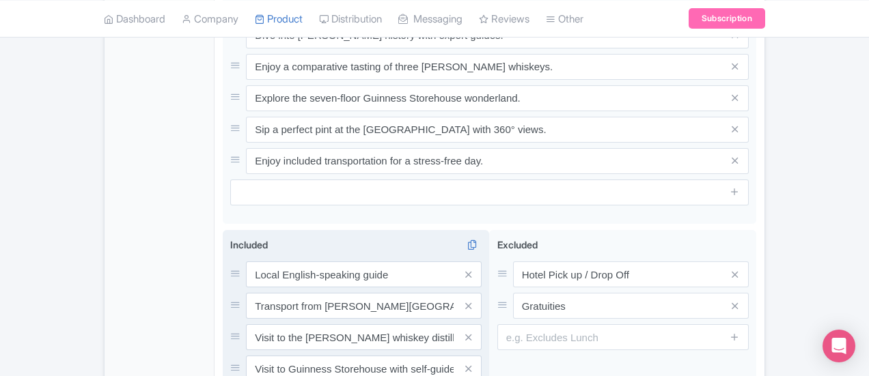
type input "Small group (Max 15)"
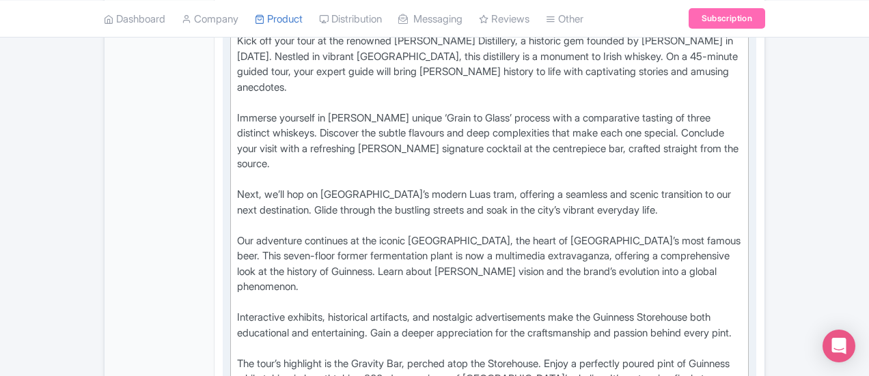
scroll to position [652, 0]
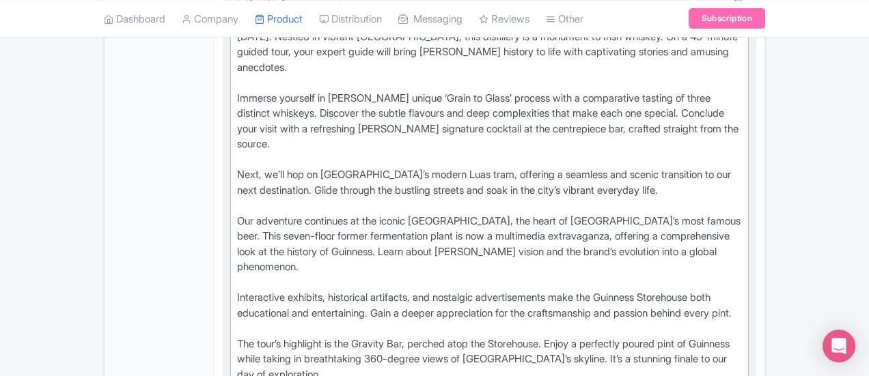
type input "Small group (max 15)"
click at [237, 293] on div "Kick off your tour at the renowned Jameson Distillery, a historic gem founded b…" at bounding box center [489, 237] width 505 height 446
type trix-editor "<div>Kick off your tour at the renowned Jameson Distillery, a historic gem foun…"
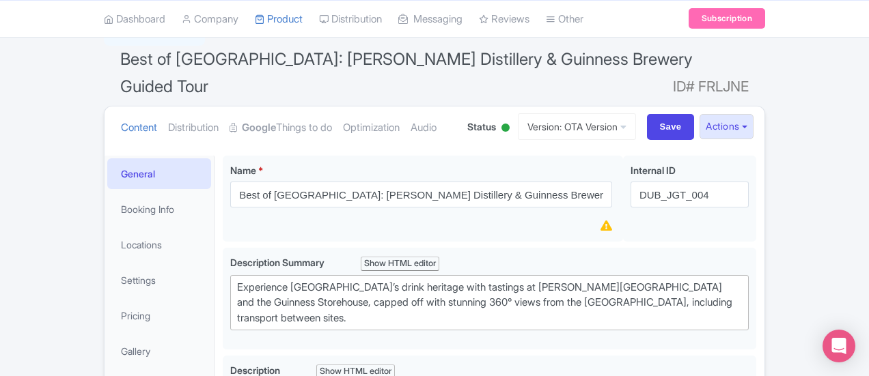
scroll to position [106, 0]
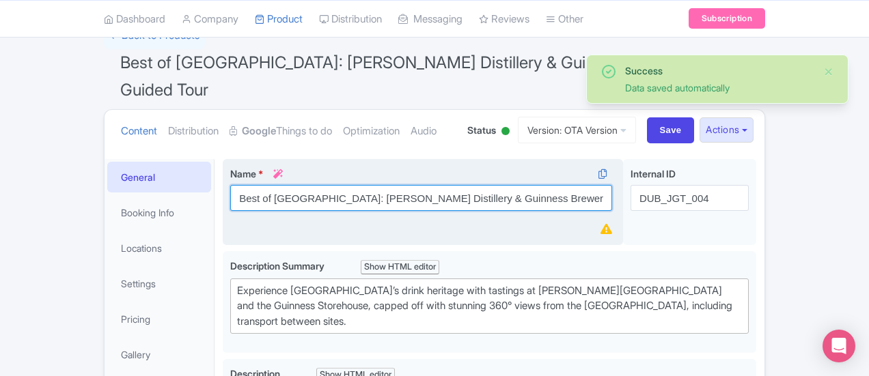
click at [245, 185] on input "Best of [GEOGRAPHIC_DATA]: [PERSON_NAME] Distillery & Guinness Brewery Guided T…" at bounding box center [421, 198] width 382 height 26
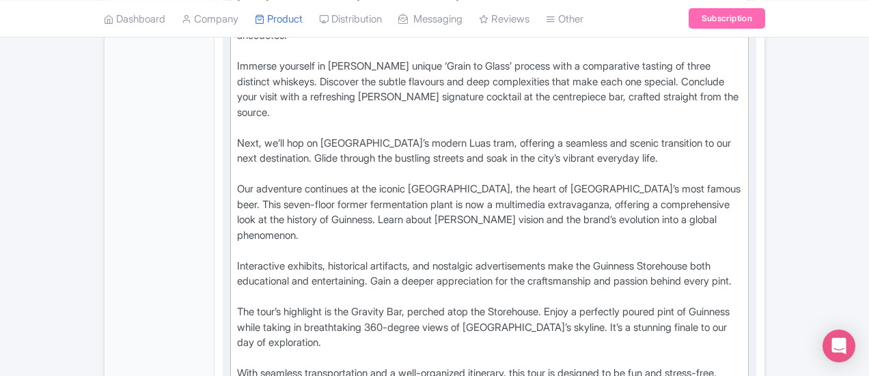
scroll to position [721, 0]
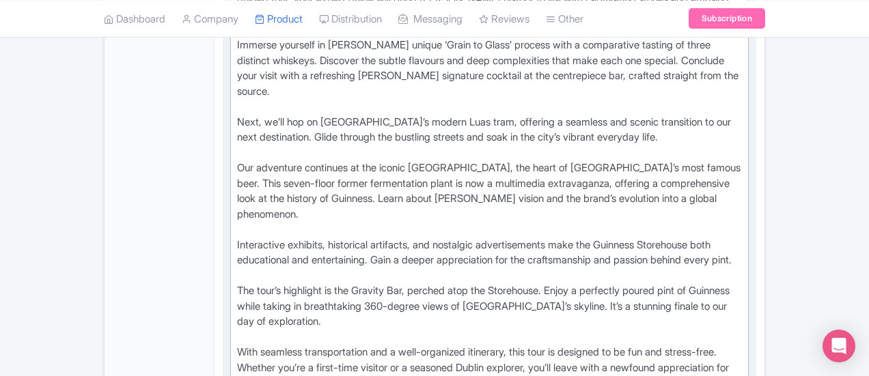
type input "Best of [GEOGRAPHIC_DATA]: Small Group [PERSON_NAME] Distillery & Guinness Brew…"
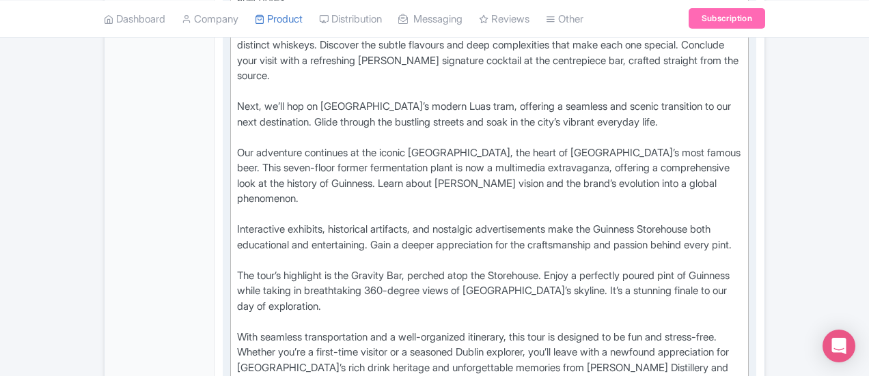
click at [338, 222] on div "Kick off your tour at the renowned Jameson Distillery, a historic gem founded b…" at bounding box center [489, 168] width 505 height 446
click at [742, 219] on div "Kick off your tour at the renowned Jameson Distillery, a historic gem founded b…" at bounding box center [489, 168] width 505 height 446
type trix-editor "<div>Kick off your tour at the renowned Jameson Distillery, a historic gem foun…"
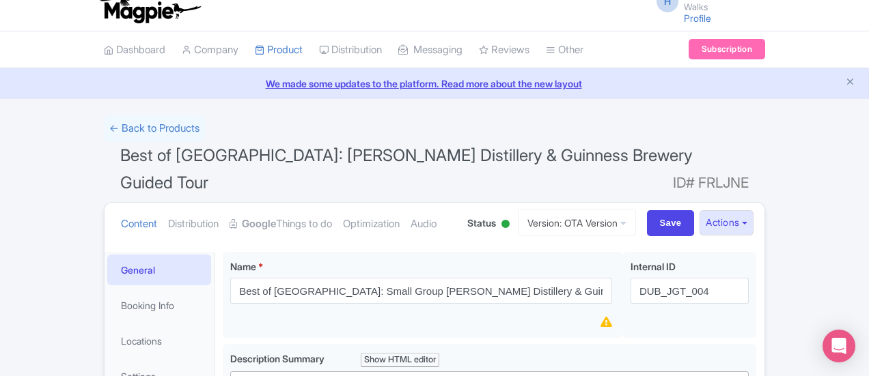
scroll to position [0, 0]
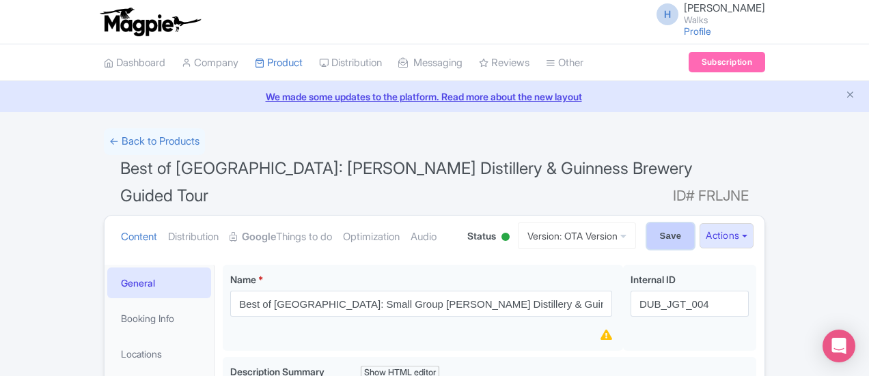
click at [695, 223] on input "Save" at bounding box center [671, 236] width 48 height 26
type input "Saving..."
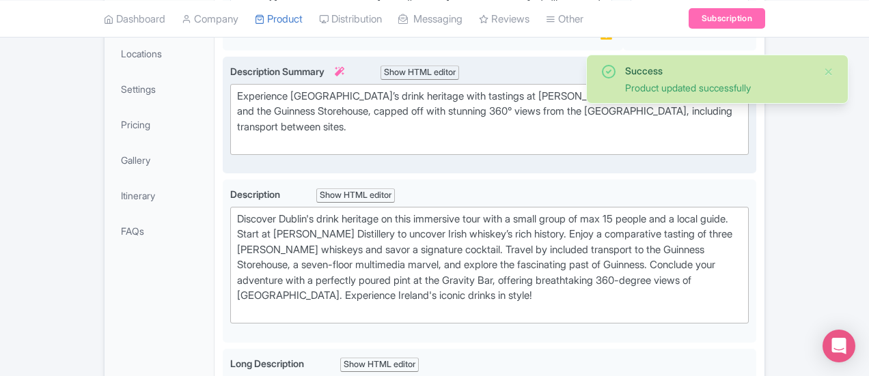
scroll to position [374, 0]
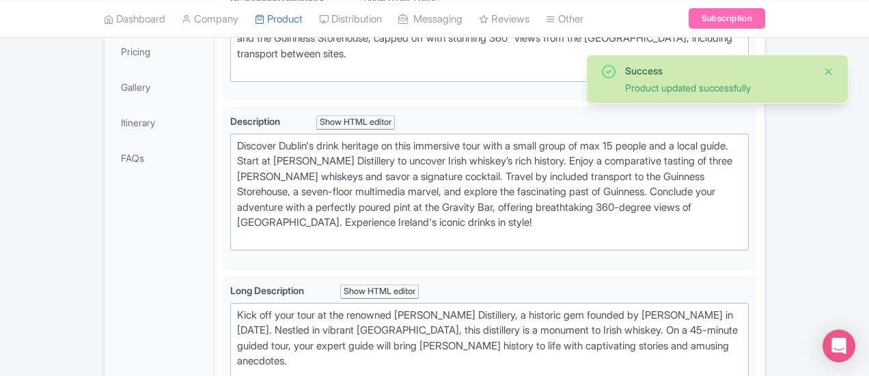
click at [831, 73] on button "Close" at bounding box center [828, 72] width 11 height 16
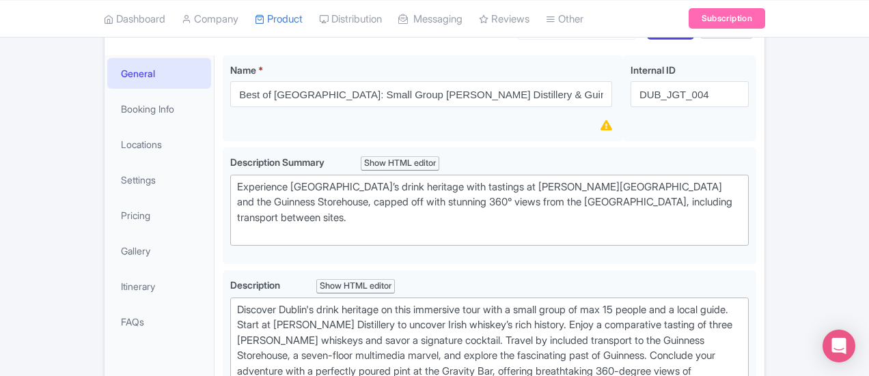
scroll to position [0, 0]
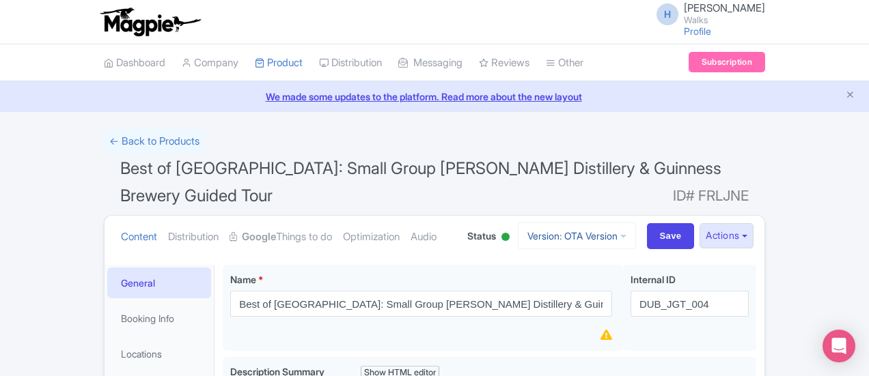
click at [609, 223] on link "Version: OTA Version" at bounding box center [577, 236] width 118 height 27
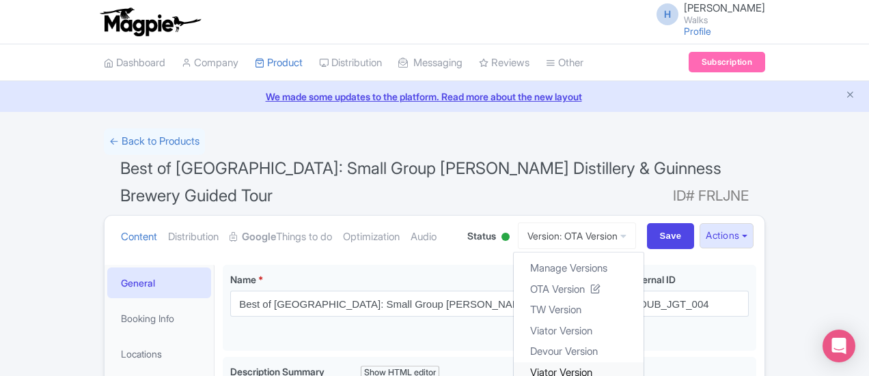
click at [639, 362] on link "Viator Version" at bounding box center [579, 372] width 130 height 21
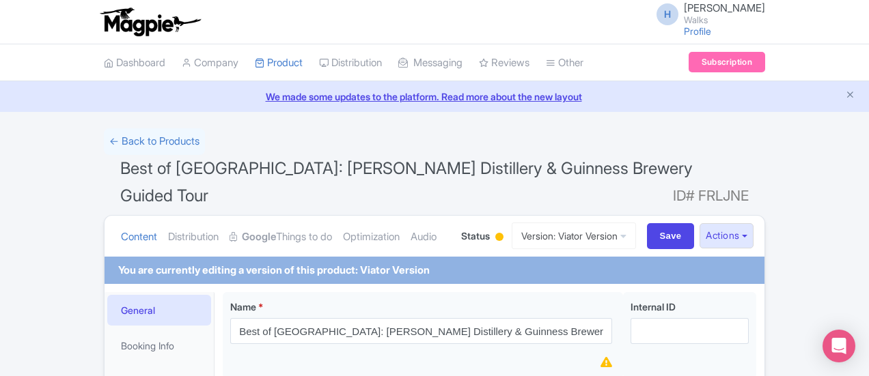
scroll to position [137, 0]
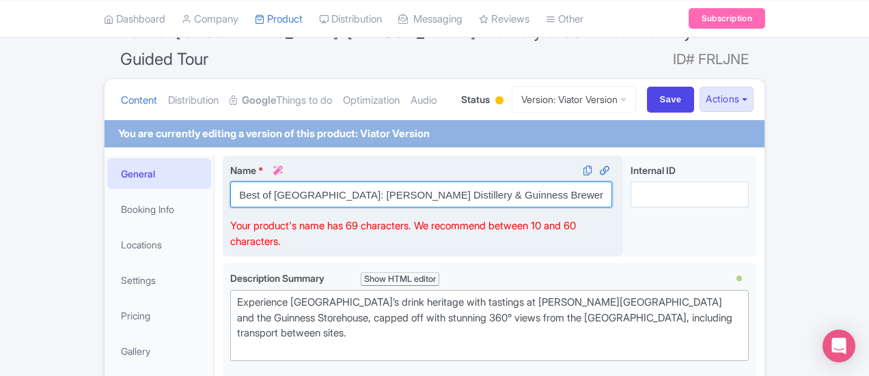
click at [245, 182] on input "Best of [GEOGRAPHIC_DATA]: [PERSON_NAME] Distillery & Guinness Brewery Guided T…" at bounding box center [421, 195] width 382 height 26
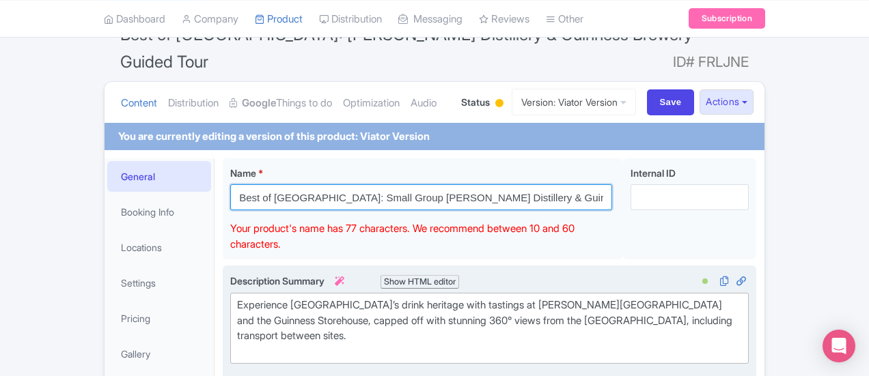
scroll to position [68, 0]
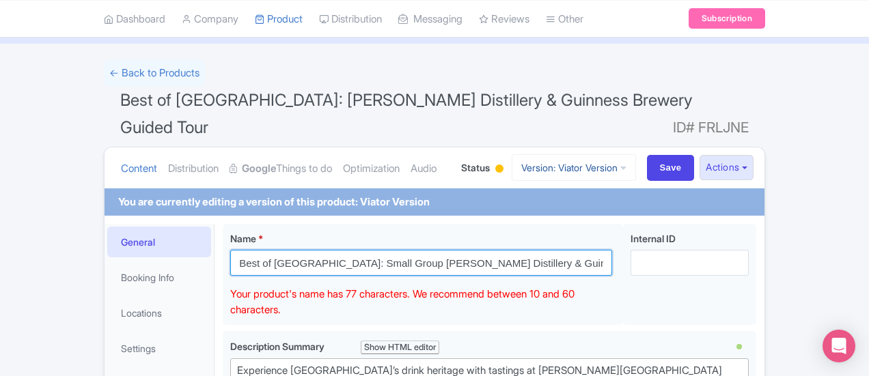
type input "Best of [GEOGRAPHIC_DATA]: Small Group [PERSON_NAME] Distillery & Guinness Brew…"
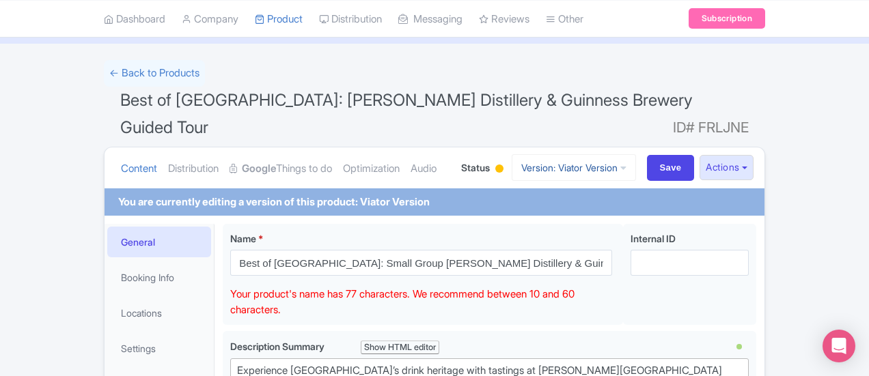
click at [636, 154] on link "Version: Viator Version" at bounding box center [574, 167] width 124 height 27
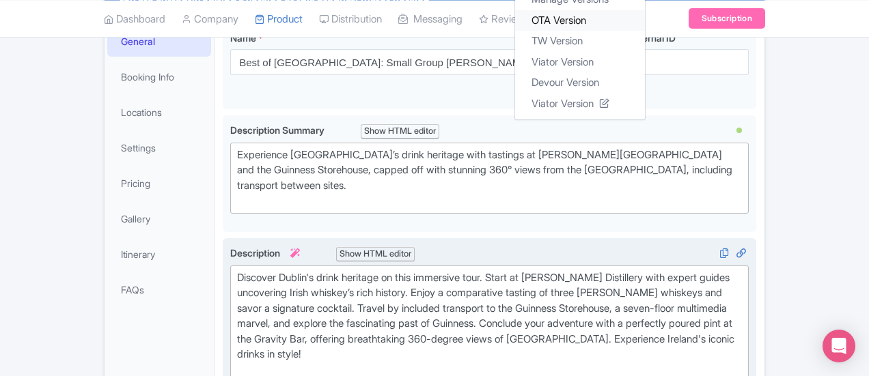
scroll to position [273, 0]
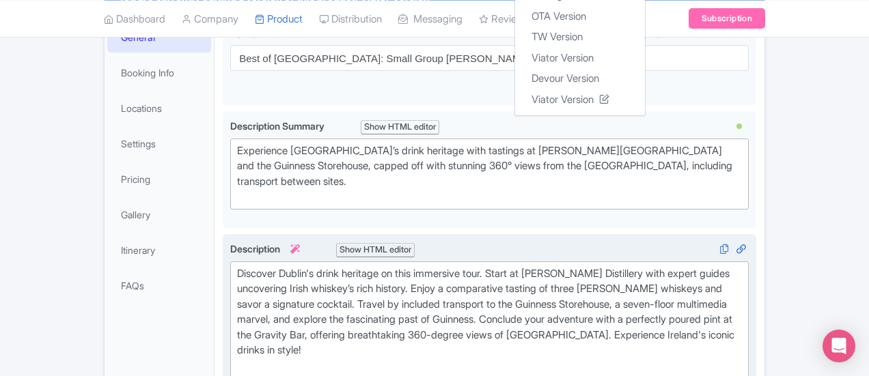
click at [269, 278] on div "Discover Dublin's drink heritage on this immersive tour. Start at Jameson Disti…" at bounding box center [489, 320] width 505 height 108
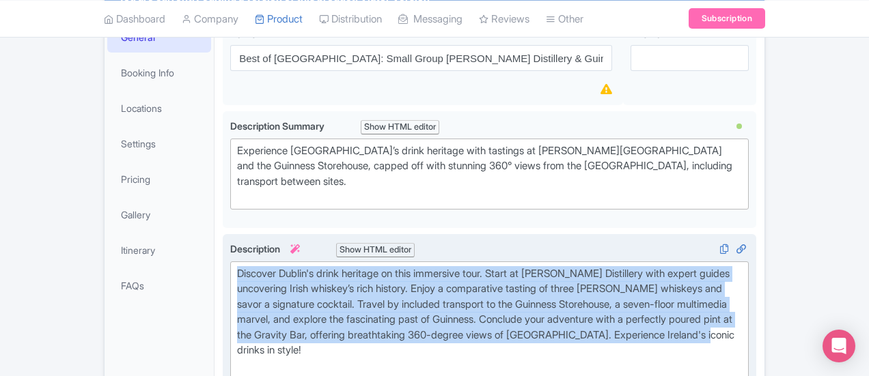
drag, startPoint x: 827, startPoint y: 277, endPoint x: 161, endPoint y: 223, distance: 668.3
click at [223, 234] on div "Discover Dublin's drink heritage on this immersive tour. Start at Jameson Disti…" at bounding box center [490, 323] width 534 height 179
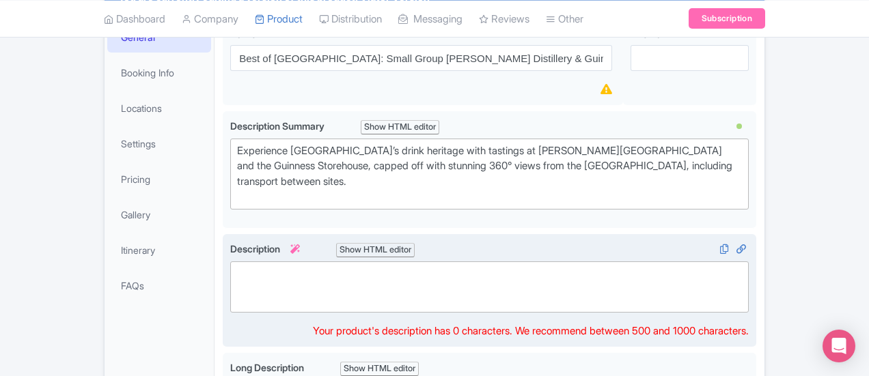
paste trix-editor "Discover Dublin's drink heritage on this immersive tour with a small group of m…"
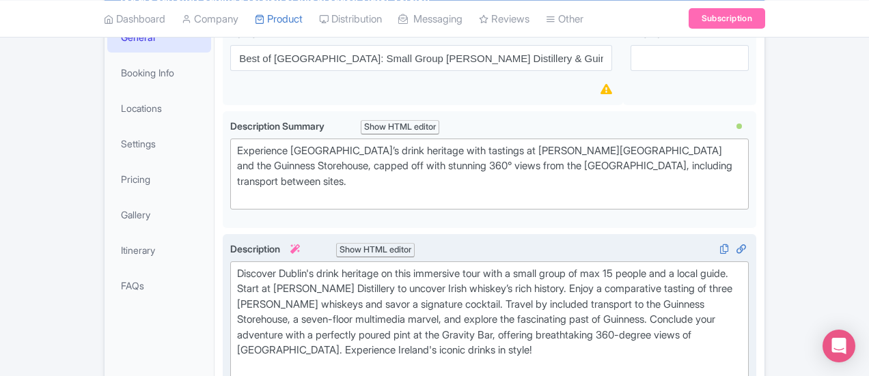
click at [237, 297] on div "Discover Dublin's drink heritage on this immersive tour with a small group of m…" at bounding box center [489, 320] width 505 height 108
type trix-editor "<div>Discover Dublin's drink heritage on this immersive tour with a small group…"
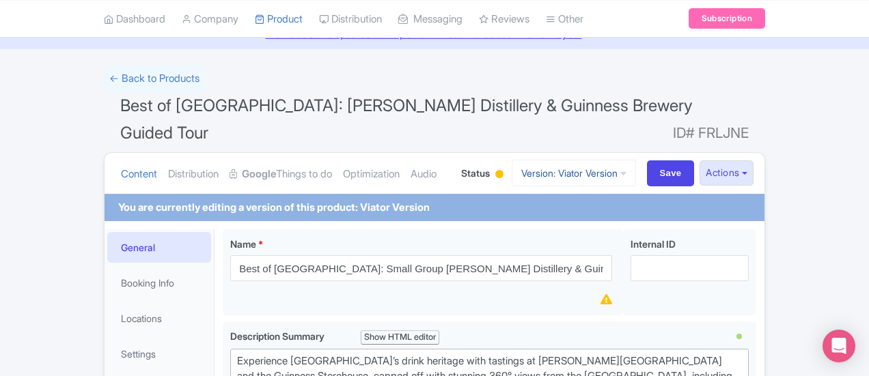
scroll to position [50, 0]
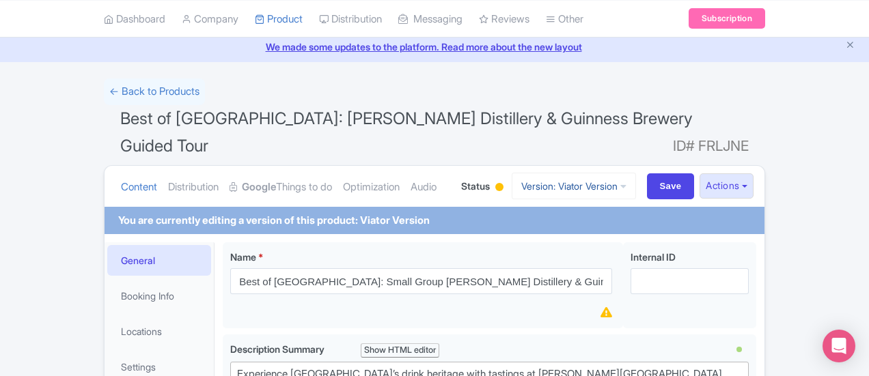
click at [636, 173] on link "Version: Viator Version" at bounding box center [574, 186] width 124 height 27
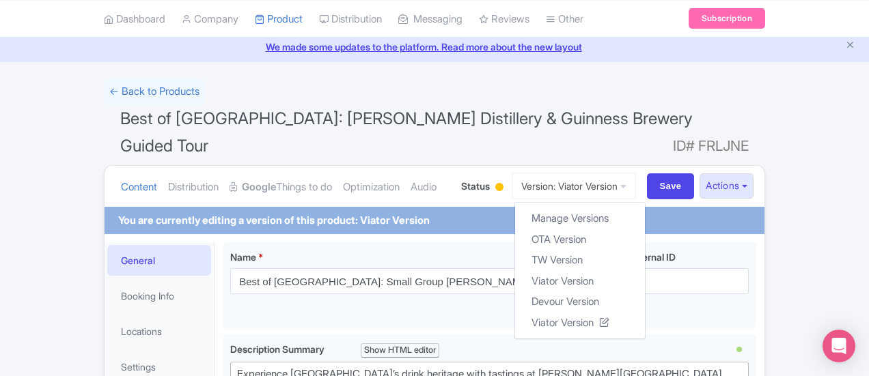
click at [653, 105] on h1 "Best of Dublin: Jameson Distillery & Guinness Brewery Guided Tour ID# FRLJNE" at bounding box center [434, 135] width 661 height 60
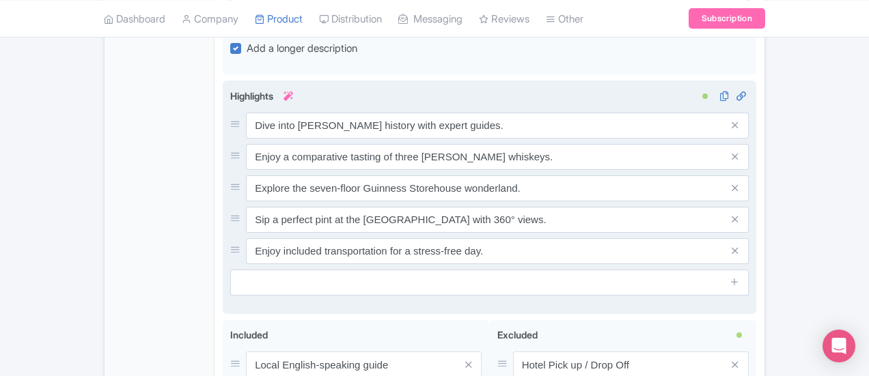
scroll to position [1196, 0]
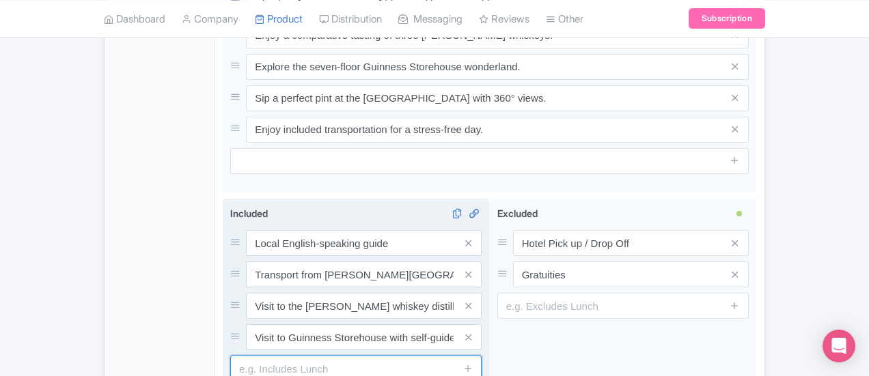
click at [299, 356] on input "text" at bounding box center [355, 369] width 251 height 26
type input "Small group (max 15)"
click at [473, 363] on icon at bounding box center [468, 368] width 10 height 10
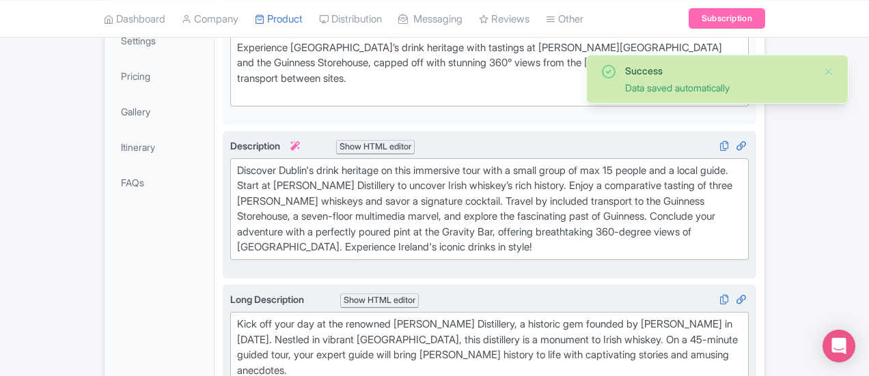
scroll to position [103, 0]
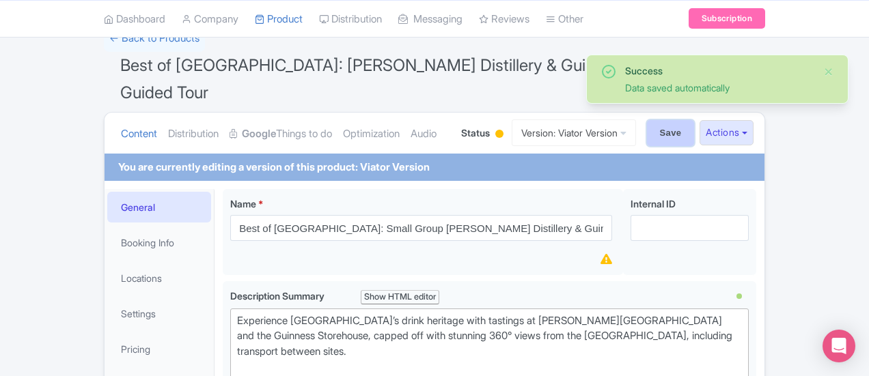
click at [695, 120] on input "Save" at bounding box center [671, 133] width 48 height 26
type input "Saving..."
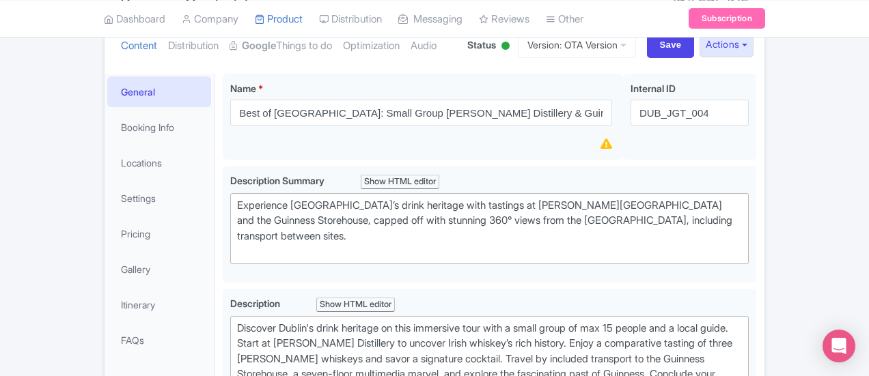
scroll to position [273, 0]
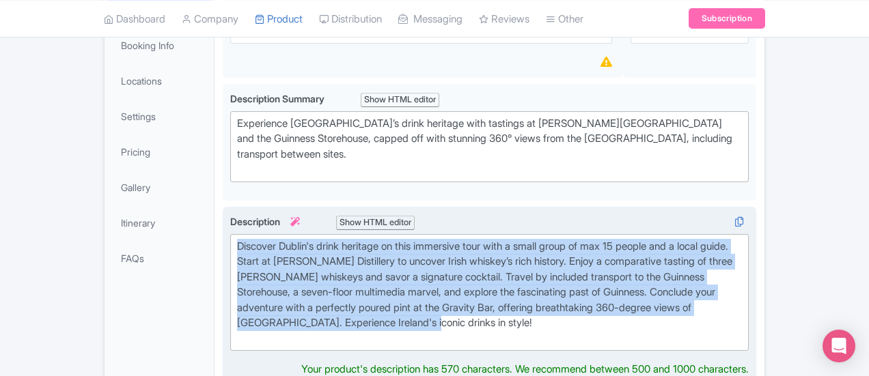
drag, startPoint x: 288, startPoint y: 266, endPoint x: 162, endPoint y: 194, distance: 145.3
click at [223, 207] on div "Discover Dublin's drink heritage on this immersive tour with a small group of m…" at bounding box center [490, 296] width 534 height 179
type trix-editor "<div>Discover Dublin's drink heritage on this immersive tour with a small group…"
copy div "Discover Dublin's drink heritage on this immersive tour with a small group of m…"
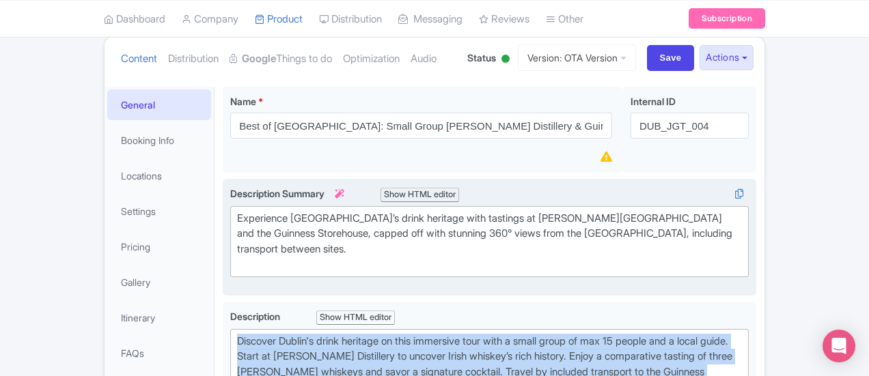
scroll to position [68, 0]
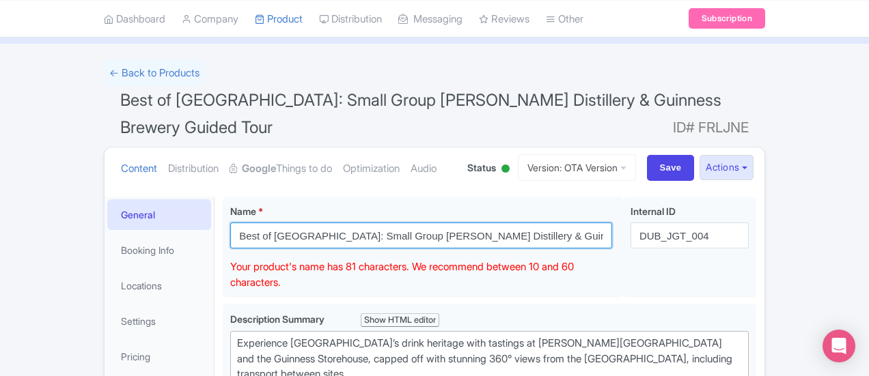
drag, startPoint x: 565, startPoint y: 208, endPoint x: 155, endPoint y: 208, distance: 409.9
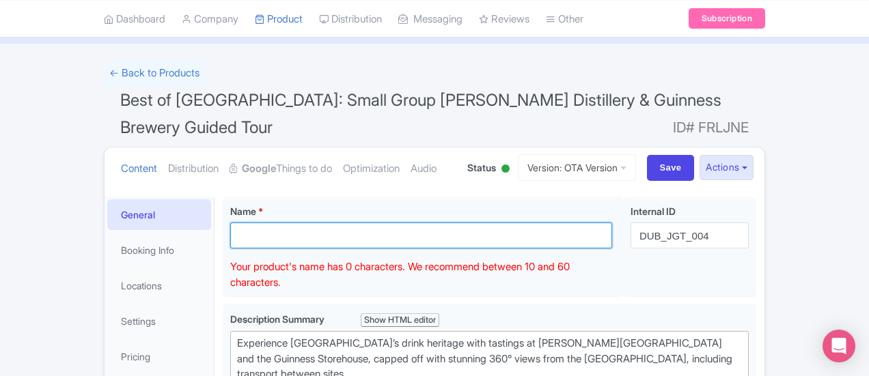
paste input "[GEOGRAPHIC_DATA]: Small Group [PERSON_NAME] Distillery & Guinness Brewery Tour"
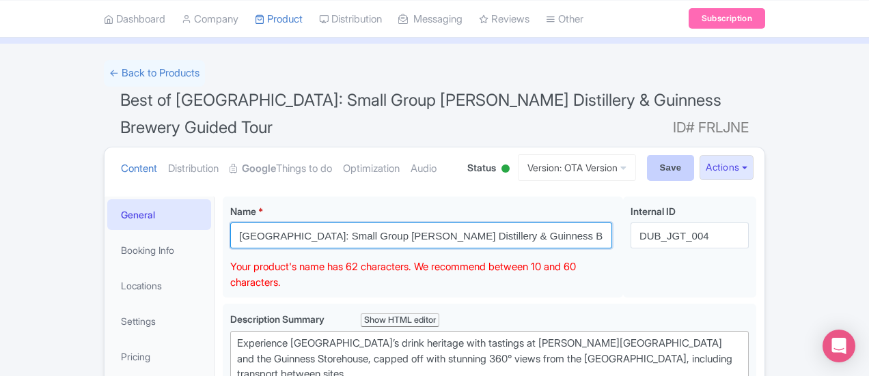
type input "[GEOGRAPHIC_DATA]: Small Group [PERSON_NAME] Distillery & Guinness Brewery Tour"
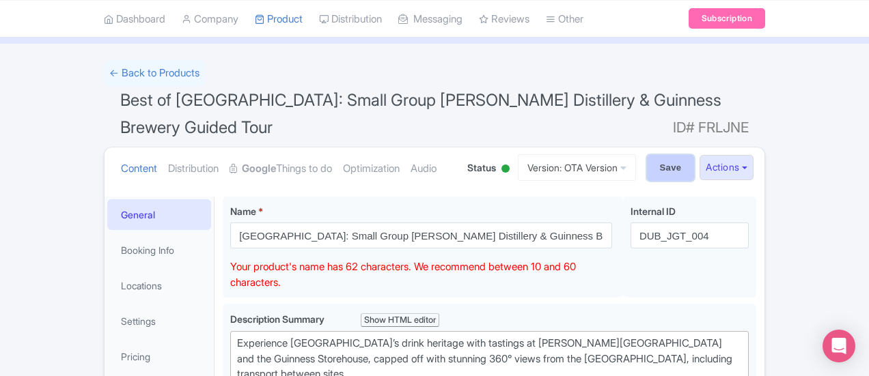
click at [695, 155] on input "Save" at bounding box center [671, 168] width 48 height 26
type input "Saving..."
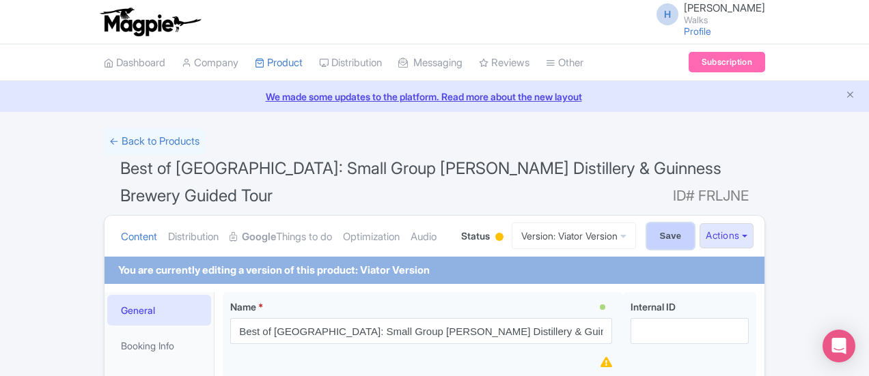
click at [695, 223] on input "Save" at bounding box center [671, 236] width 48 height 26
type input "Saving..."
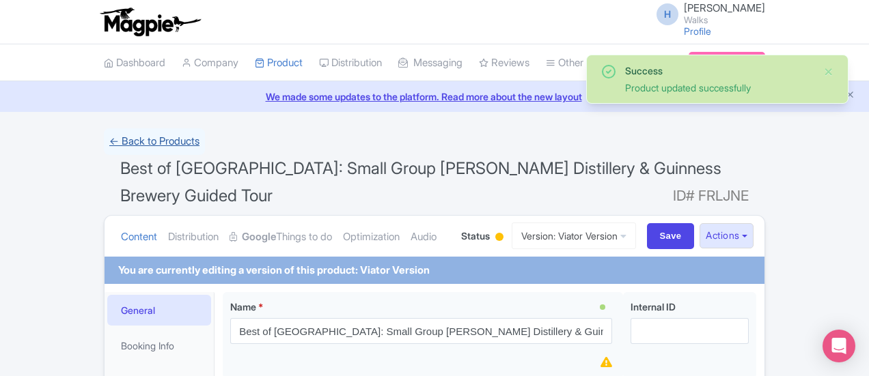
click at [104, 140] on link "← Back to Products" at bounding box center [154, 141] width 101 height 27
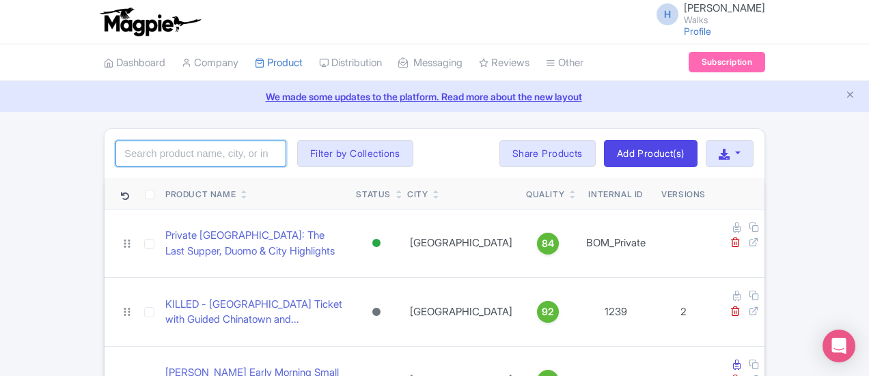
click at [115, 158] on input "search" at bounding box center [200, 154] width 171 height 26
type input "best of [GEOGRAPHIC_DATA]"
click button "Search" at bounding box center [0, 0] width 0 height 0
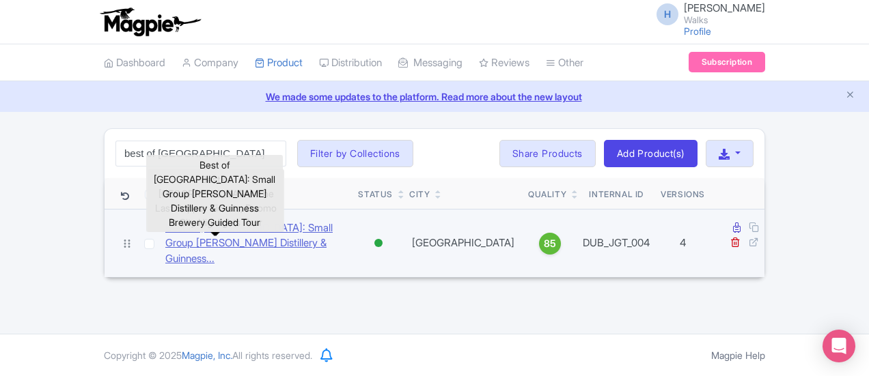
click at [186, 230] on link "Best of [GEOGRAPHIC_DATA]: Small Group [PERSON_NAME] Distillery & Guinness..." at bounding box center [256, 244] width 182 height 46
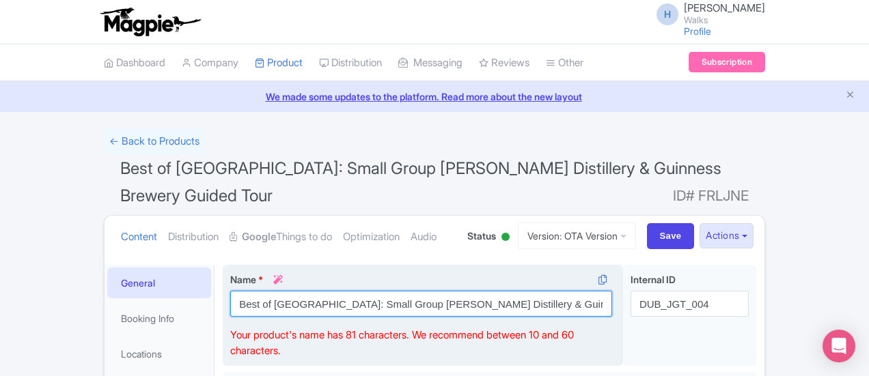
drag, startPoint x: 246, startPoint y: 273, endPoint x: 558, endPoint y: 283, distance: 311.7
click at [558, 291] on input "Best of [GEOGRAPHIC_DATA]: Small Group [PERSON_NAME] Distillery & Guinness Brew…" at bounding box center [421, 304] width 382 height 26
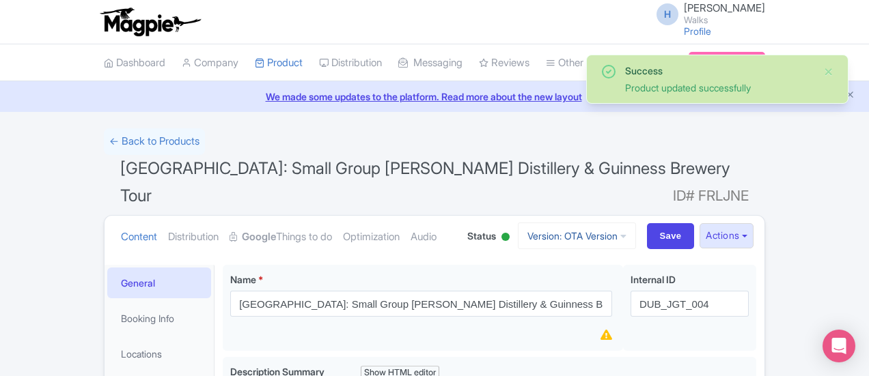
click at [636, 223] on link "Version: OTA Version" at bounding box center [577, 236] width 118 height 27
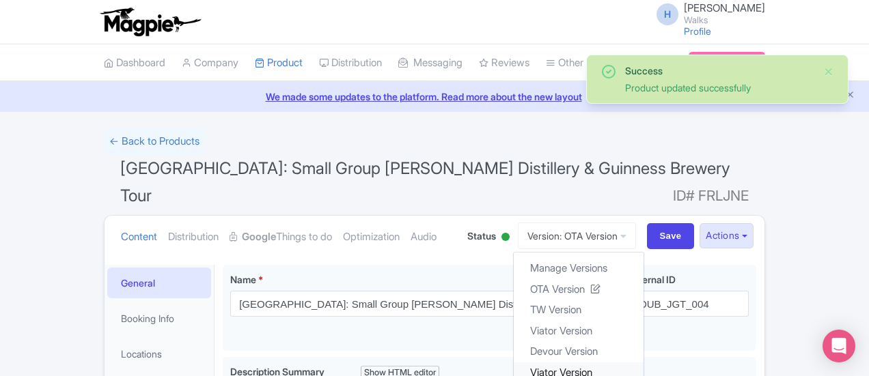
click at [644, 362] on link "Viator Version" at bounding box center [579, 372] width 130 height 21
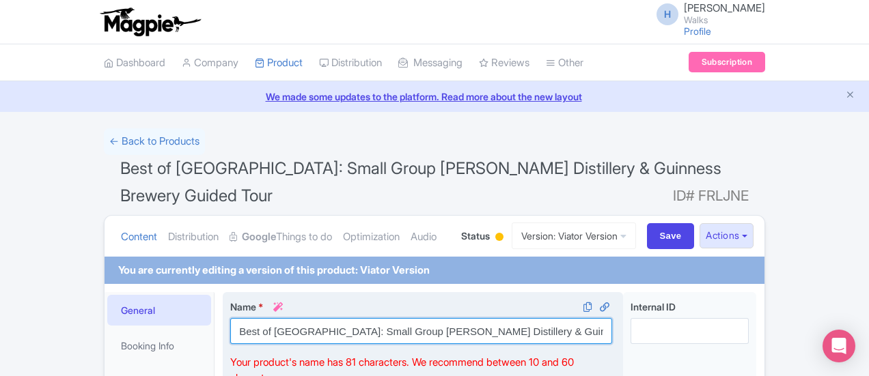
drag, startPoint x: 552, startPoint y: 299, endPoint x: 163, endPoint y: 283, distance: 389.8
click at [223, 292] on div "Name * i Best of Dublin: Small Group Jameson Distillery & Guinness Brewery Guid…" at bounding box center [423, 343] width 400 height 102
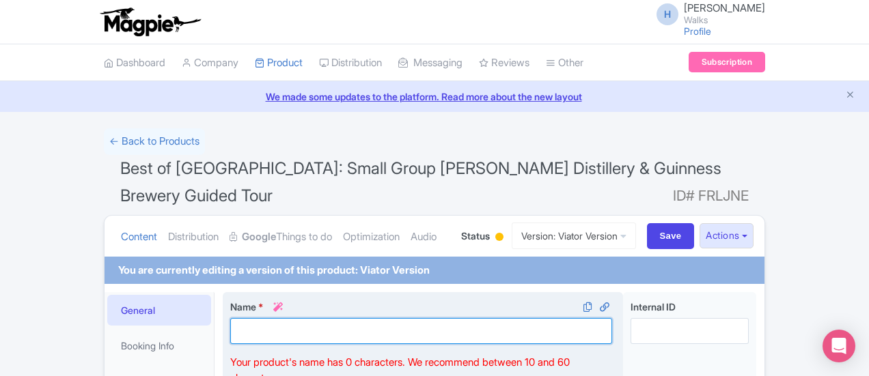
paste input "[GEOGRAPHIC_DATA]: Small Group [PERSON_NAME] Distillery & Guinness Brewery Tour"
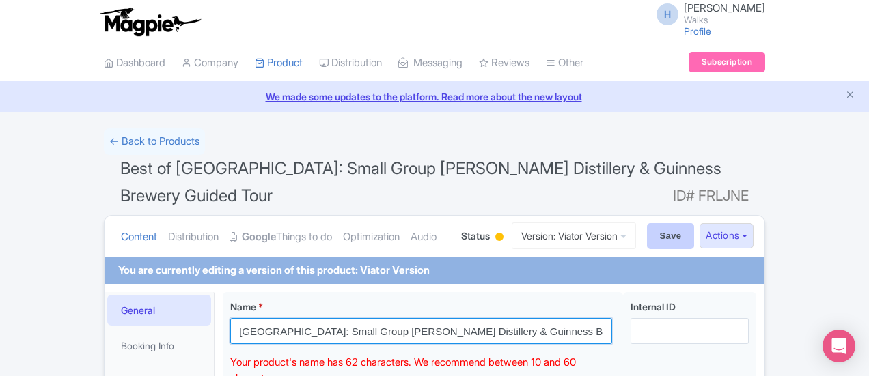
type input "[GEOGRAPHIC_DATA]: Small Group [PERSON_NAME] Distillery & Guinness Brewery Tour"
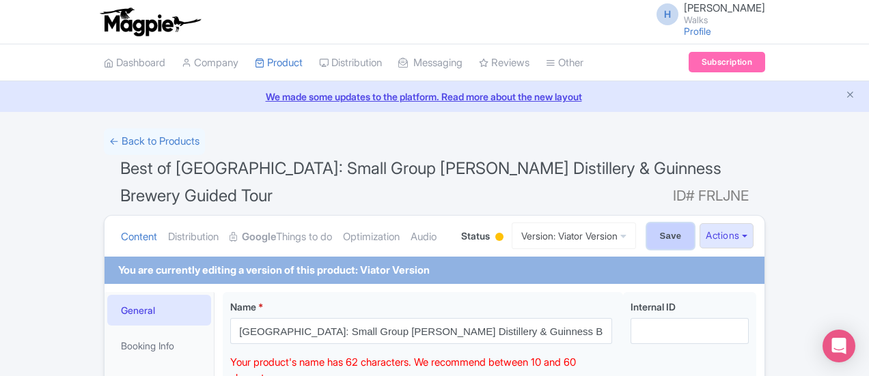
click at [695, 223] on input "Save" at bounding box center [671, 236] width 48 height 26
type input "Saving..."
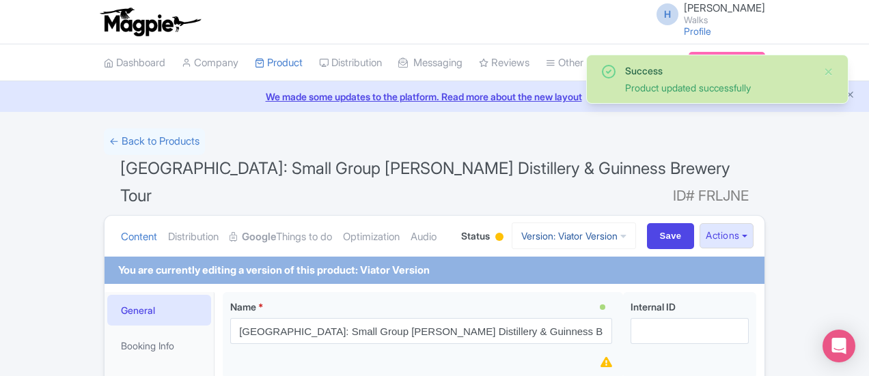
click at [636, 223] on link "Version: Viator Version" at bounding box center [574, 236] width 124 height 27
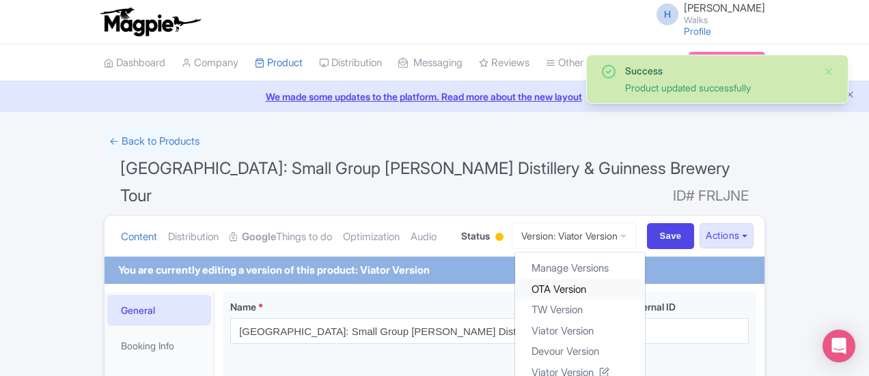
click at [645, 279] on link "OTA Version" at bounding box center [580, 289] width 130 height 21
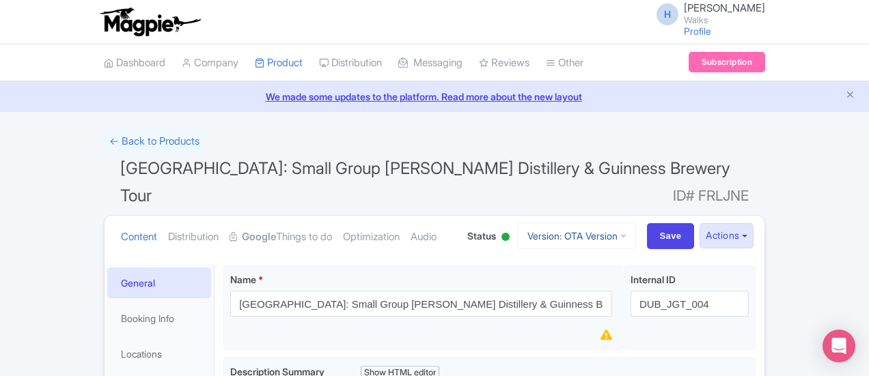
click at [636, 223] on link "Version: OTA Version" at bounding box center [577, 236] width 118 height 27
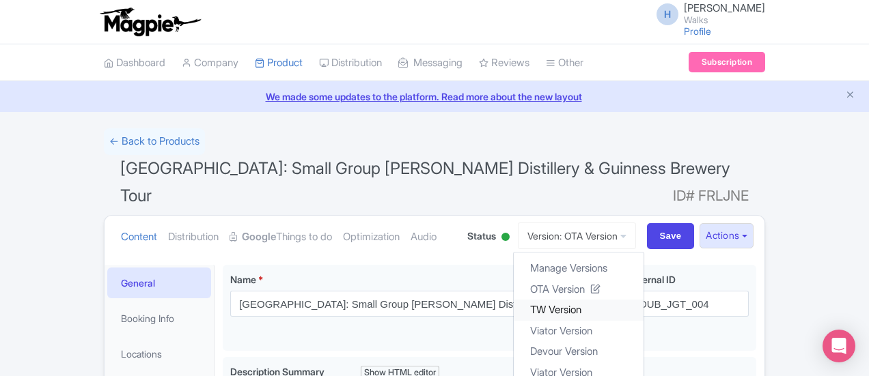
click at [643, 300] on link "TW Version" at bounding box center [579, 310] width 130 height 21
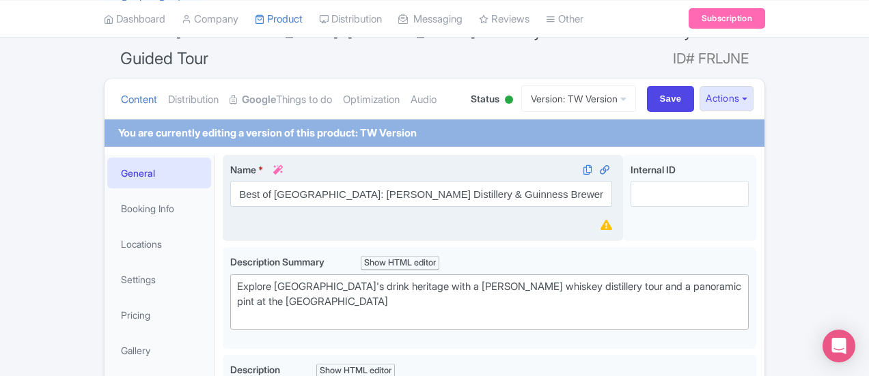
scroll to position [137, 0]
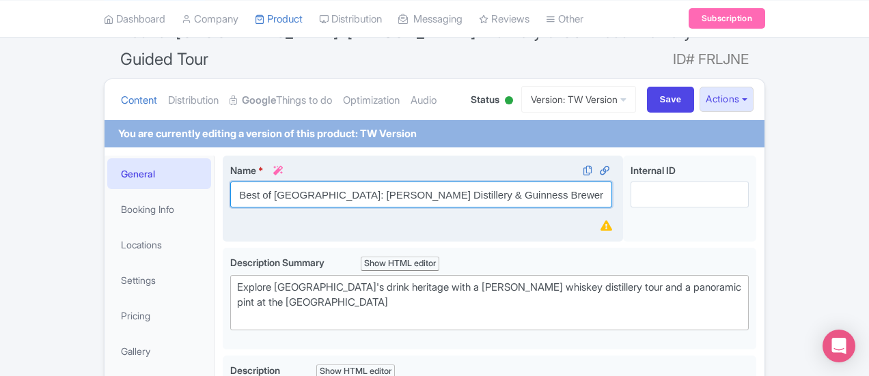
click at [245, 182] on input "Best of Dublin: Jameson Distillery & Guinness Brewery Guided Tour" at bounding box center [421, 195] width 382 height 26
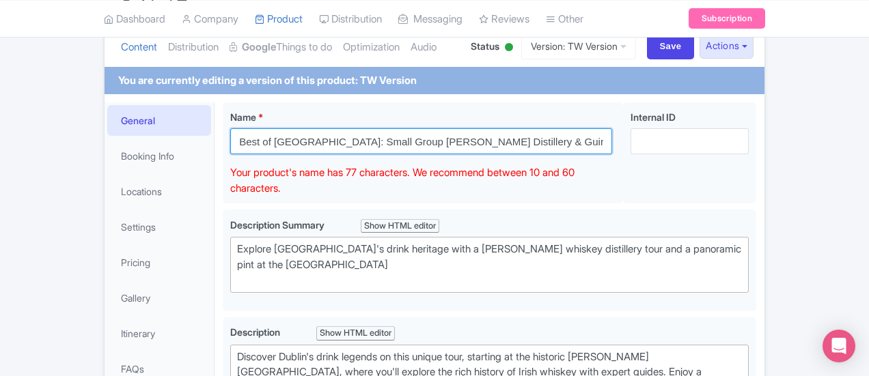
scroll to position [273, 0]
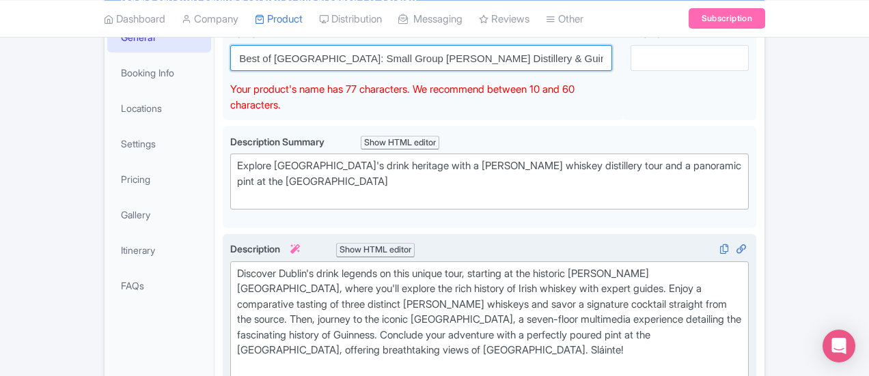
type input "Best of [GEOGRAPHIC_DATA]: Small Group [PERSON_NAME] Distillery & Guinness Brew…"
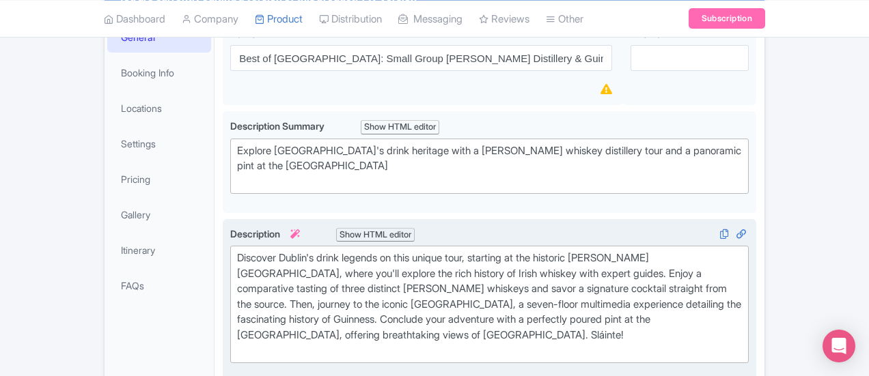
click at [286, 294] on trix-editor "Discover Dublin's drink legends on this unique tour, starting at the historic J…" at bounding box center [489, 305] width 519 height 118
type trix-editor "<div>Discover Dublin's drink legends on this unique tour, starting at the histo…"
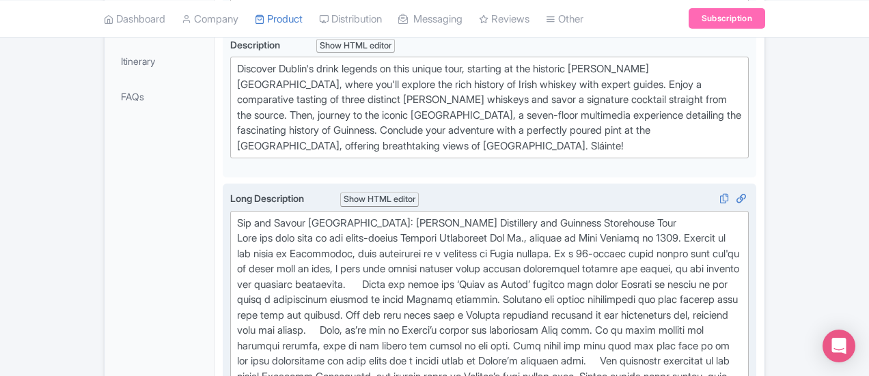
click at [559, 216] on div "Sip and Savour Dublin: Jameson Distillery and Guinness Storehouse Tour" at bounding box center [489, 339] width 505 height 246
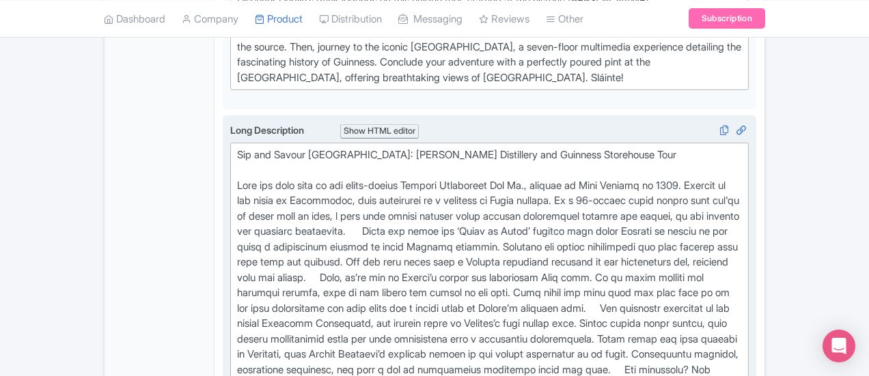
click at [583, 151] on div "Sip and Savour Dublin: Jameson Distillery and Guinness Storehouse Tour" at bounding box center [489, 279] width 505 height 262
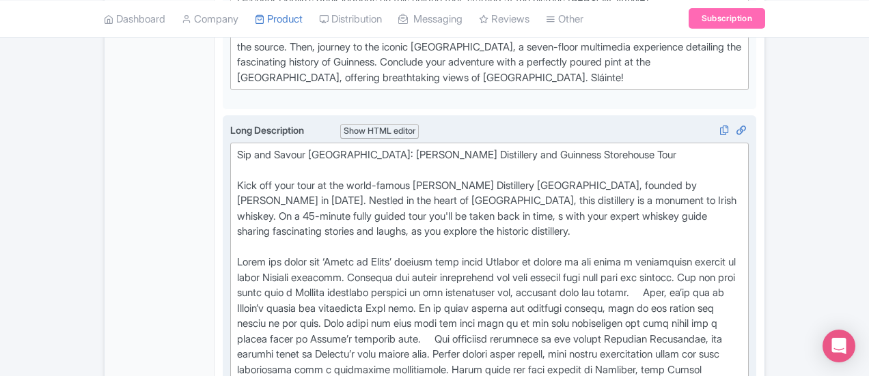
click at [458, 214] on div "Sip and Savour Dublin: Jameson Distillery and Guinness Storehouse Tour Kick off…" at bounding box center [489, 294] width 505 height 292
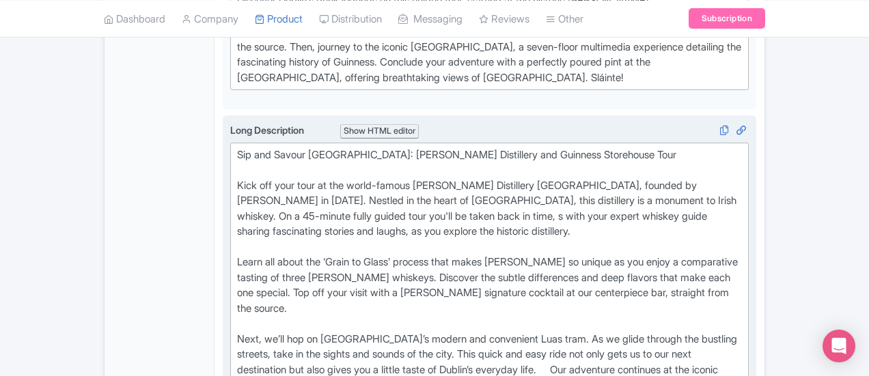
click at [742, 253] on div "Sip and Savour Dublin: Jameson Distillery and Guinness Storehouse Tour Kick off…" at bounding box center [489, 309] width 505 height 323
click at [310, 333] on div "Sip and Savour Dublin: Jameson Distillery and Guinness Storehouse Tour Kick off…" at bounding box center [489, 325] width 505 height 354
click at [307, 335] on div "Sip and Savour Dublin: Jameson Distillery and Guinness Storehouse Tour Kick off…" at bounding box center [489, 325] width 505 height 354
type trix-editor "<div>Sip and Savour Dublin: Jameson Distillery and Guinness Storehouse Tour&nbs…"
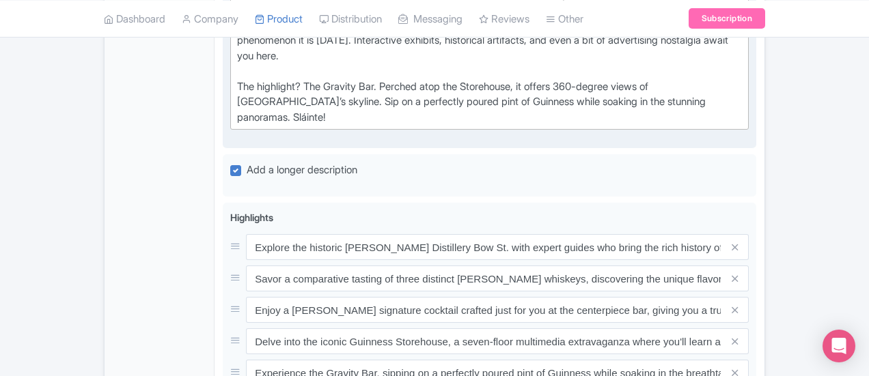
scroll to position [941, 0]
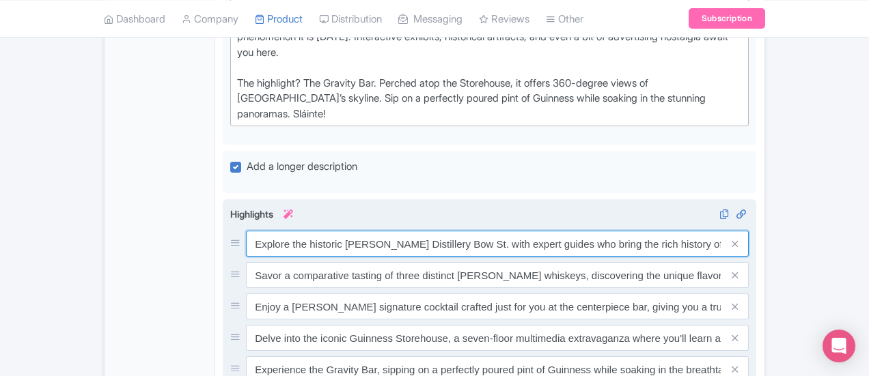
drag, startPoint x: 468, startPoint y: 105, endPoint x: 612, endPoint y: 107, distance: 144.2
click at [612, 231] on input "Explore the historic Jameson Distillery Bow St. with expert guides who bring th…" at bounding box center [497, 244] width 503 height 26
click at [601, 231] on input "Explore the historic Jameson Distillery Bow St. with expert guides who bring th…" at bounding box center [497, 244] width 503 height 26
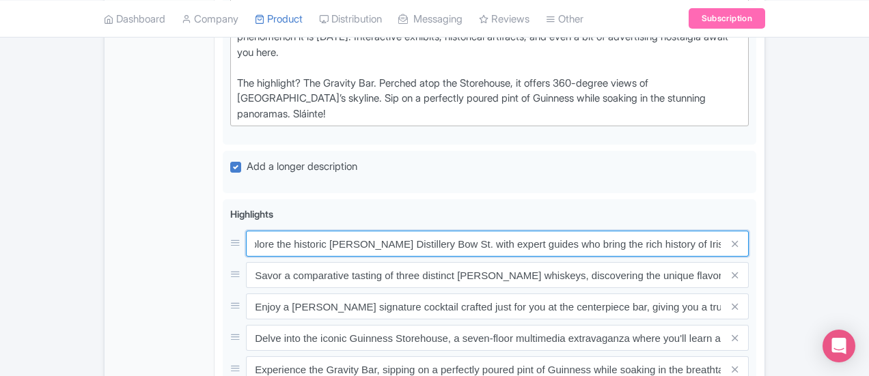
drag, startPoint x: 574, startPoint y: 105, endPoint x: 857, endPoint y: 111, distance: 282.9
click at [765, 111] on div "Best of Dublin: Jameson Distillery & Guinness Brewery Guided Tour Name * i Best…" at bounding box center [490, 43] width 550 height 1401
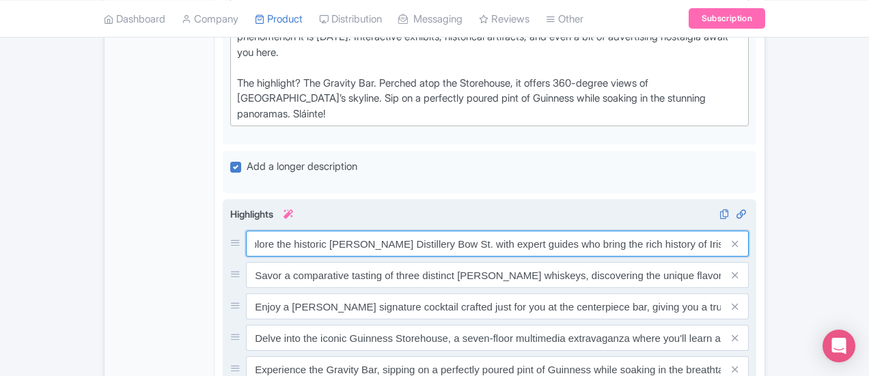
click at [460, 231] on input "Explore the historic Jameson Distillery Bow St. with expert guides who bring th…" at bounding box center [497, 244] width 503 height 26
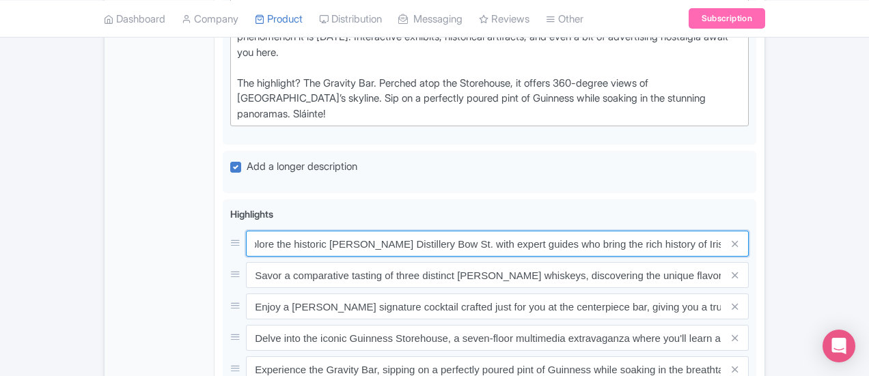
scroll to position [0, 0]
drag, startPoint x: 384, startPoint y: 106, endPoint x: 45, endPoint y: 100, distance: 338.9
click at [105, 100] on div "General Booking Info Locations Settings Pricing Gallery Itinerary FAQs Best of …" at bounding box center [435, 43] width 660 height 1401
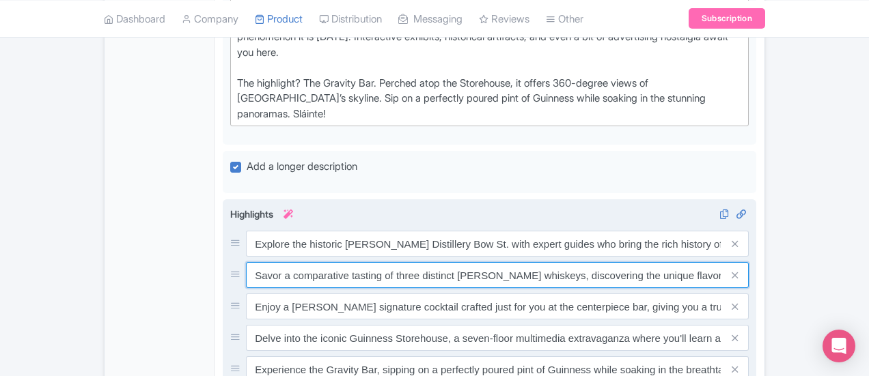
click at [261, 262] on input "Savor a comparative tasting of three distinct Jameson whiskeys, discovering the…" at bounding box center [497, 275] width 503 height 26
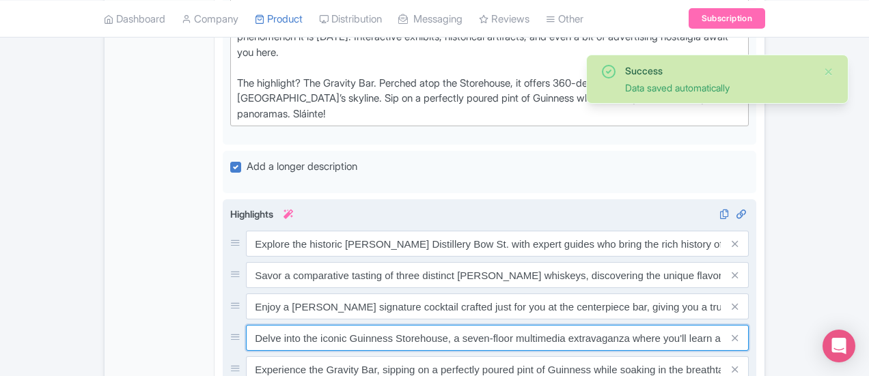
click at [306, 325] on input "Delve into the iconic Guinness Storehouse, a seven-floor multimedia extravaganz…" at bounding box center [497, 338] width 503 height 26
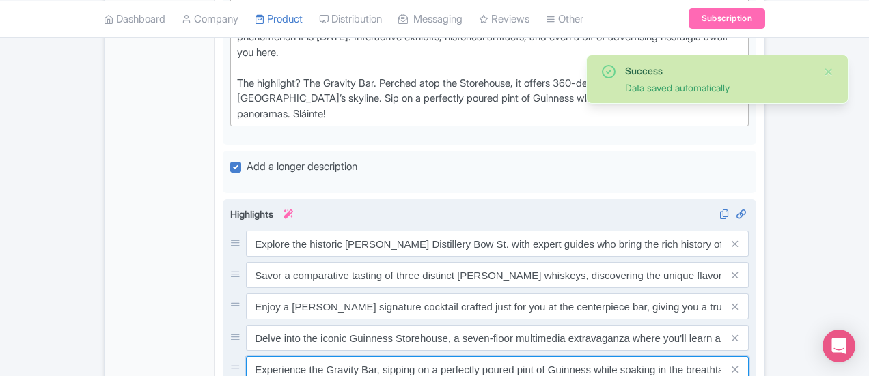
click at [305, 357] on input "Experience the Gravity Bar, sipping on a perfectly poured pint of Guinness whil…" at bounding box center [497, 370] width 503 height 26
drag, startPoint x: 374, startPoint y: 254, endPoint x: 407, endPoint y: 258, distance: 33.0
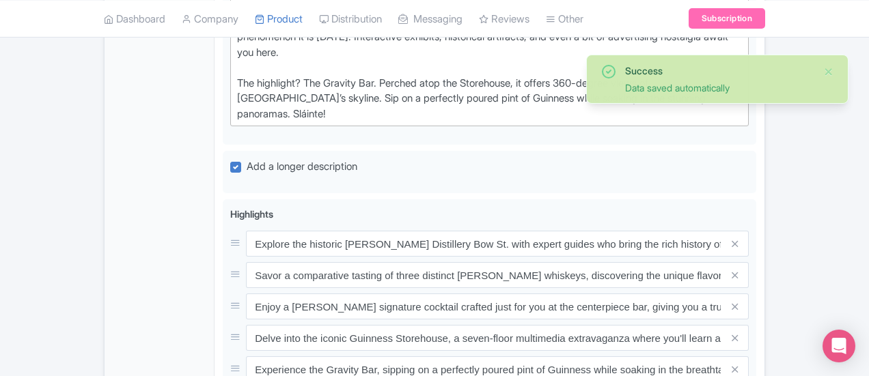
scroll to position [0, 256]
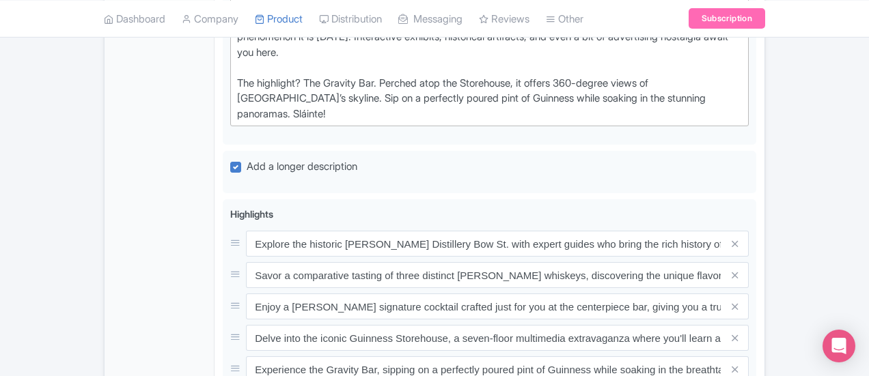
drag, startPoint x: 432, startPoint y: 255, endPoint x: 862, endPoint y: 259, distance: 429.8
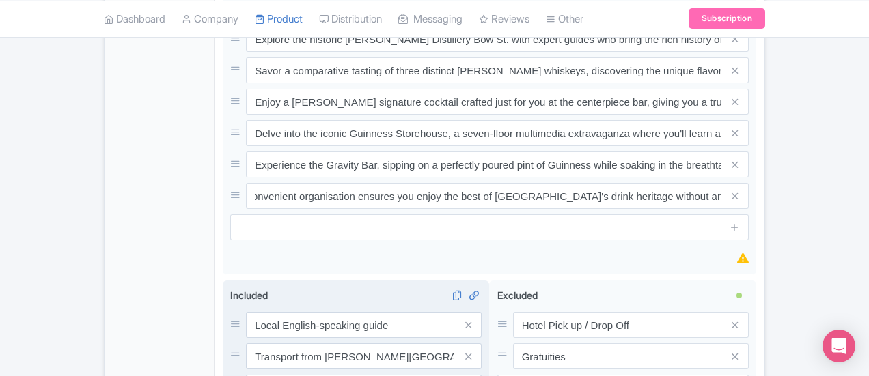
scroll to position [0, 0]
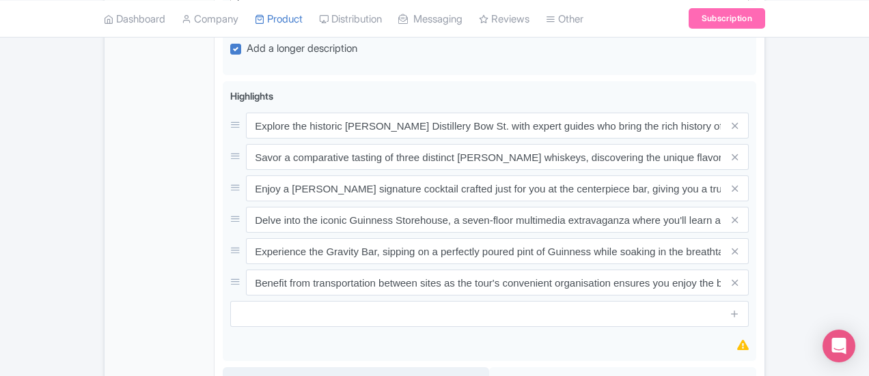
scroll to position [941, 0]
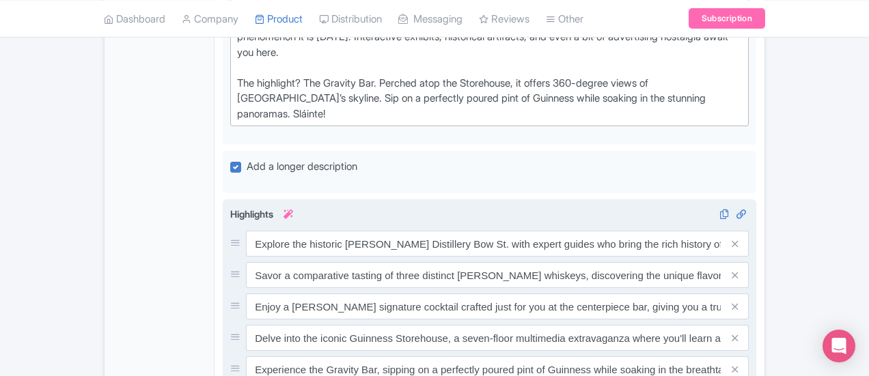
click at [269, 271] on div "Highlights i Explore the historic Jameson Distillery Bow St. with expert guides…" at bounding box center [489, 326] width 519 height 238
drag, startPoint x: 380, startPoint y: 259, endPoint x: 407, endPoint y: 262, distance: 27.5
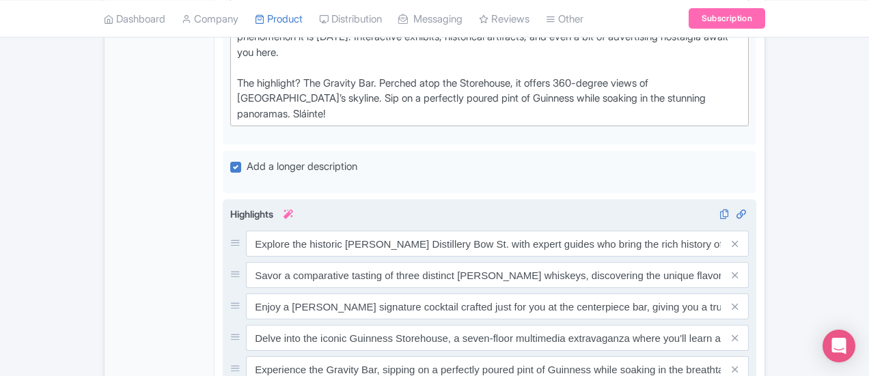
drag, startPoint x: 593, startPoint y: 251, endPoint x: 668, endPoint y: 258, distance: 75.5
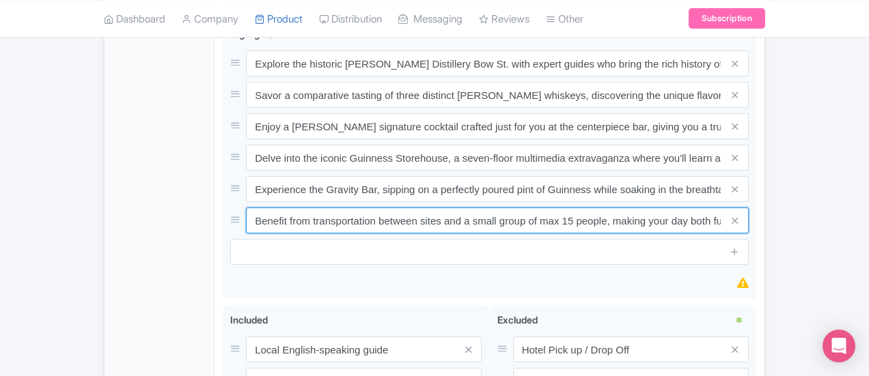
scroll to position [1214, 0]
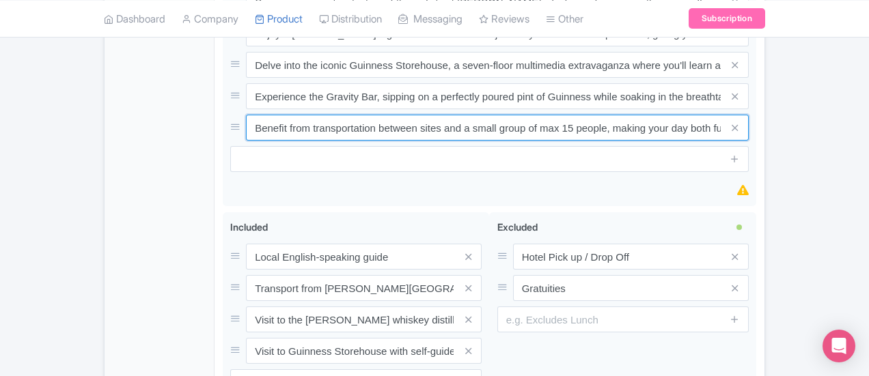
type input "Benefit from transportation between sites and a small group of max 15 people, m…"
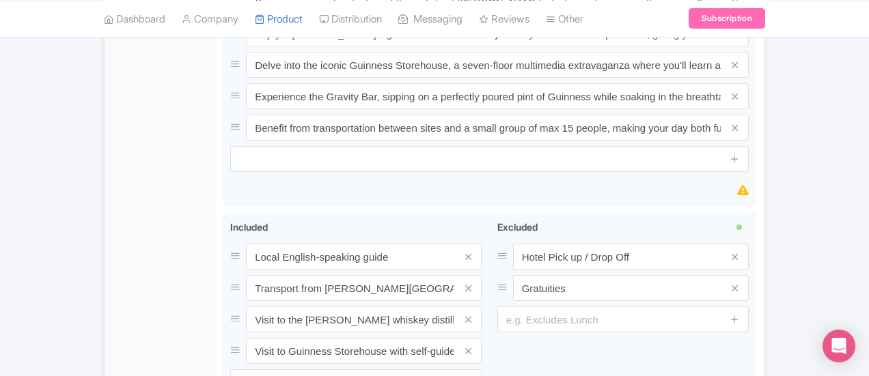
type input "Saving..."
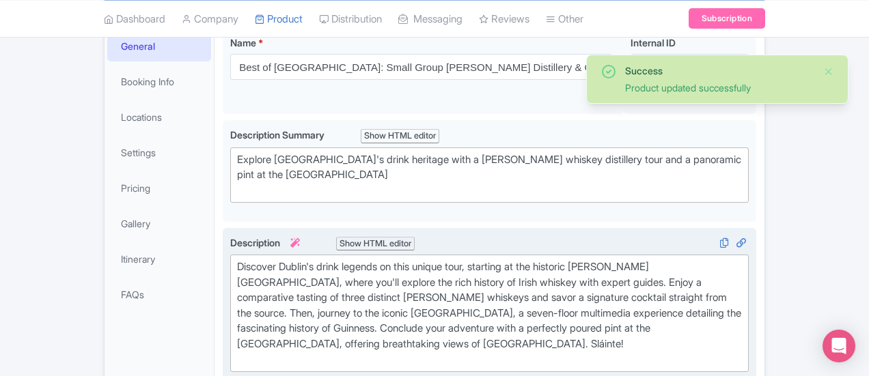
scroll to position [469, 0]
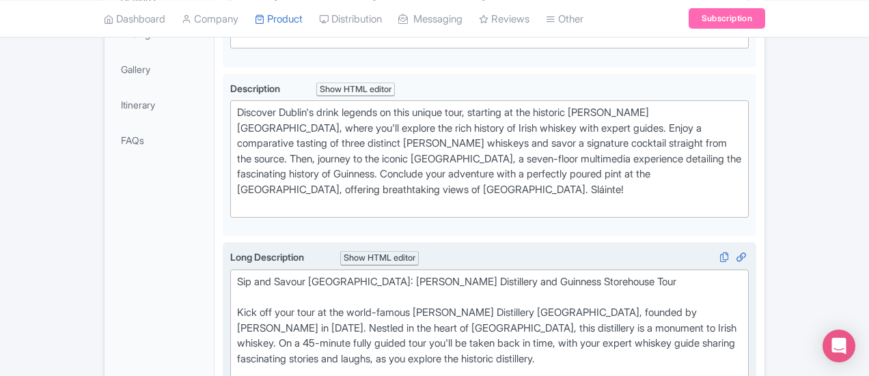
scroll to position [401, 0]
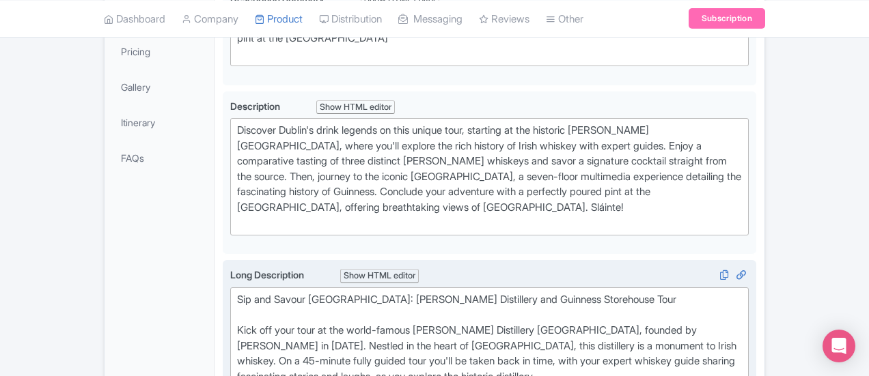
type trix-editor "<div>Sip and Savour Dublin: Jameson Distillery and Guinness Storehouse Tour&nbs…"
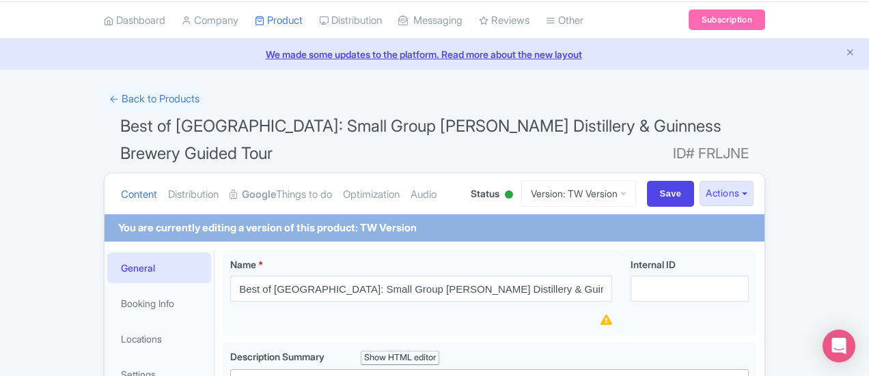
scroll to position [0, 0]
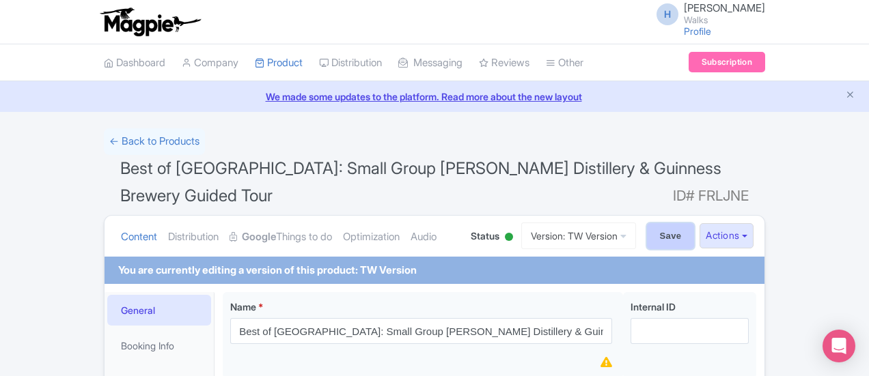
click at [695, 223] on input "Save" at bounding box center [671, 236] width 48 height 26
type input "Saving..."
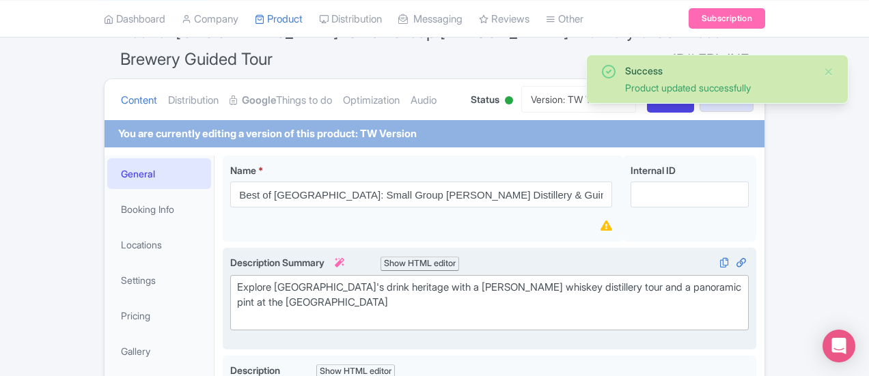
scroll to position [59, 0]
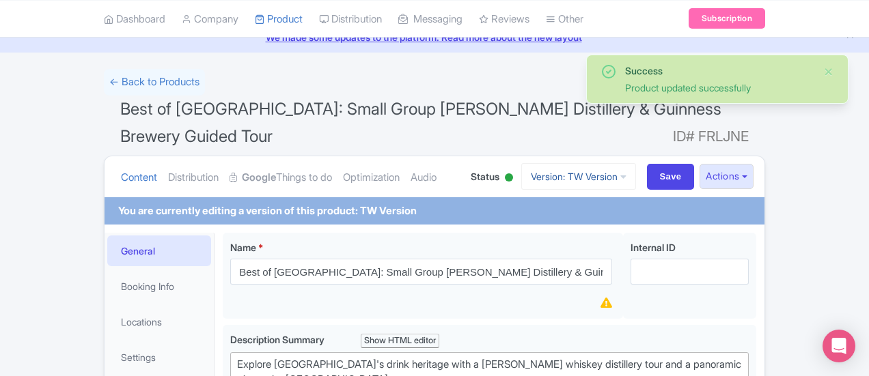
click at [636, 163] on link "Version: TW Version" at bounding box center [578, 176] width 115 height 27
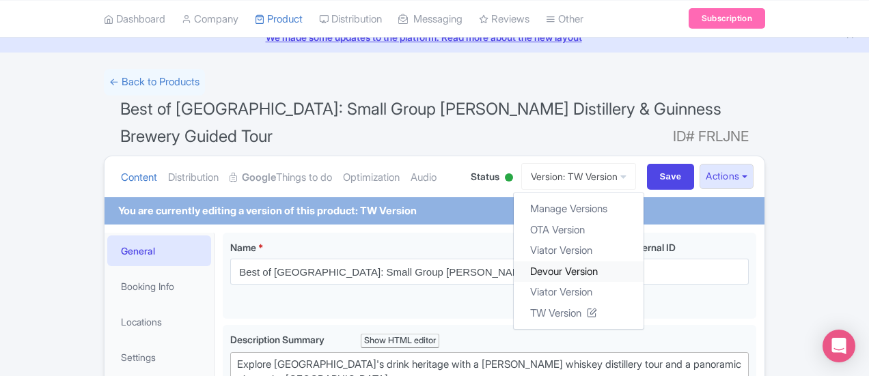
click at [644, 261] on link "Devour Version" at bounding box center [579, 271] width 130 height 21
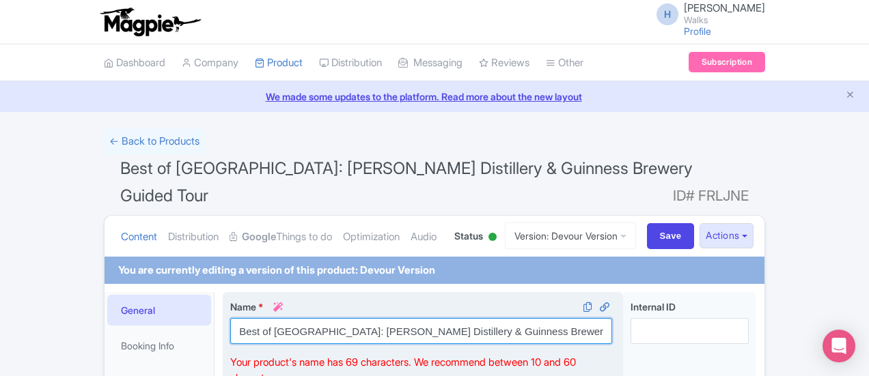
click at [246, 318] on input "Best of Dublin: Jameson Distillery & Guinness Brewery Guided Tour" at bounding box center [421, 331] width 382 height 26
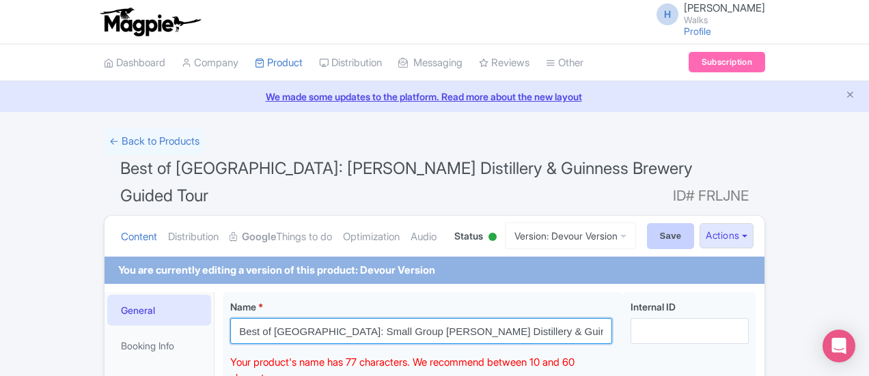
type input "Best of [GEOGRAPHIC_DATA]: Small Group [PERSON_NAME] Distillery & Guinness Brew…"
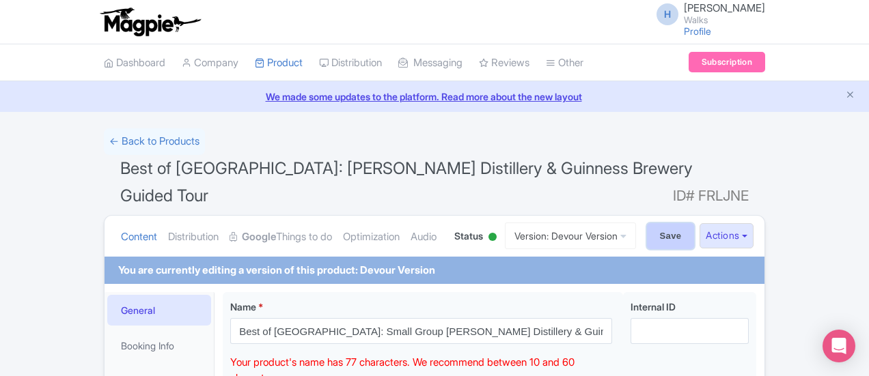
click at [695, 223] on input "Save" at bounding box center [671, 236] width 48 height 26
type input "Saving..."
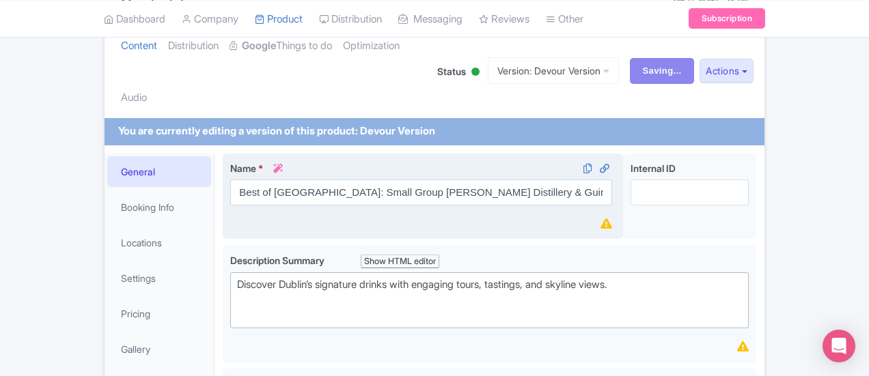
scroll to position [273, 0]
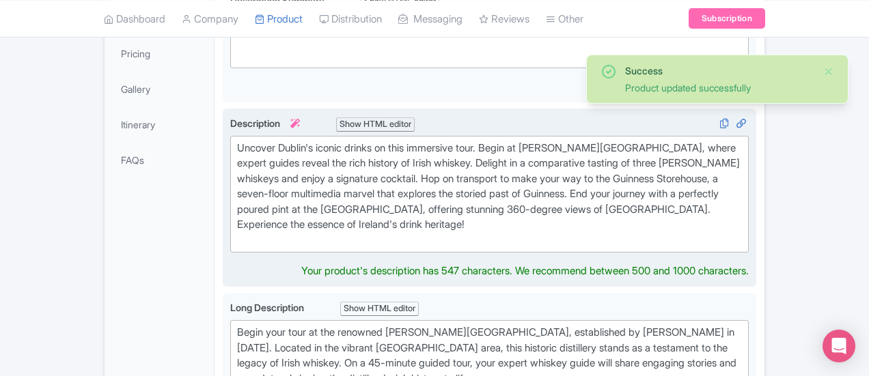
scroll to position [415, 0]
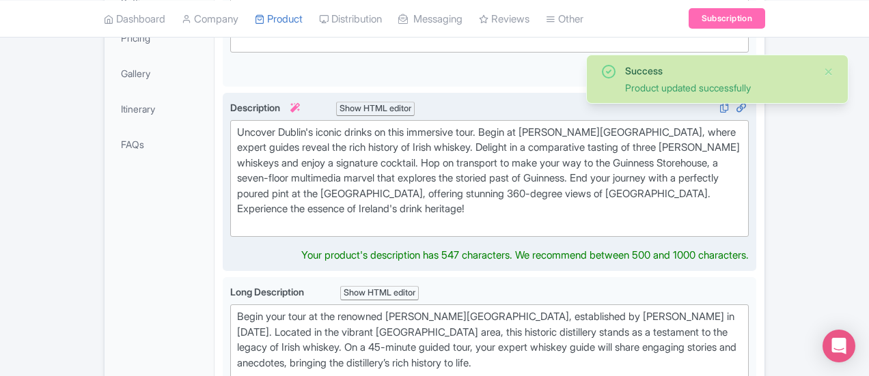
click at [430, 125] on div "Uncover Dublin's iconic drinks on this immersive tour. Begin at [PERSON_NAME][G…" at bounding box center [489, 179] width 505 height 108
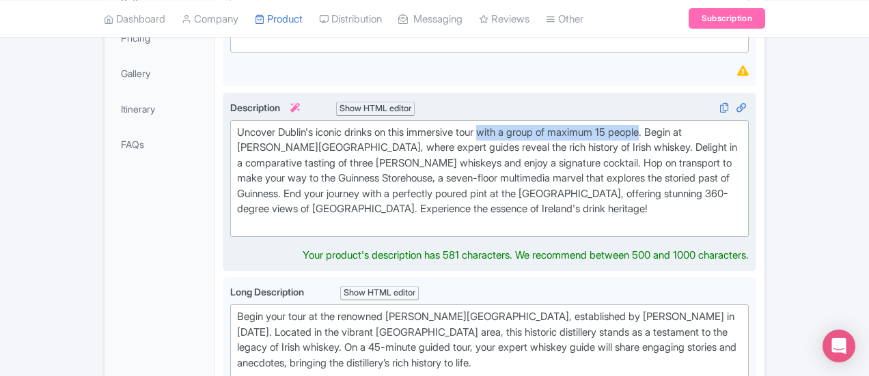
drag, startPoint x: 604, startPoint y: 100, endPoint x: 435, endPoint y: 107, distance: 169.6
click at [435, 125] on div "Uncover Dublin's iconic drinks on this immersive tour with a group of maximum 1…" at bounding box center [489, 179] width 505 height 108
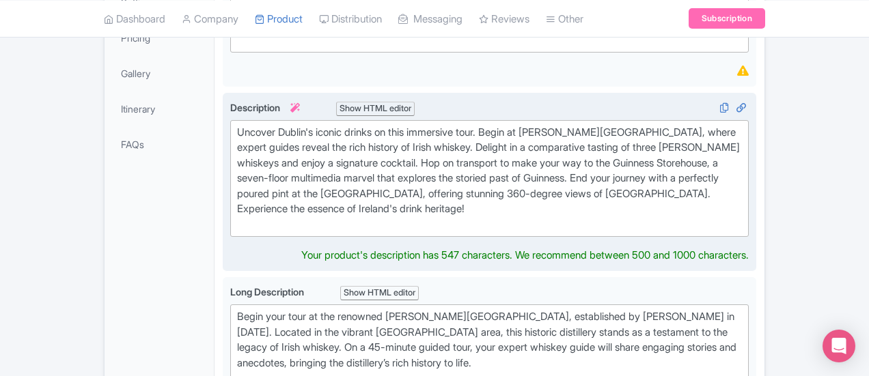
type trix-editor "<div>Uncover Dublin's iconic drinks on this immersive tour. Begin at [PERSON_NA…"
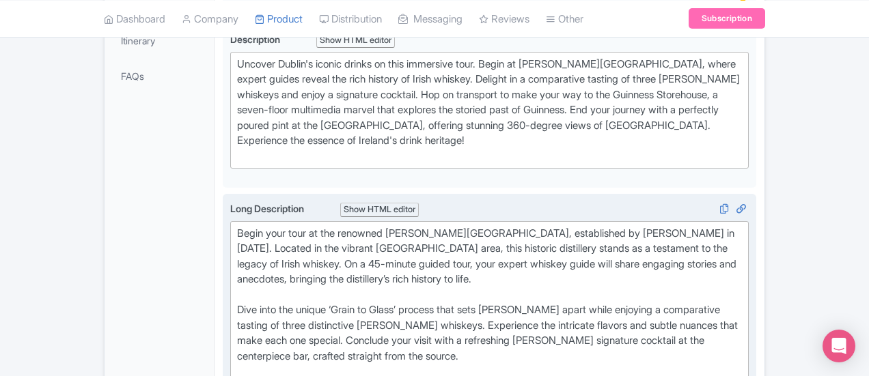
scroll to position [467, 0]
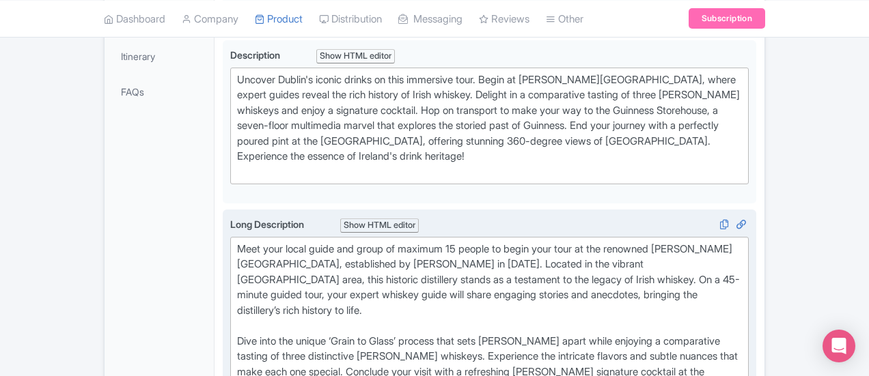
type trix-editor "<div>Meet your local guide and group of maximum 15 people to begin your tour at…"
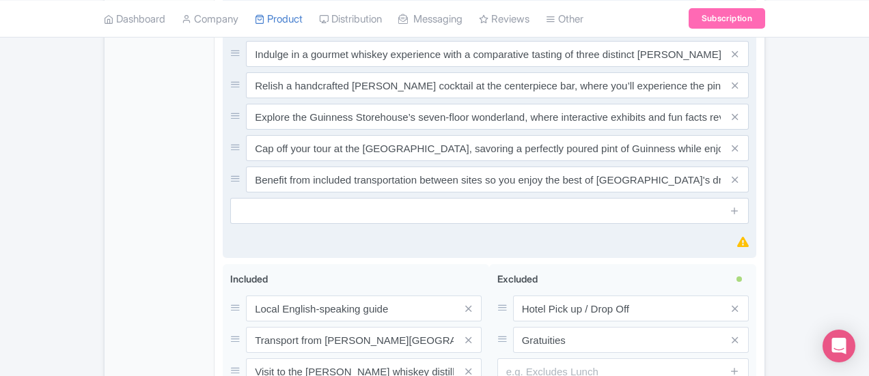
scroll to position [1082, 0]
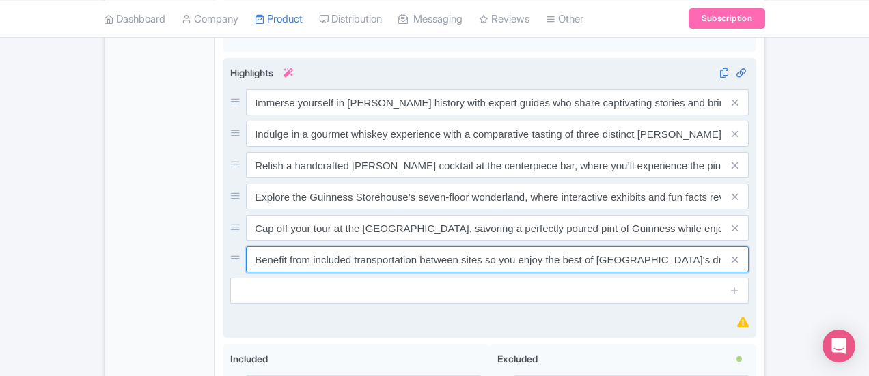
click at [420, 247] on input "Benefit from included transportation between sites so you enjoy the best of Dub…" at bounding box center [497, 260] width 503 height 26
drag, startPoint x: 762, startPoint y: 151, endPoint x: 834, endPoint y: 149, distance: 72.5
click at [749, 247] on div "Benefit from included transportation between sites and a small group of max 15 …" at bounding box center [497, 260] width 503 height 26
click at [692, 247] on input "Benefit from included transportation between sites and a small group of max 15 …" at bounding box center [497, 260] width 503 height 26
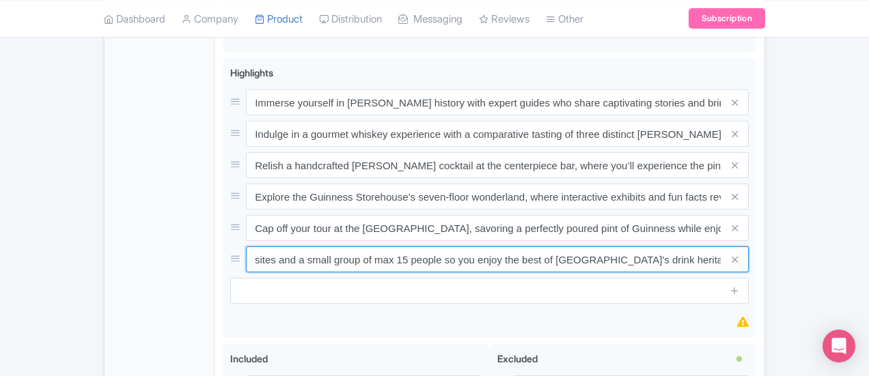
drag, startPoint x: 791, startPoint y: 154, endPoint x: 896, endPoint y: 159, distance: 104.6
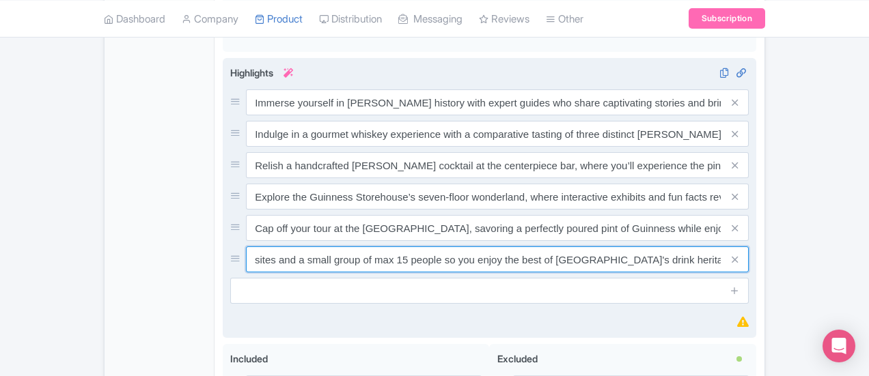
click at [749, 247] on input "Benefit from included transportation between sites and a small group of max 15 …" at bounding box center [497, 260] width 503 height 26
drag, startPoint x: 396, startPoint y: 147, endPoint x: 680, endPoint y: 156, distance: 283.7
click at [680, 247] on input "Benefit from included transportation between sites and a small group of max 15 …" at bounding box center [497, 260] width 503 height 26
click at [734, 247] on input "Benefit from included transportation between sites and a small group of max 15 …" at bounding box center [497, 260] width 503 height 26
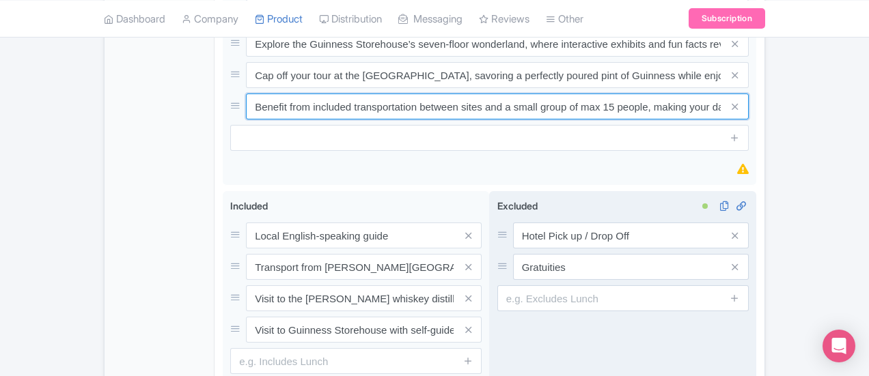
scroll to position [1248, 0]
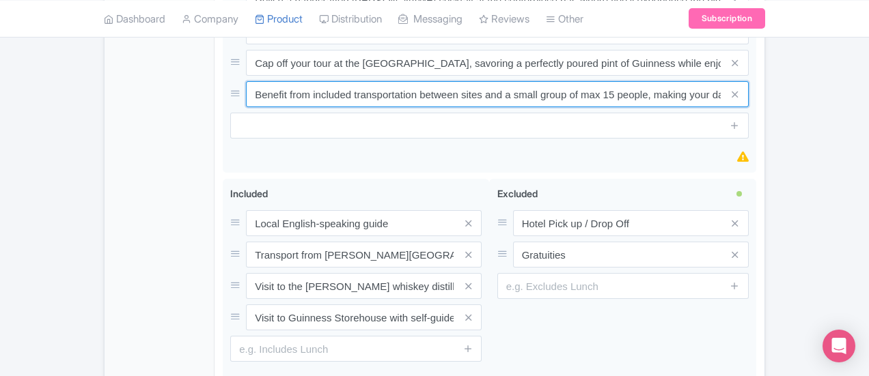
type input "Benefit from included transportation between sites and a small group of max 15 …"
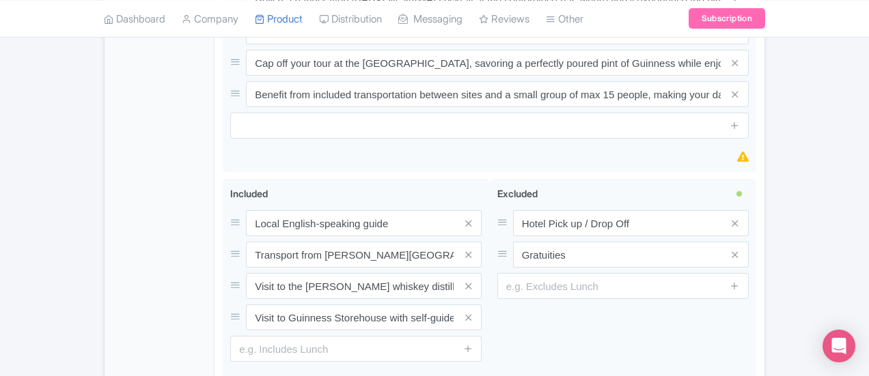
type input "Saving..."
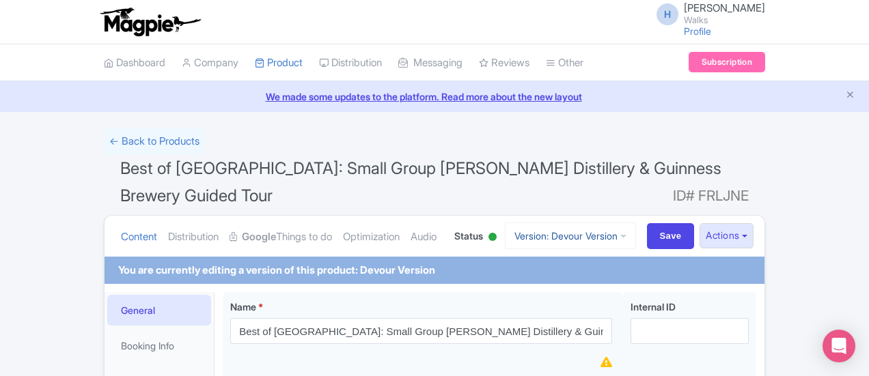
click at [636, 223] on link "Version: Devour Version" at bounding box center [570, 236] width 131 height 27
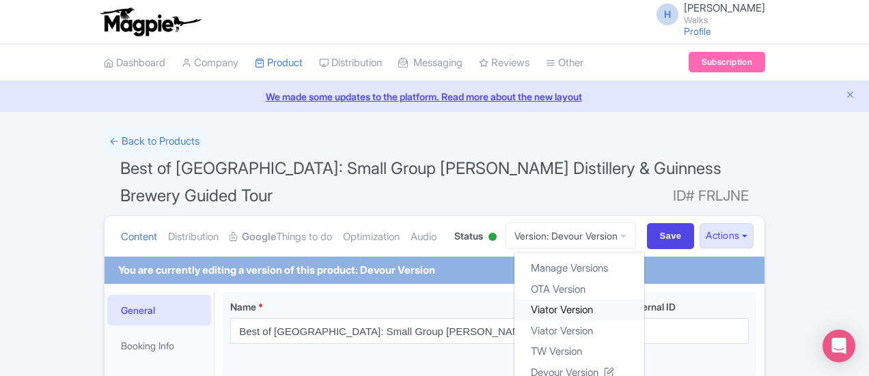
click at [644, 300] on link "Viator Version" at bounding box center [579, 310] width 130 height 21
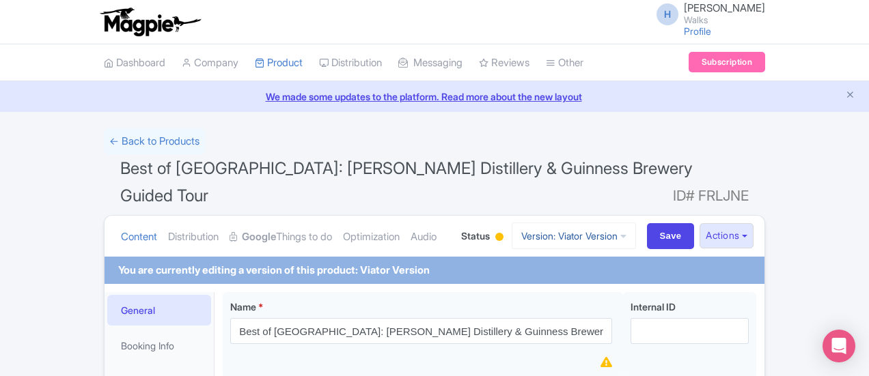
click at [636, 223] on link "Version: Viator Version" at bounding box center [574, 236] width 124 height 27
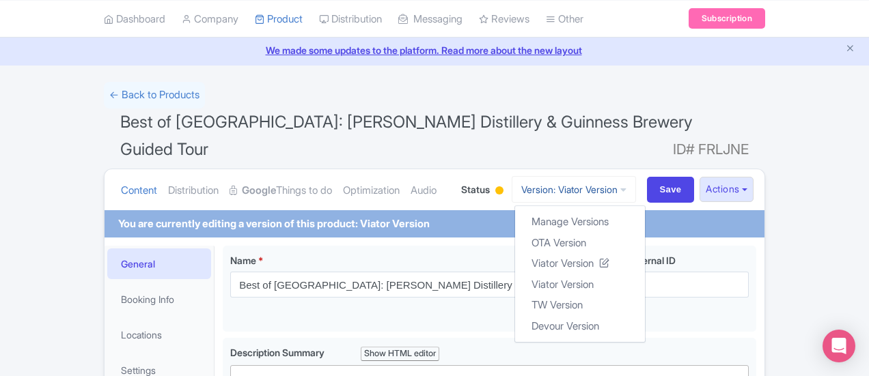
scroll to position [68, 0]
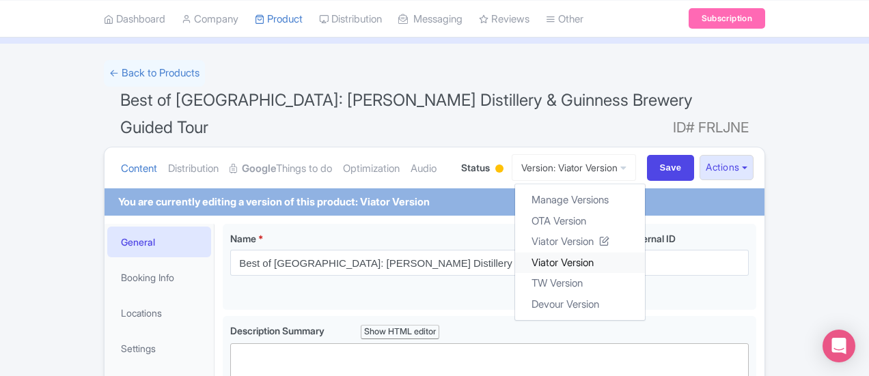
click at [645, 252] on link "Viator Version" at bounding box center [580, 262] width 130 height 21
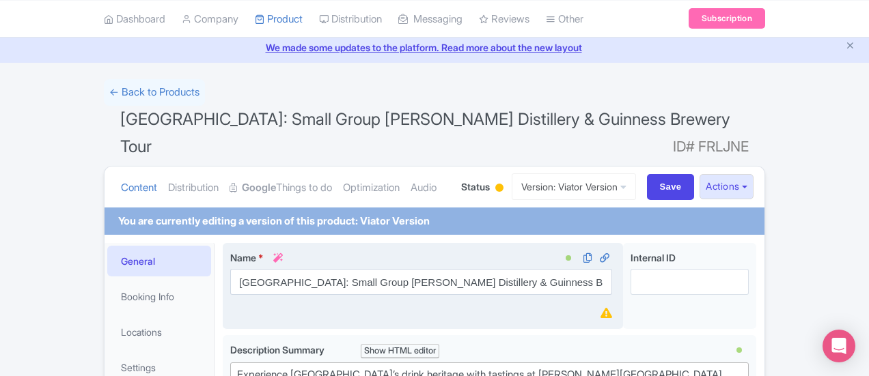
scroll to position [68, 0]
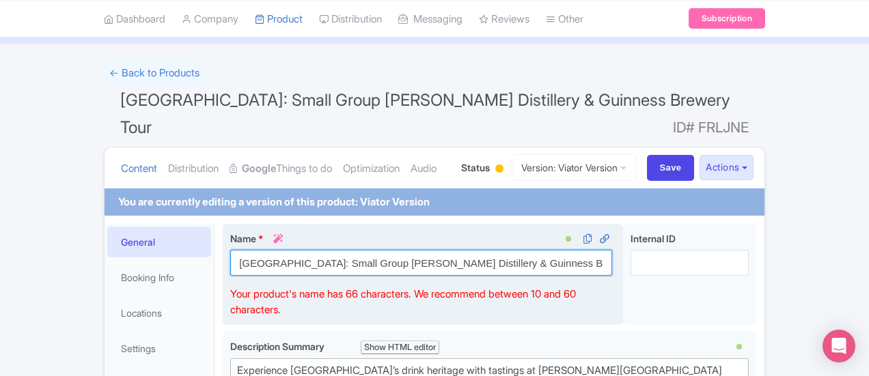
drag, startPoint x: 400, startPoint y: 236, endPoint x: 168, endPoint y: 239, distance: 231.6
click at [230, 250] on input "[GEOGRAPHIC_DATA]: Small Group [PERSON_NAME] Distillery & Guinness Brewery Tour" at bounding box center [421, 263] width 382 height 26
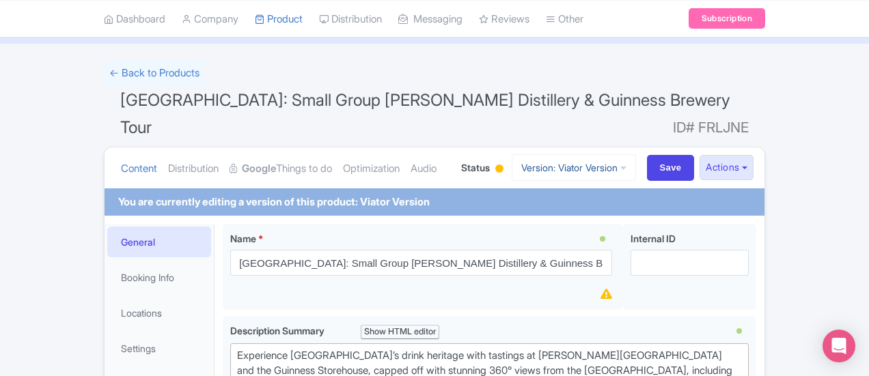
click at [636, 154] on link "Version: Viator Version" at bounding box center [574, 167] width 124 height 27
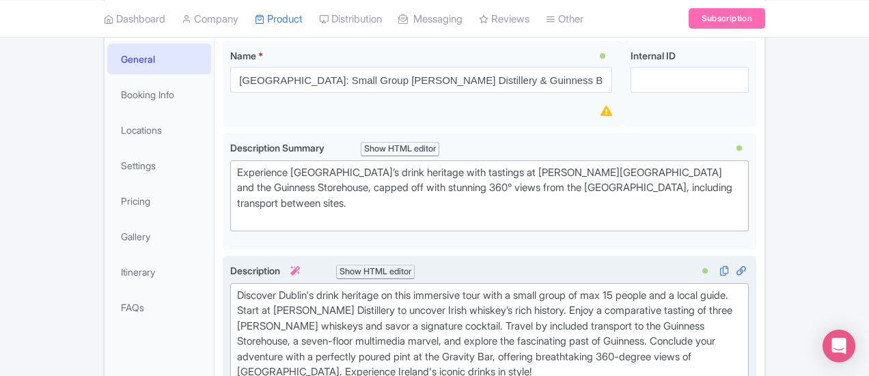
scroll to position [273, 0]
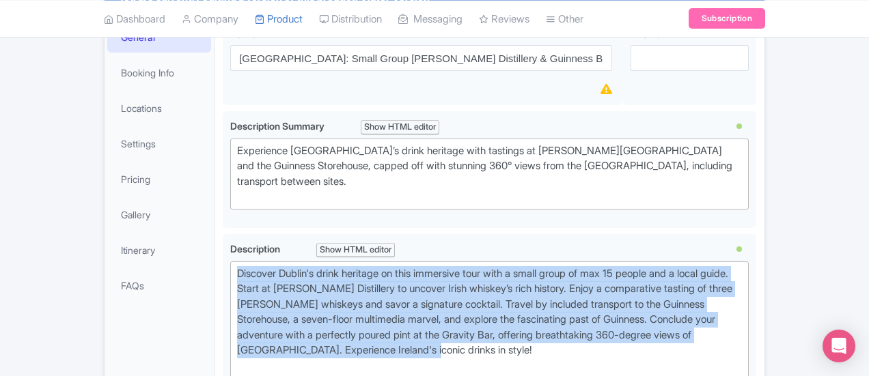
drag, startPoint x: 295, startPoint y: 292, endPoint x: 150, endPoint y: 227, distance: 158.7
type trix-editor "<div>Discover Dublin's drink heritage on this immersive tour with a small group…"
copy div "Discover Dublin's drink heritage on this immersive tour with a small group of m…"
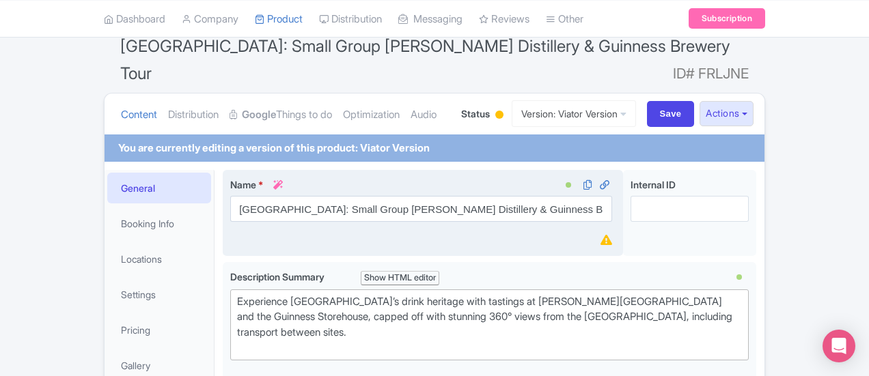
scroll to position [0, 0]
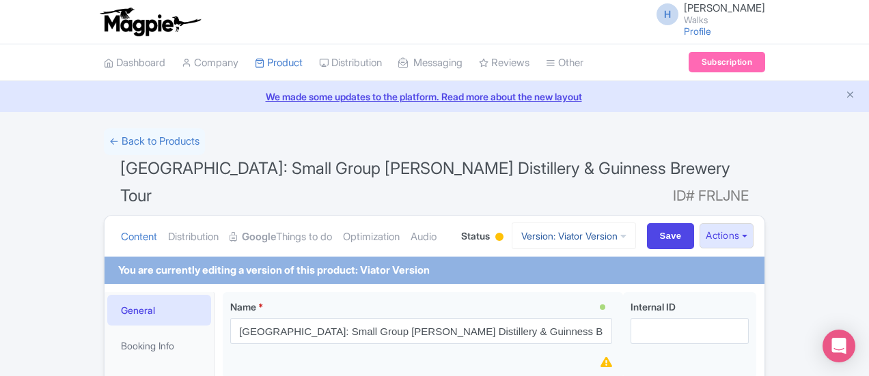
click at [607, 223] on link "Version: Viator Version" at bounding box center [574, 236] width 124 height 27
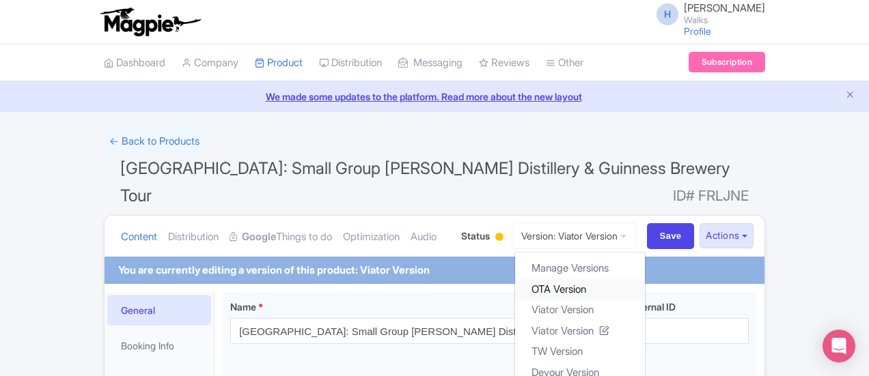
click at [628, 279] on link "OTA Version" at bounding box center [580, 289] width 130 height 21
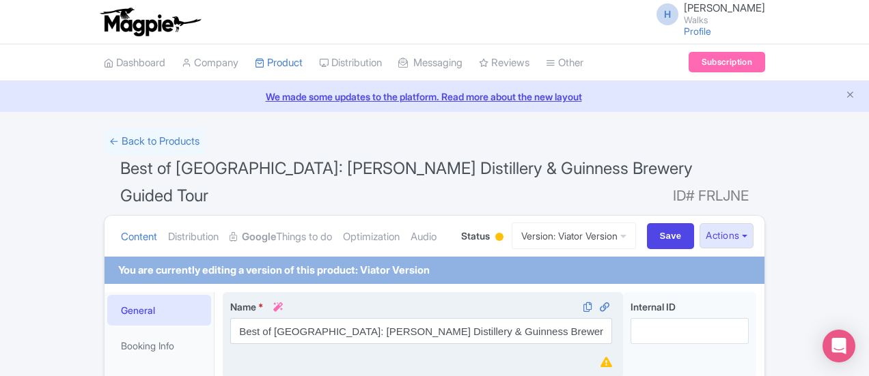
scroll to position [68, 0]
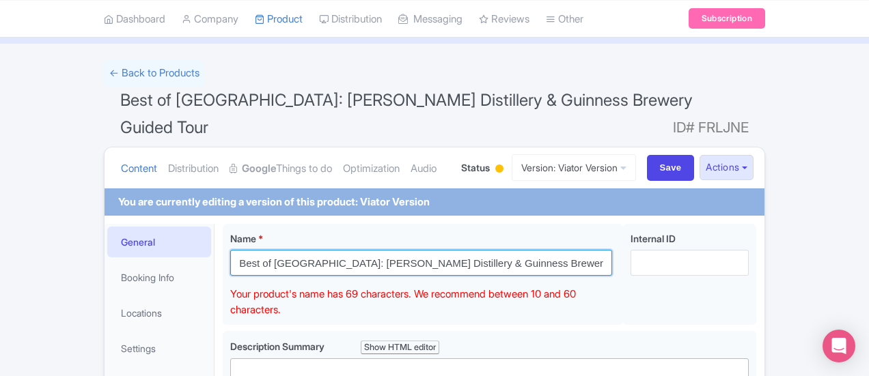
drag, startPoint x: 489, startPoint y: 233, endPoint x: 138, endPoint y: 198, distance: 352.9
paste input "[GEOGRAPHIC_DATA]: Small Group [PERSON_NAME] Distillery & Guinness Brewery Tour"
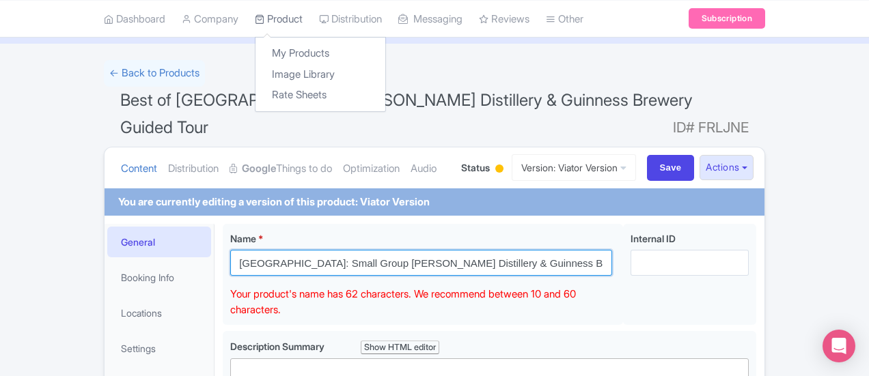
type input "[GEOGRAPHIC_DATA]: Small Group [PERSON_NAME] Distillery & Guinness Brewery Tour"
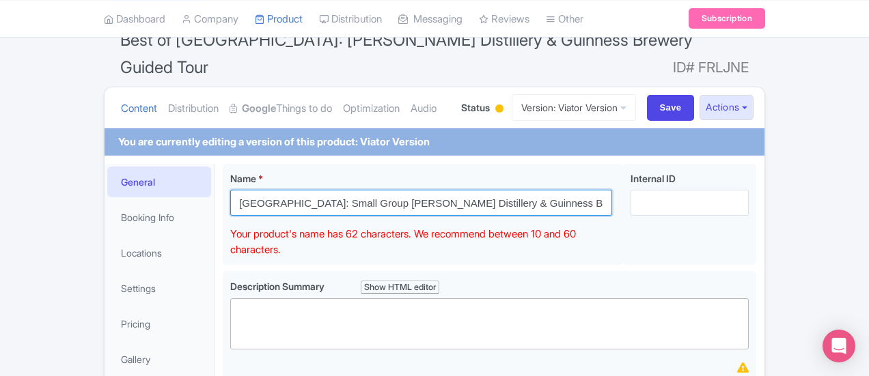
scroll to position [273, 0]
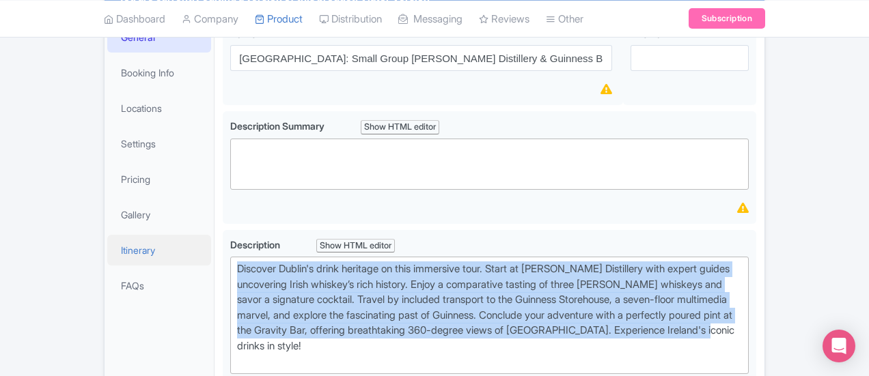
drag, startPoint x: 817, startPoint y: 286, endPoint x: 128, endPoint y: 233, distance: 690.7
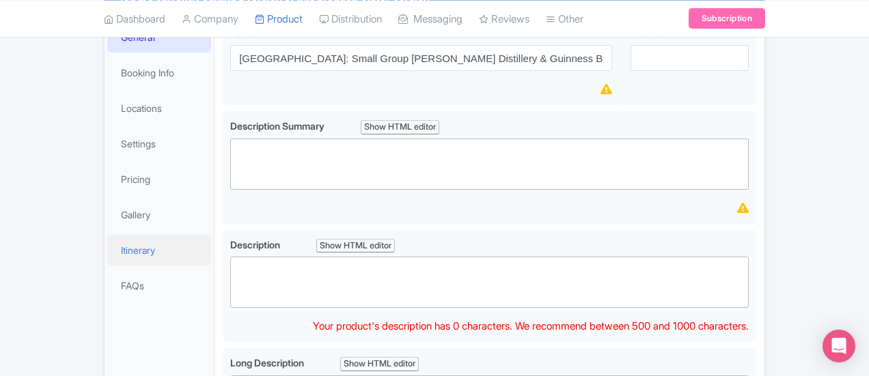
paste trix-editor "Discover Dublin's drink heritage on this immersive tour with a small group of m…"
type trix-editor "<div>Discover Dublin's drink heritage on this immersive tour with a small group…"
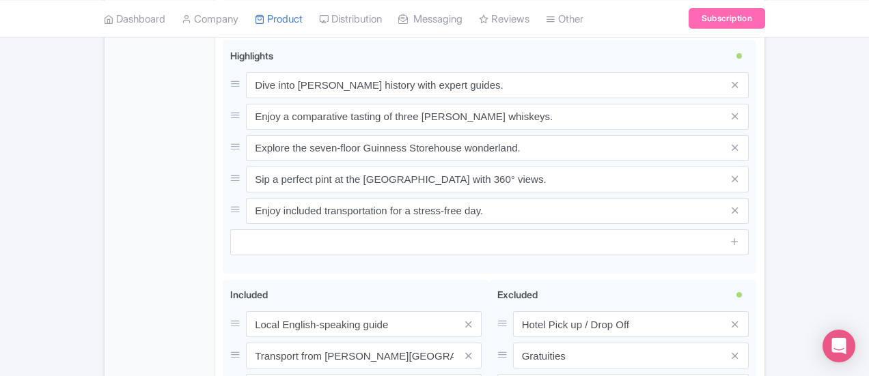
scroll to position [1230, 0]
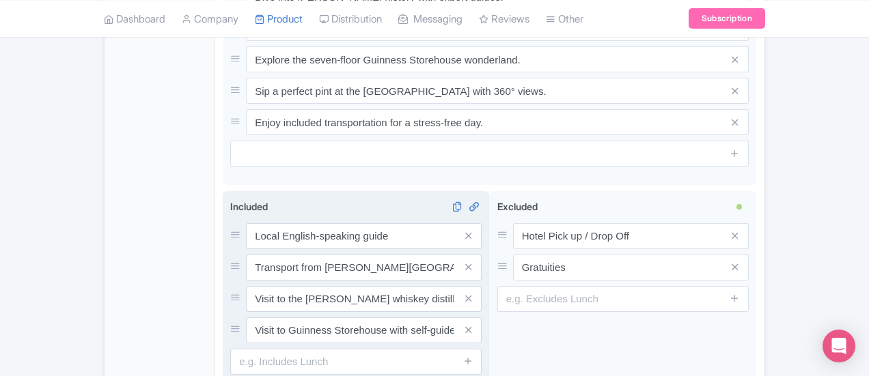
click at [223, 286] on div "Local English-speaking guide Transport from Jameson Distillery to Guinness Stor…" at bounding box center [490, 295] width 534 height 208
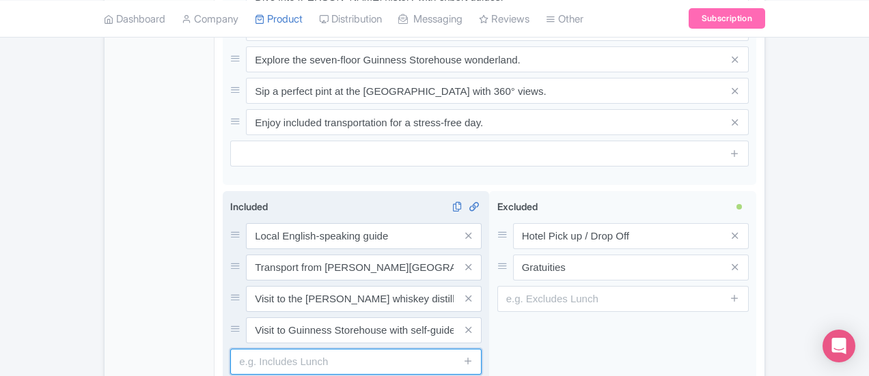
click at [230, 349] on input "text" at bounding box center [355, 362] width 251 height 26
type input "Small group (Max 15)"
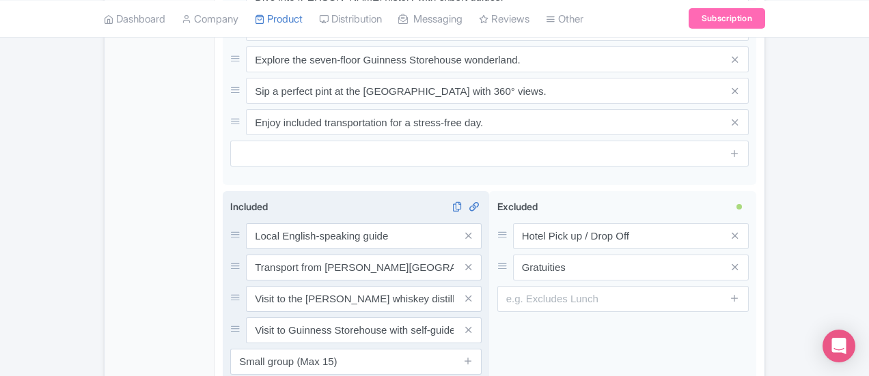
click at [482, 349] on span at bounding box center [467, 362] width 27 height 26
click at [473, 356] on icon at bounding box center [468, 361] width 10 height 10
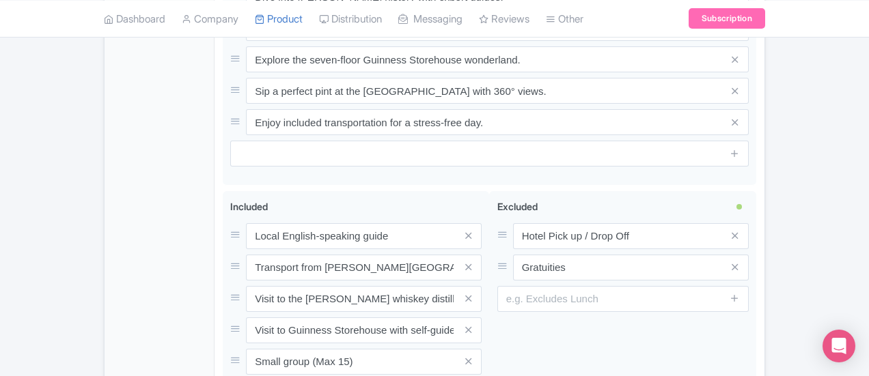
type input "Saving..."
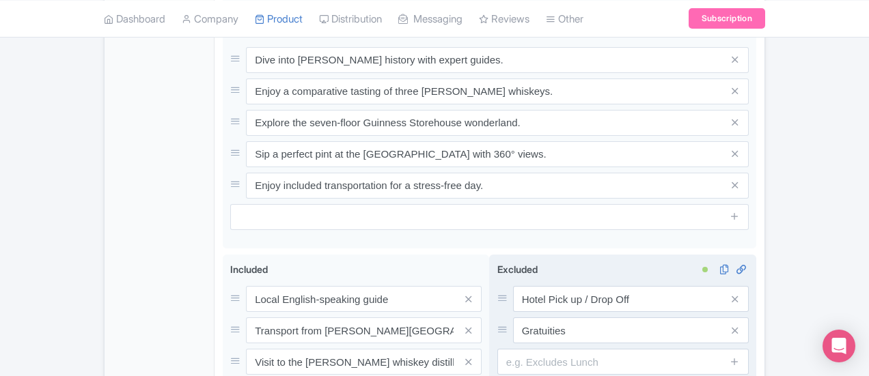
scroll to position [1025, 0]
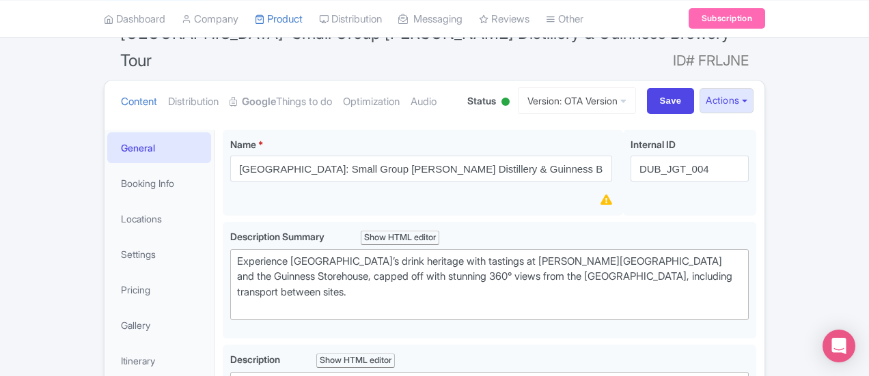
scroll to position [68, 0]
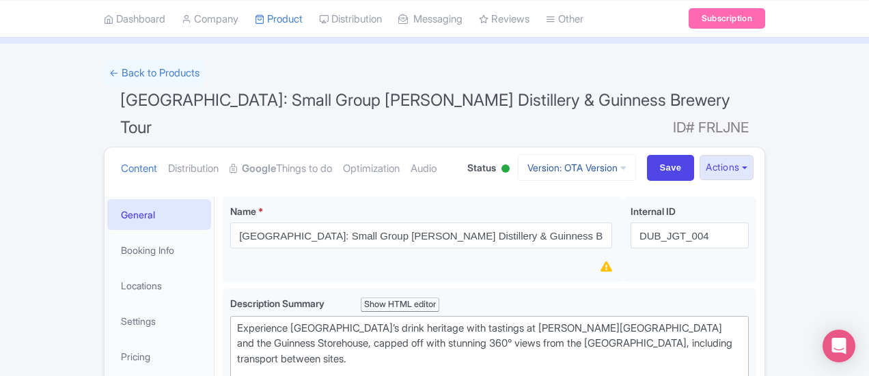
click at [636, 154] on link "Version: OTA Version" at bounding box center [577, 167] width 118 height 27
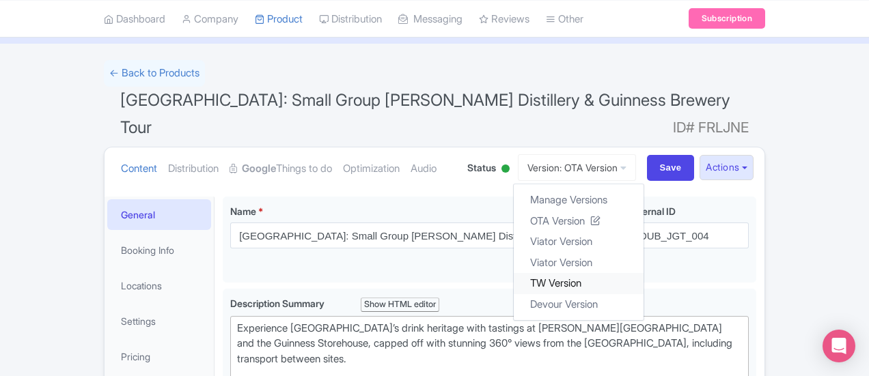
click at [644, 273] on link "TW Version" at bounding box center [579, 283] width 130 height 21
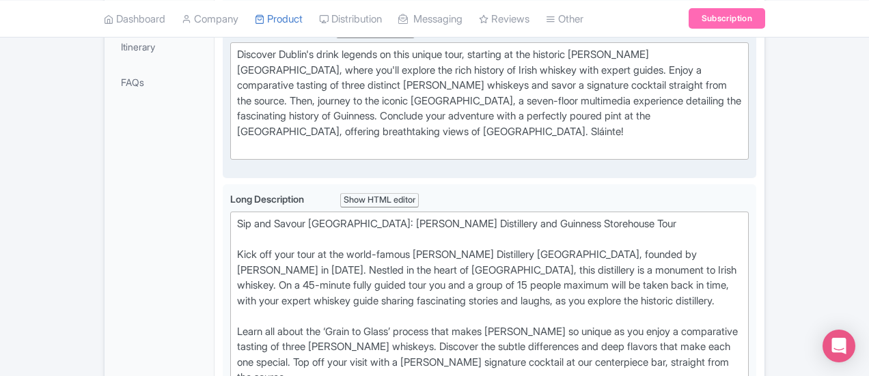
scroll to position [478, 0]
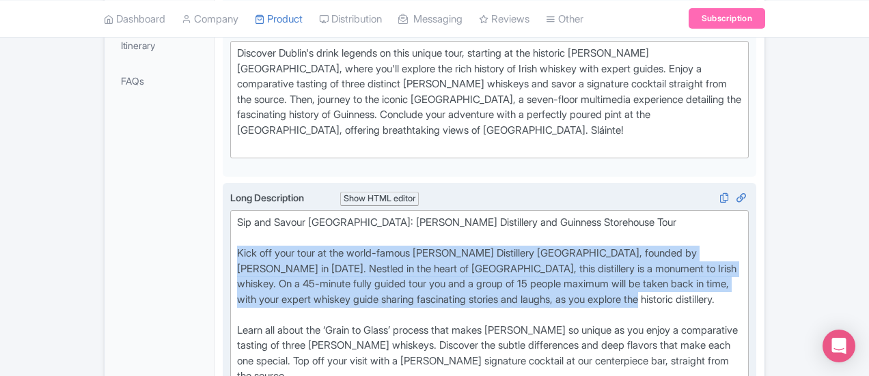
drag, startPoint x: 732, startPoint y: 219, endPoint x: 170, endPoint y: 192, distance: 563.0
type trix-editor "<lor>Ips dol Sitame Consec: Adipisc Elitseddoe tem Incididu Utlaboreet Dolo&mag…"
copy div "Kick off your tour at the world-famous [PERSON_NAME] Distillery [GEOGRAPHIC_DAT…"
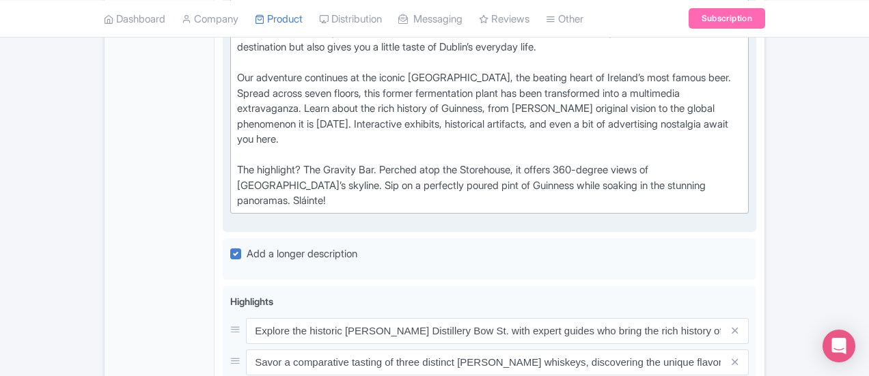
scroll to position [888, 0]
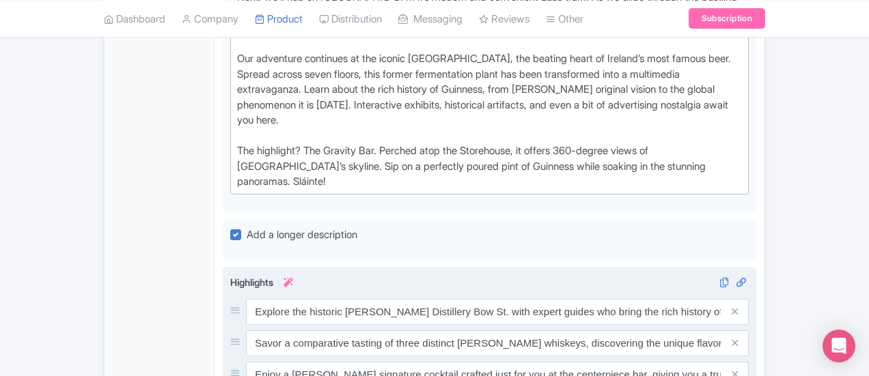
drag, startPoint x: 191, startPoint y: 326, endPoint x: 806, endPoint y: 329, distance: 614.2
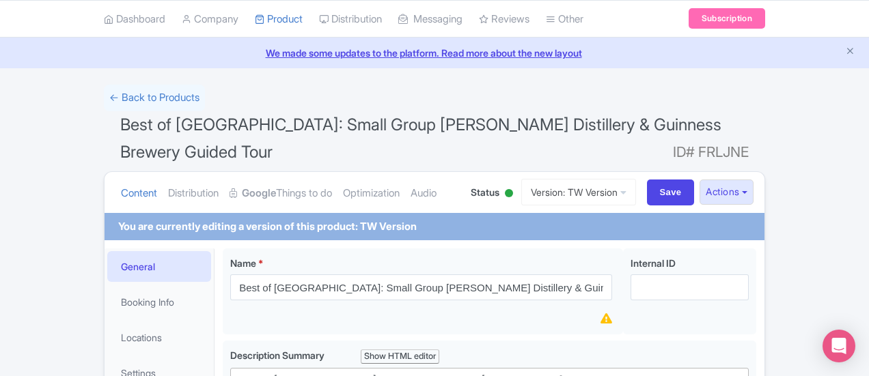
scroll to position [0, 0]
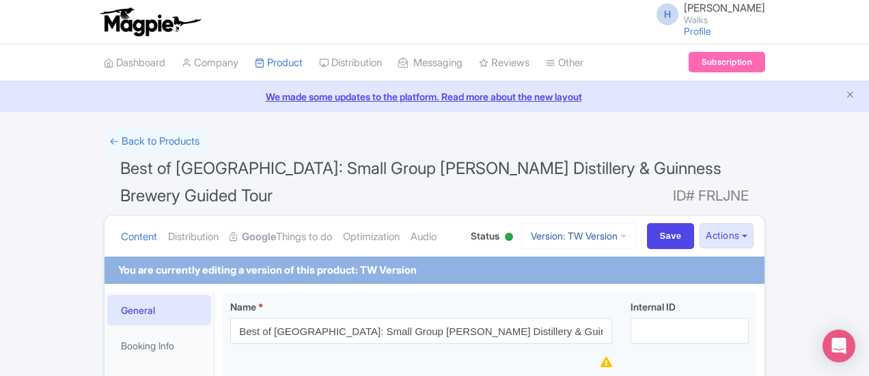
click at [636, 223] on link "Version: TW Version" at bounding box center [578, 236] width 115 height 27
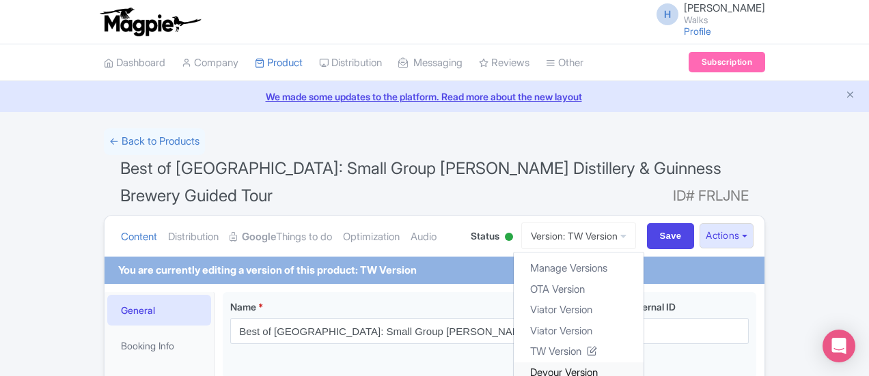
click at [644, 362] on link "Devour Version" at bounding box center [579, 372] width 130 height 21
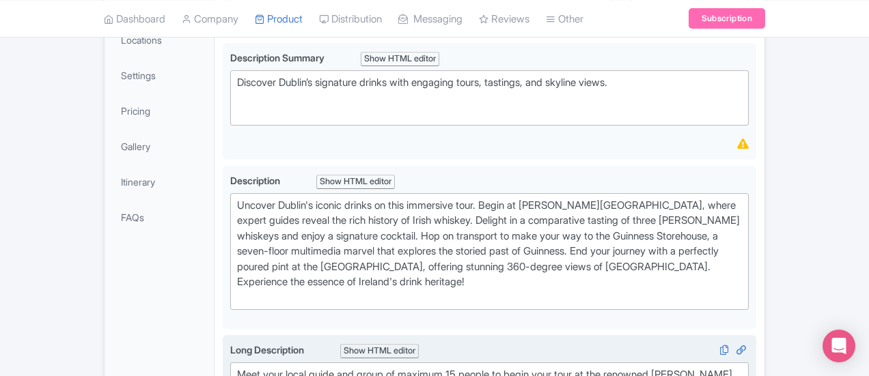
scroll to position [410, 0]
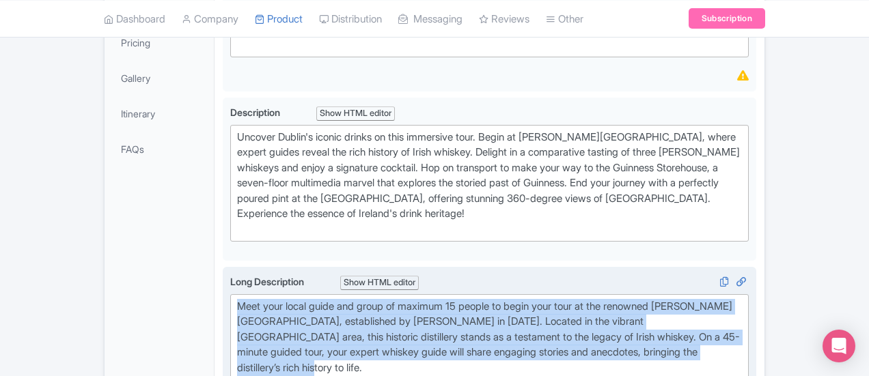
drag, startPoint x: 197, startPoint y: 306, endPoint x: 163, endPoint y: 255, distance: 61.6
type trix-editor "<div>Meet your local guide and group of maximum 15 people to begin your tour at…"
copy div "Meet your local guide and group of maximum 15 people to begin your tour at the …"
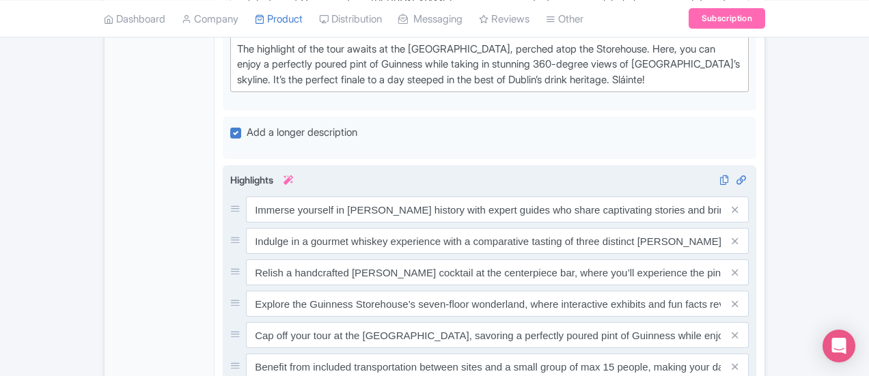
scroll to position [1025, 0]
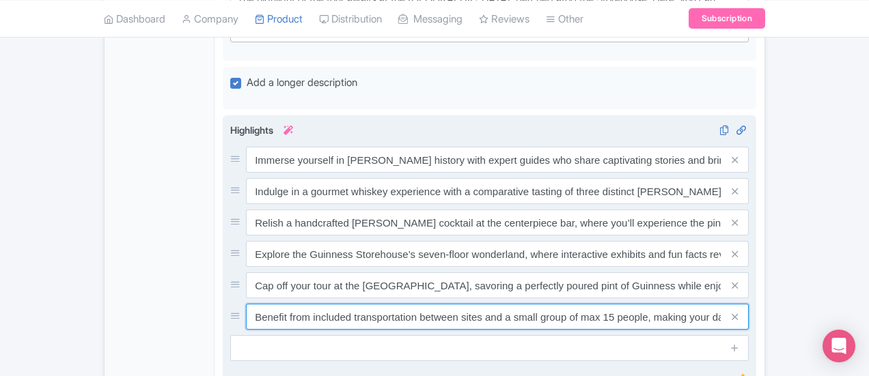
drag, startPoint x: 188, startPoint y: 210, endPoint x: 834, endPoint y: 228, distance: 645.9
click at [749, 228] on div "Highlights i Immerse yourself in Jameson's rich history with expert guides who …" at bounding box center [489, 242] width 519 height 238
